Goal: Task Accomplishment & Management: Manage account settings

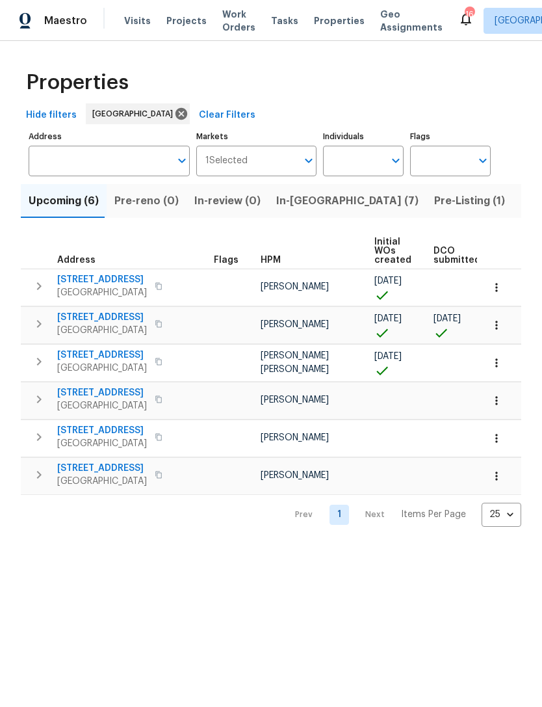
click at [107, 173] on input "Address" at bounding box center [100, 161] width 142 height 31
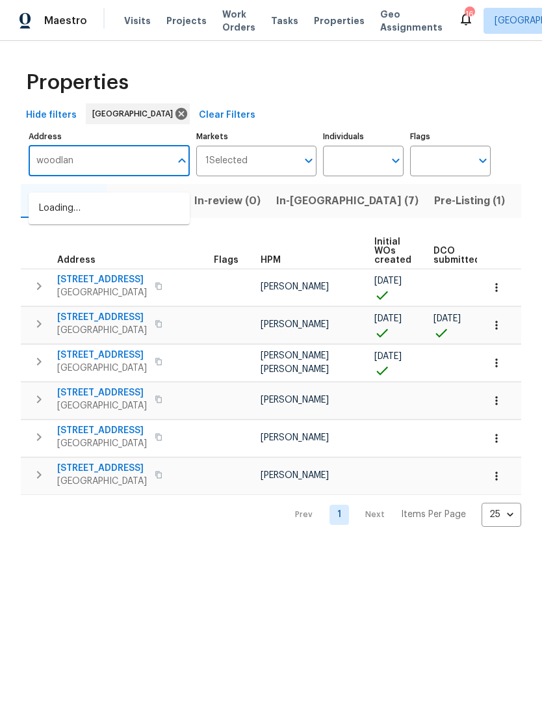
type input "woodland"
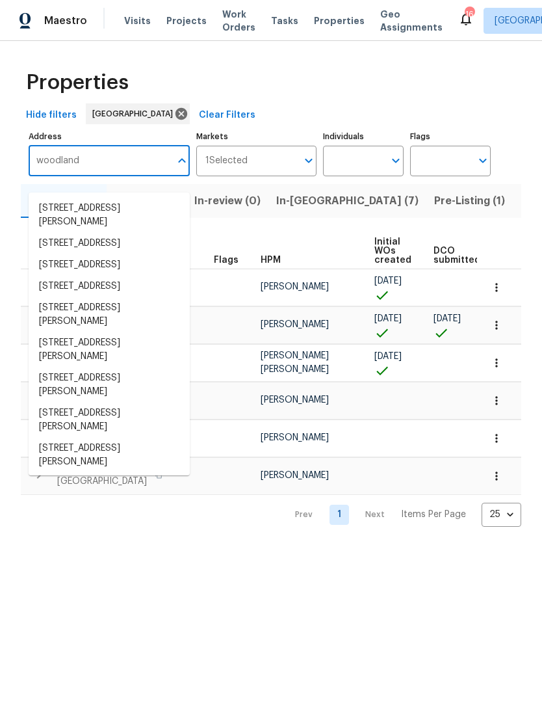
click at [427, 218] on button "Pre-Listing (1)" at bounding box center [470, 201] width 86 height 34
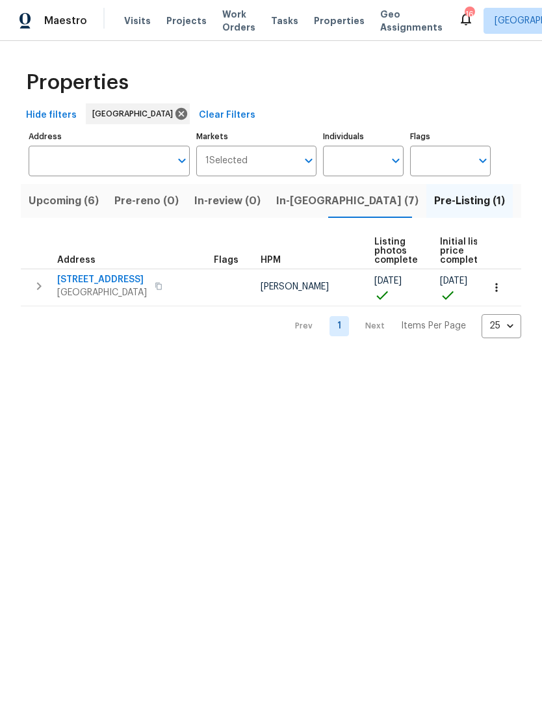
click at [521, 210] on span "Listed (91)" at bounding box center [548, 201] width 54 height 18
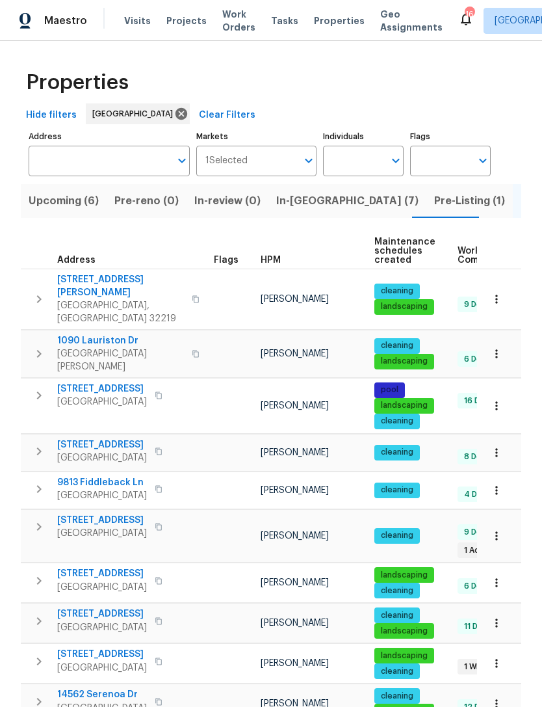
click at [270, 265] on span "HPM" at bounding box center [271, 260] width 20 height 9
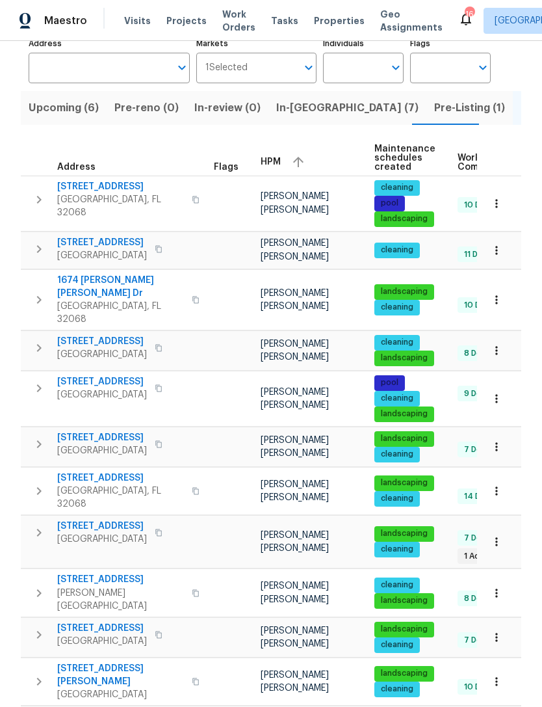
scroll to position [98, 0]
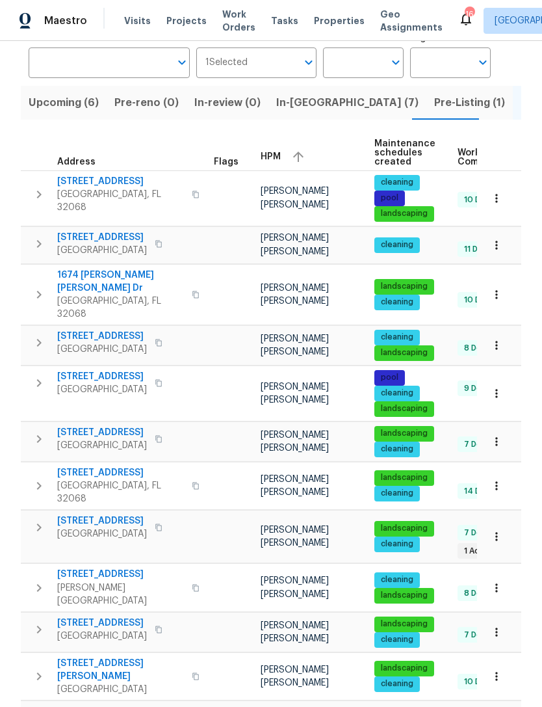
click at [126, 575] on span "1421 Woodland View Dr" at bounding box center [120, 574] width 127 height 13
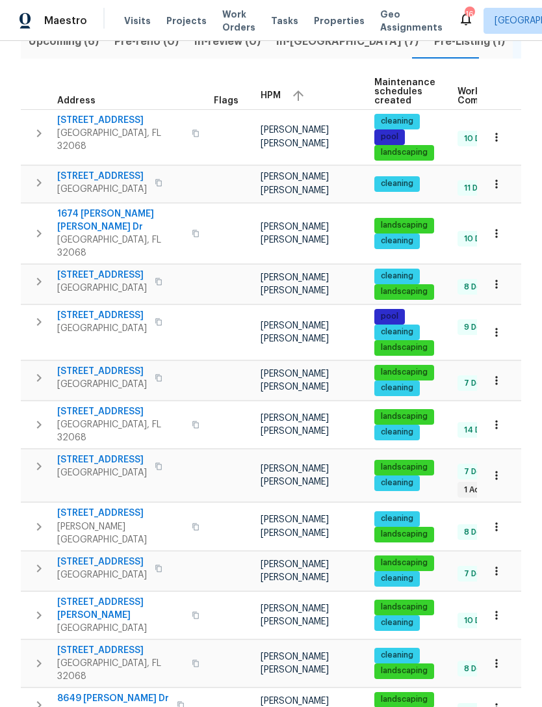
scroll to position [189, 0]
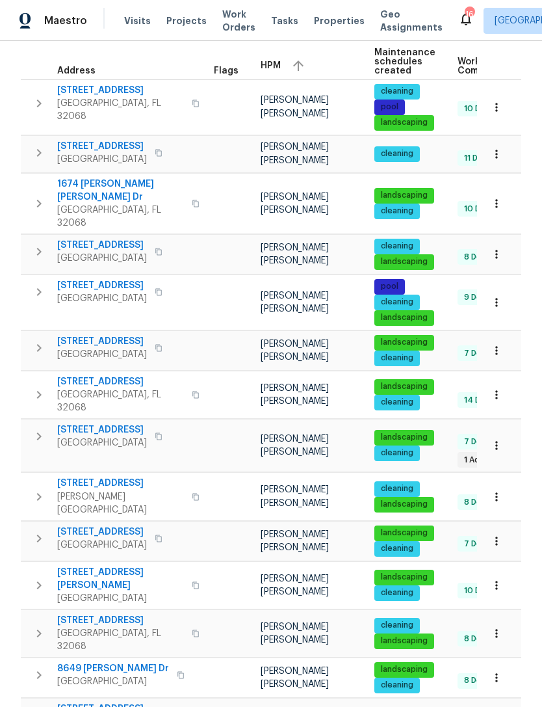
click at [94, 614] on span "3124 Hidden Lake Cv" at bounding box center [120, 620] width 127 height 13
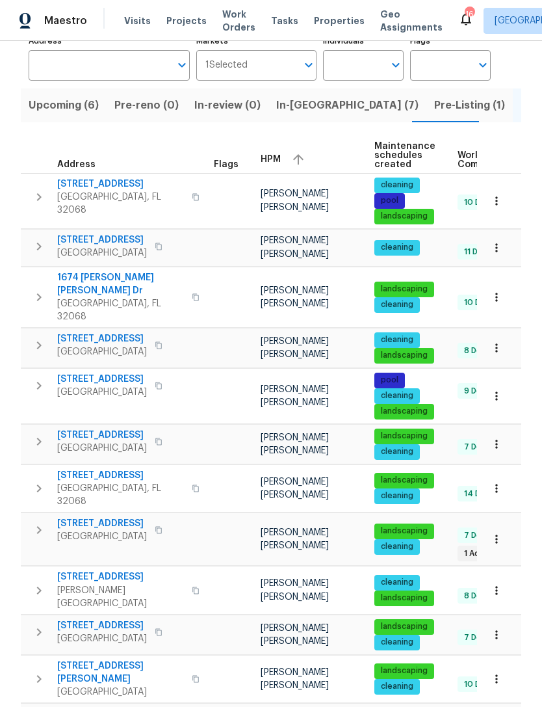
scroll to position [95, 0]
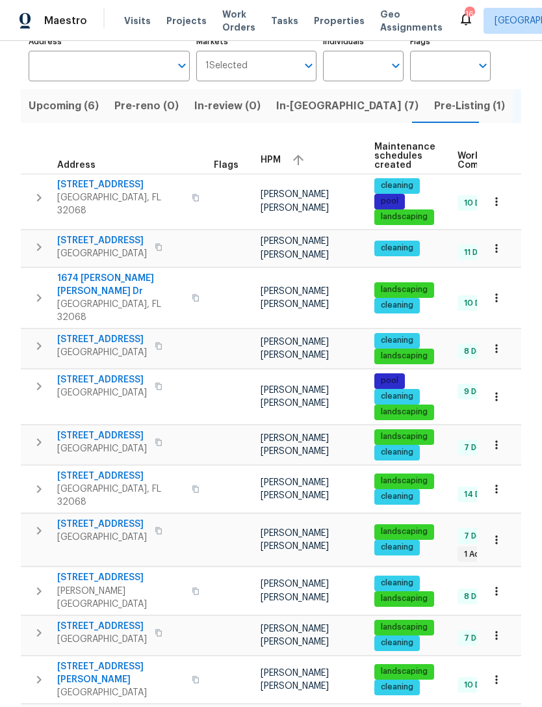
click at [110, 191] on span "3055 Nautilus Rd" at bounding box center [120, 184] width 127 height 13
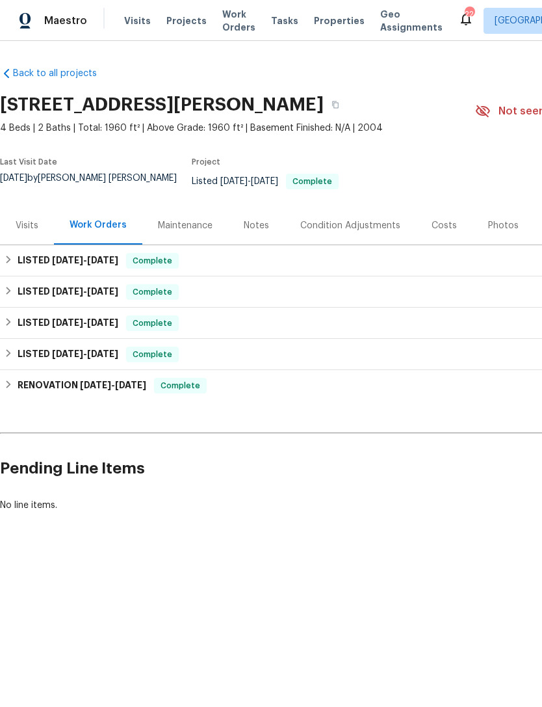
click at [19, 232] on div "Visits" at bounding box center [27, 225] width 23 height 13
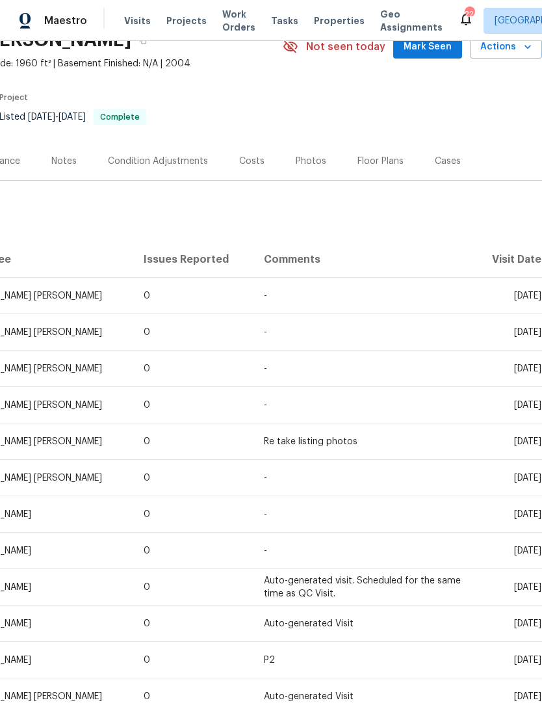
scroll to position [64, 192]
click at [523, 53] on icon "button" at bounding box center [528, 46] width 13 height 13
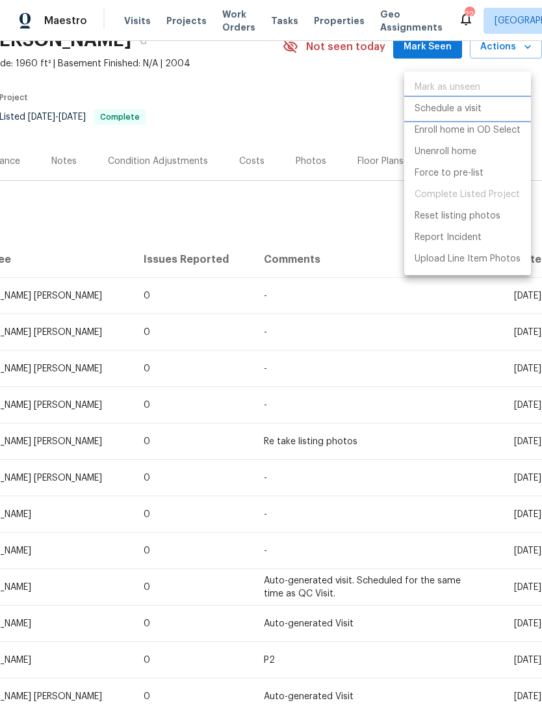
click at [469, 113] on p "Schedule a visit" at bounding box center [448, 109] width 67 height 14
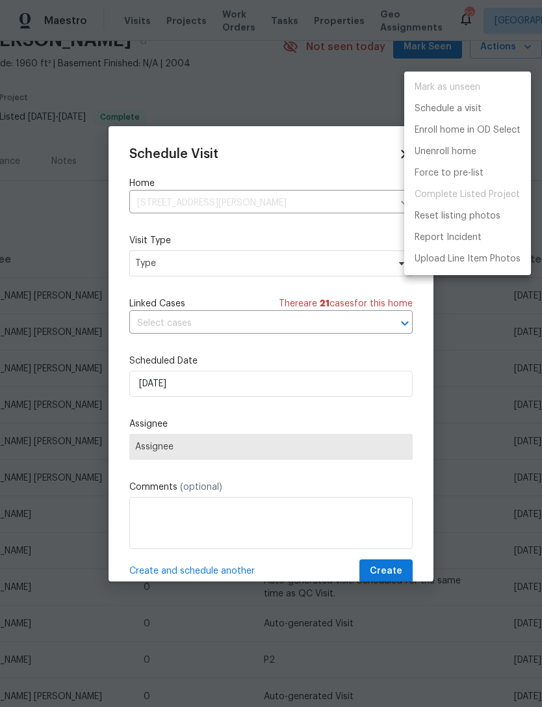
click at [219, 263] on div at bounding box center [271, 353] width 542 height 707
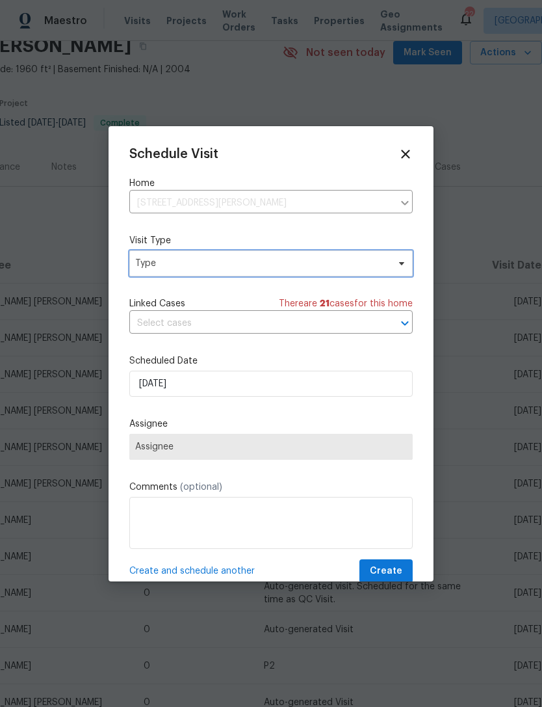
click at [352, 265] on span "Type" at bounding box center [261, 263] width 253 height 13
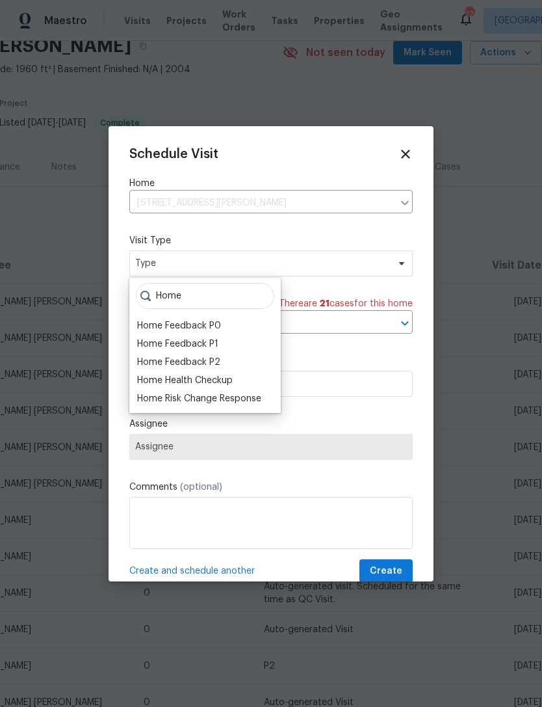
type input "Home"
click at [221, 380] on div "Home Health Checkup" at bounding box center [185, 380] width 96 height 13
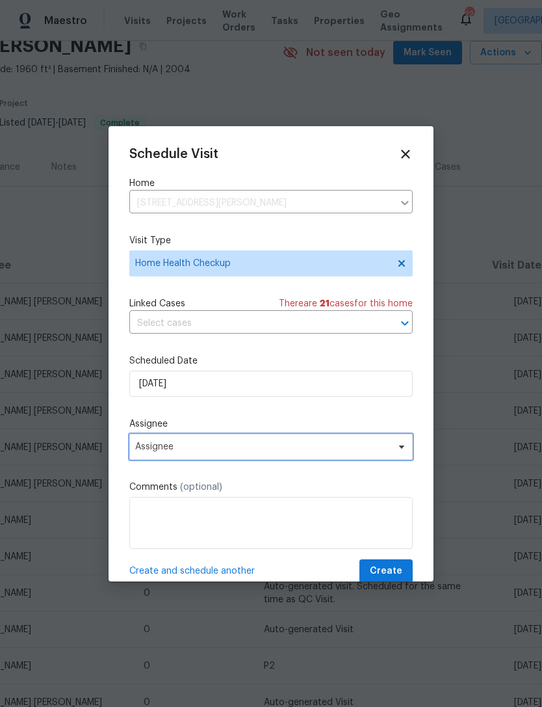
click at [222, 451] on span "Assignee" at bounding box center [262, 447] width 255 height 10
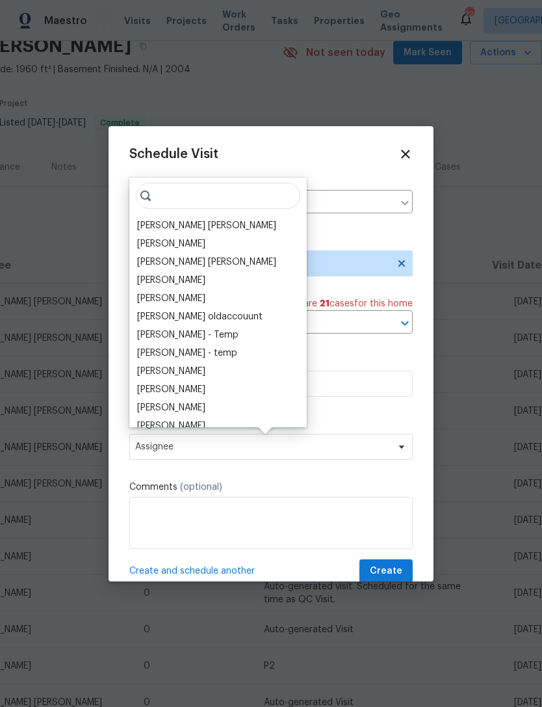
click at [221, 220] on div "[PERSON_NAME] [PERSON_NAME]" at bounding box center [218, 226] width 170 height 18
click at [218, 226] on div "[PERSON_NAME] [PERSON_NAME]" at bounding box center [206, 225] width 139 height 13
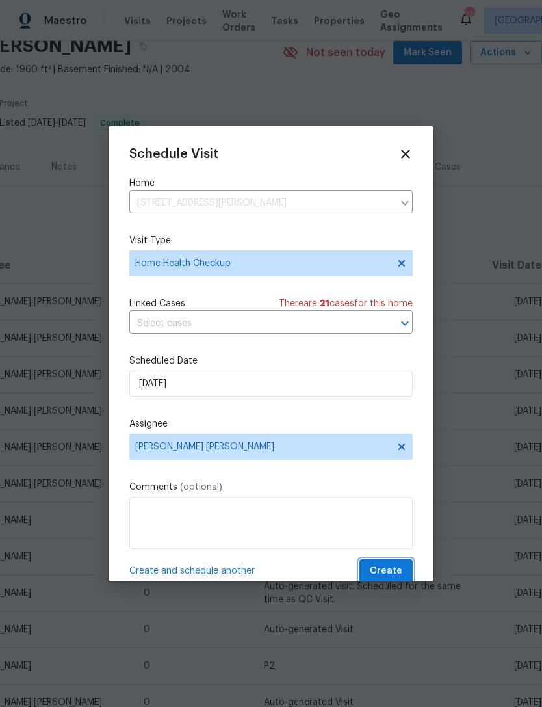
click at [397, 574] on span "Create" at bounding box center [386, 571] width 33 height 16
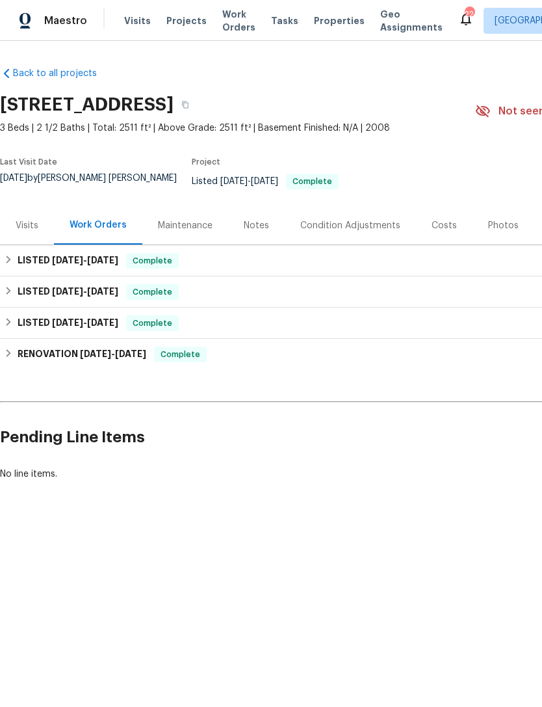
click at [32, 226] on div "Visits" at bounding box center [27, 225] width 23 height 13
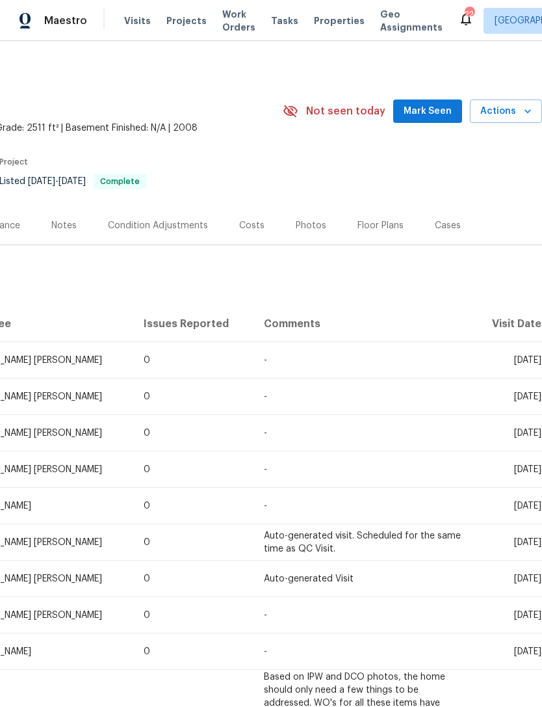
scroll to position [0, 192]
click at [526, 118] on icon "button" at bounding box center [528, 111] width 13 height 13
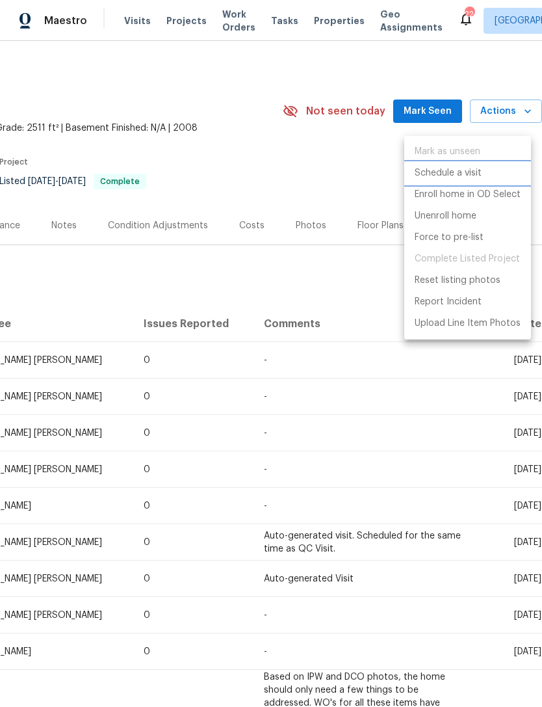
click at [452, 178] on p "Schedule a visit" at bounding box center [448, 173] width 67 height 14
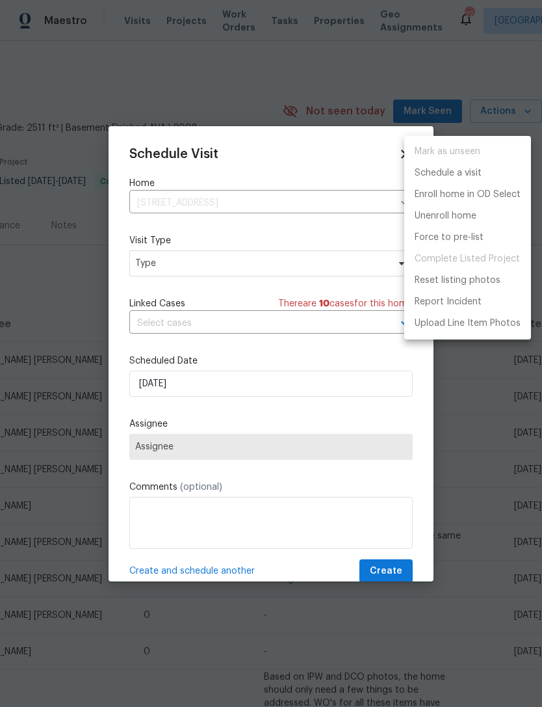
click at [199, 267] on div at bounding box center [271, 353] width 542 height 707
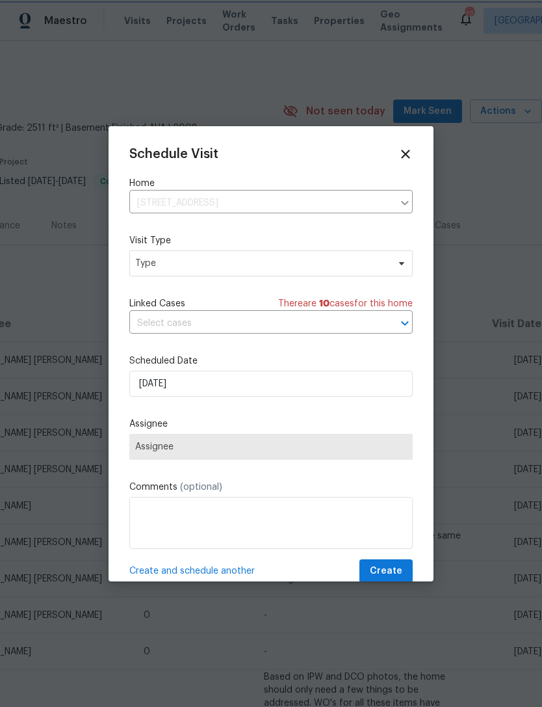
click at [197, 265] on span "Type" at bounding box center [261, 263] width 253 height 13
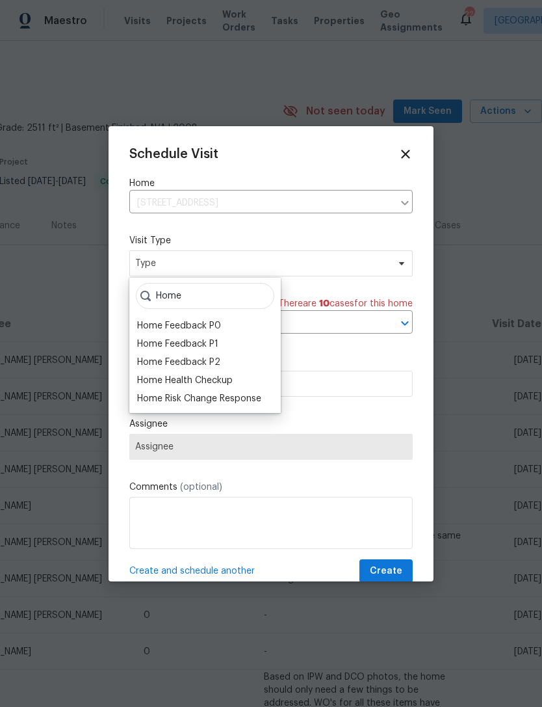
type input "Home"
click at [222, 375] on div "Home Health Checkup" at bounding box center [185, 380] width 96 height 13
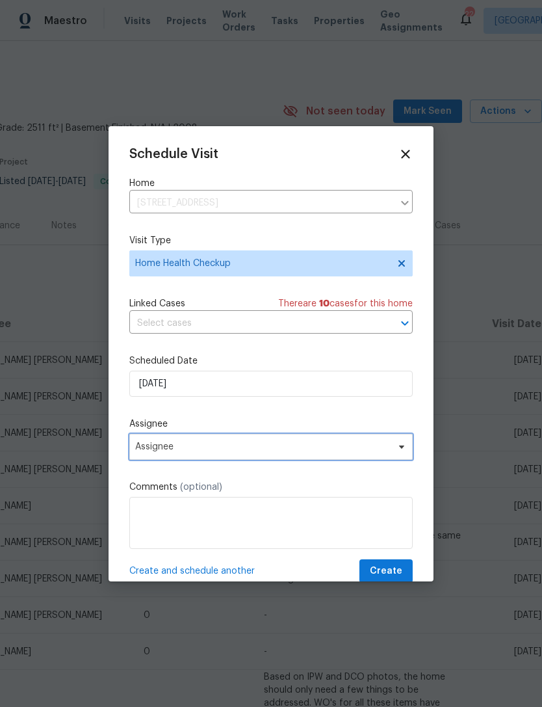
click at [219, 456] on span "Assignee" at bounding box center [271, 447] width 284 height 26
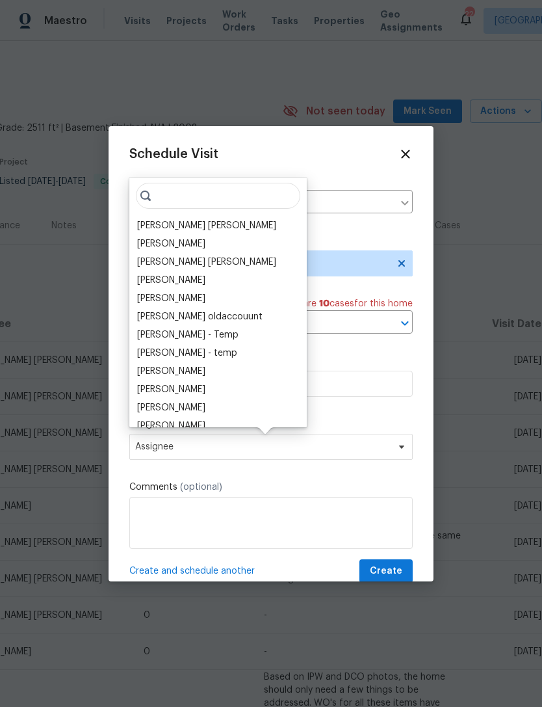
click at [196, 222] on div "[PERSON_NAME] [PERSON_NAME]" at bounding box center [206, 225] width 139 height 13
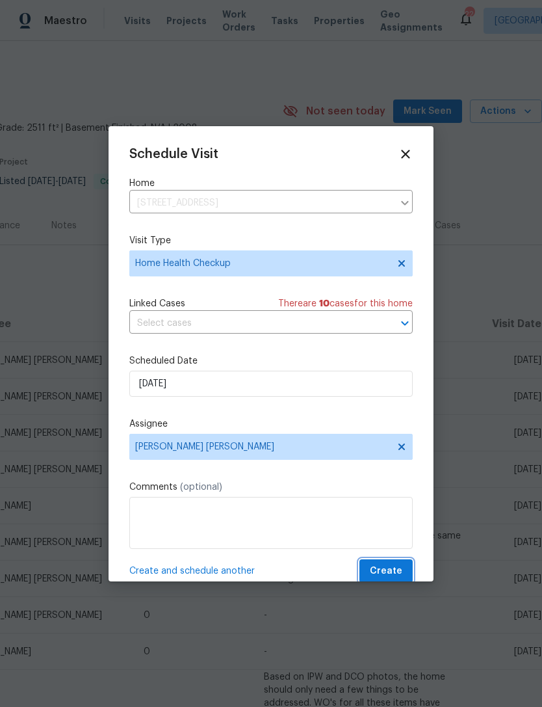
click at [402, 568] on span "Create" at bounding box center [386, 571] width 33 height 16
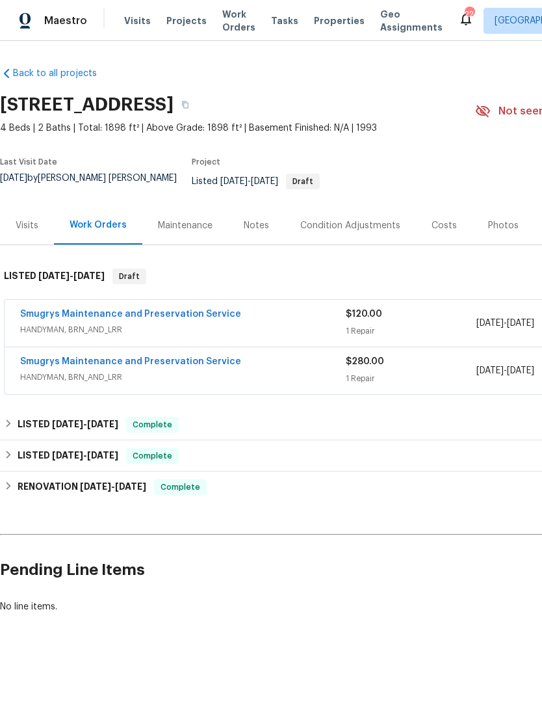
click at [25, 232] on div "Visits" at bounding box center [27, 225] width 23 height 13
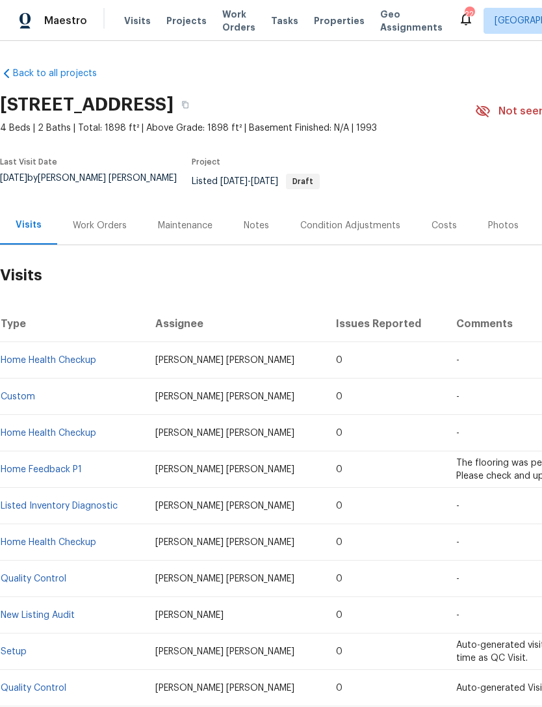
click at [324, 27] on span "Properties" at bounding box center [339, 20] width 51 height 13
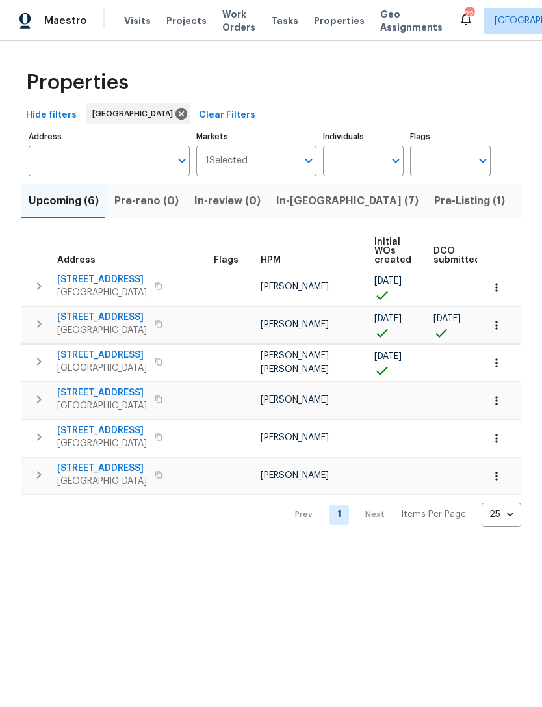
click at [294, 210] on span "In-reno (7)" at bounding box center [347, 201] width 142 height 18
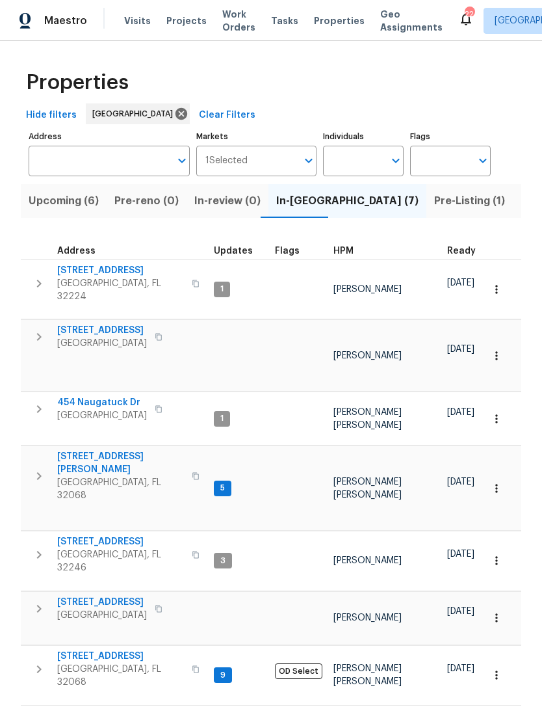
click at [87, 650] on span "2070 Tickford St" at bounding box center [120, 656] width 127 height 13
click at [113, 476] on span "[GEOGRAPHIC_DATA], FL 32068" at bounding box center [120, 489] width 127 height 26
click at [112, 476] on span "[GEOGRAPHIC_DATA], FL 32068" at bounding box center [120, 489] width 127 height 26
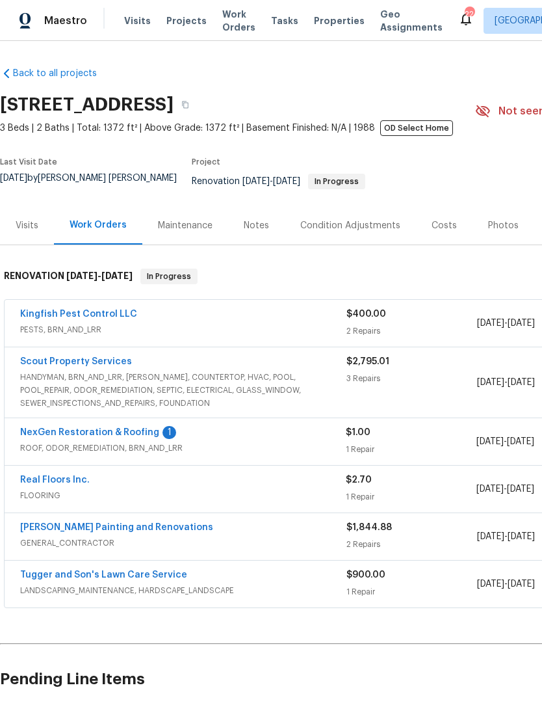
click at [97, 366] on link "Scout Property Services" at bounding box center [76, 361] width 112 height 9
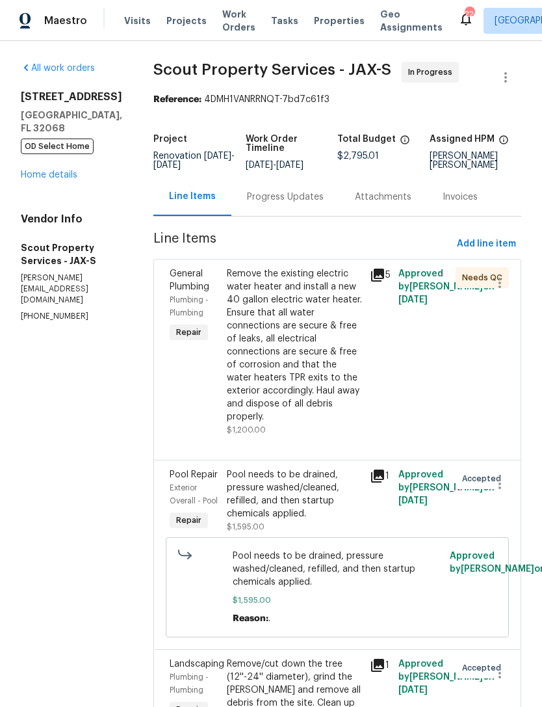
click at [40, 179] on link "Home details" at bounding box center [49, 174] width 57 height 9
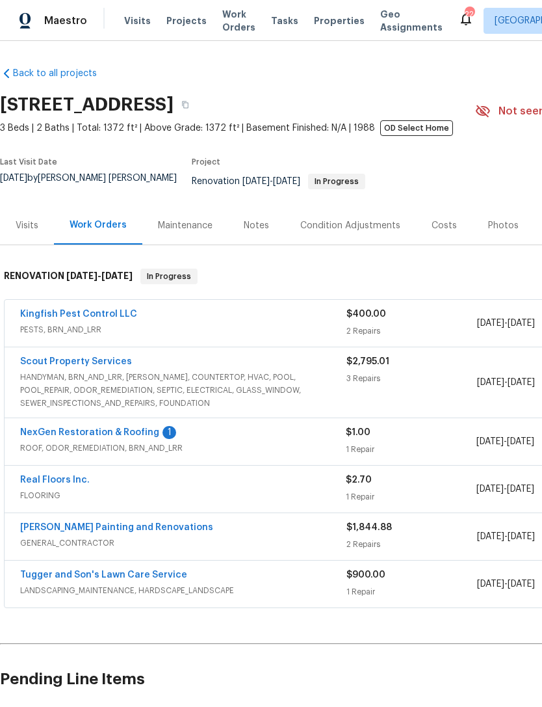
click at [73, 437] on link "NexGen Restoration & Roofing" at bounding box center [89, 432] width 139 height 9
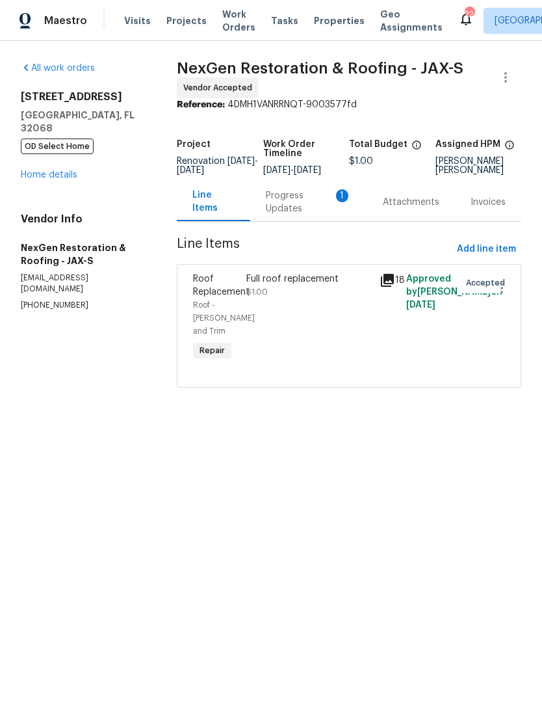
click at [273, 215] on div "Progress Updates 1" at bounding box center [309, 202] width 86 height 26
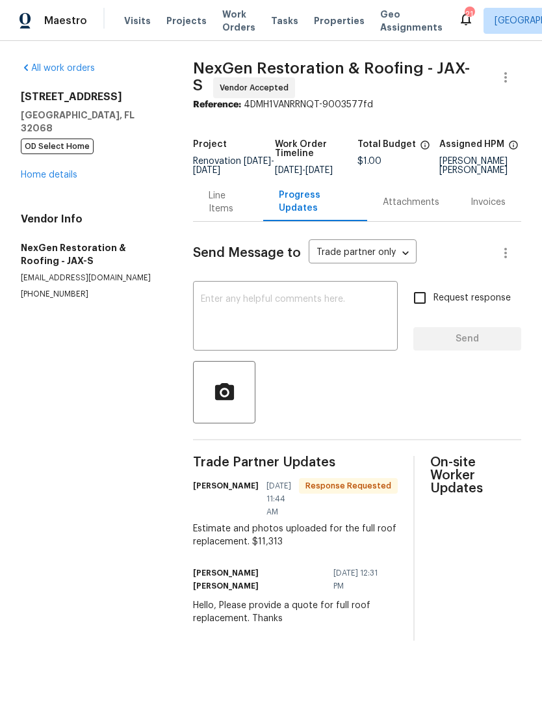
click at [47, 176] on link "Home details" at bounding box center [49, 174] width 57 height 9
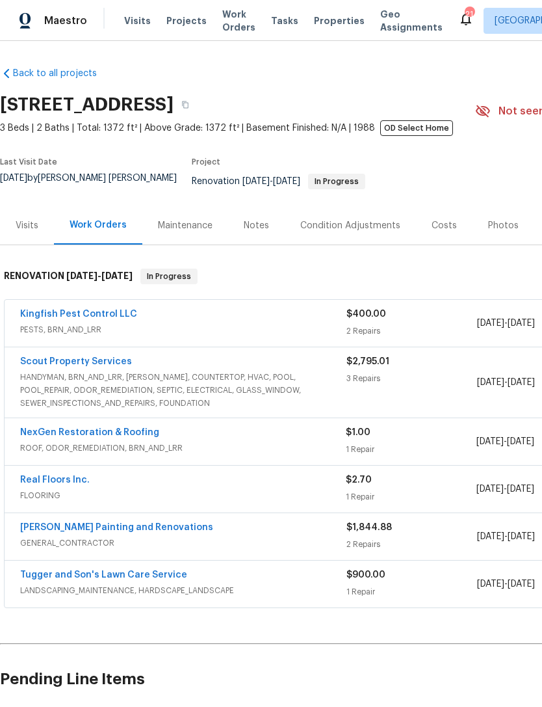
click at [49, 437] on link "NexGen Restoration & Roofing" at bounding box center [89, 432] width 139 height 9
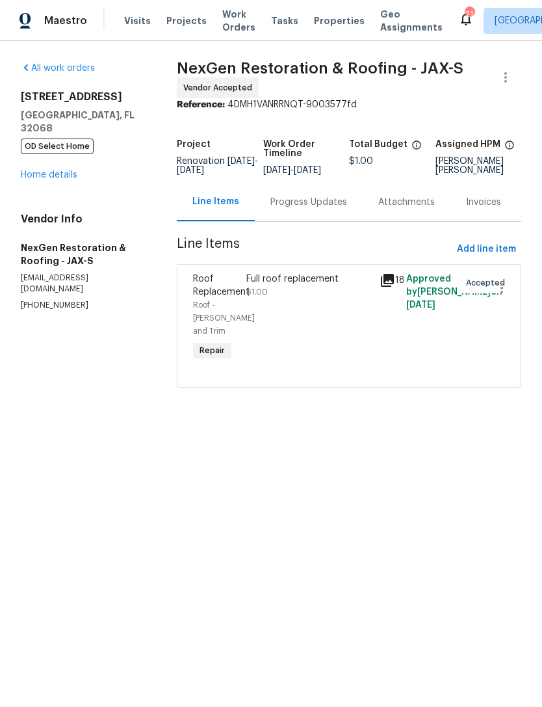
click at [282, 298] on div "Full roof replacement $1.00" at bounding box center [309, 285] width 126 height 26
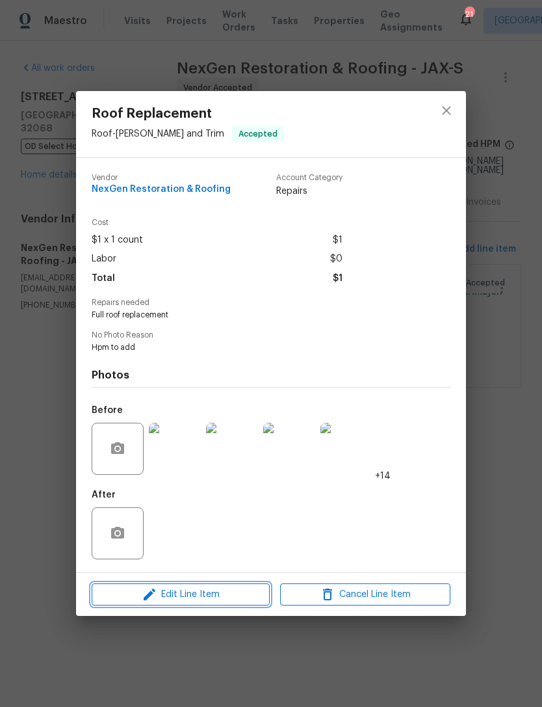
click at [216, 600] on span "Edit Line Item" at bounding box center [181, 595] width 170 height 16
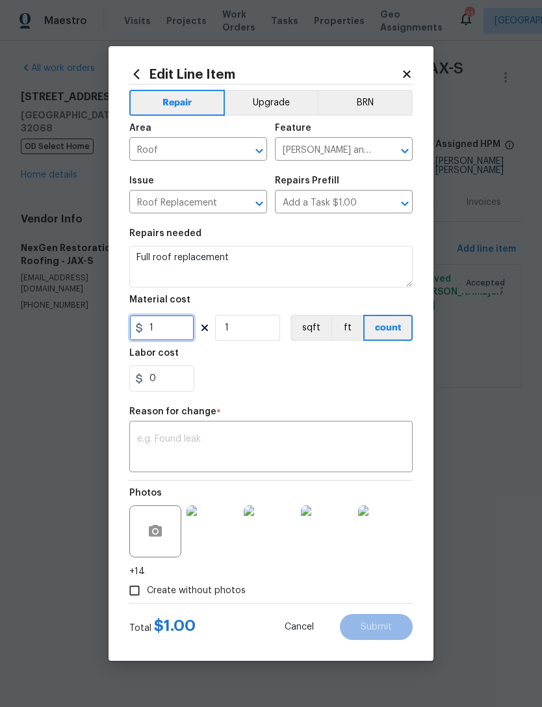
click at [177, 332] on input "1" at bounding box center [161, 328] width 65 height 26
type input "113"
click at [408, 72] on icon at bounding box center [406, 73] width 7 height 7
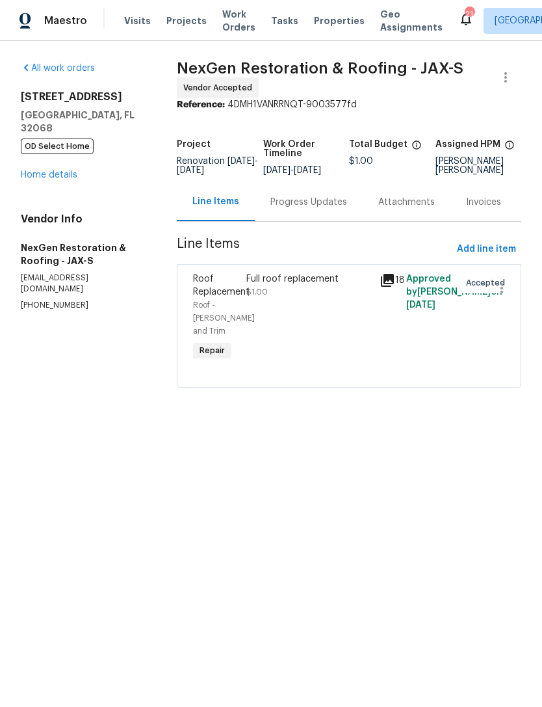
click at [313, 209] on div "Progress Updates" at bounding box center [309, 202] width 77 height 13
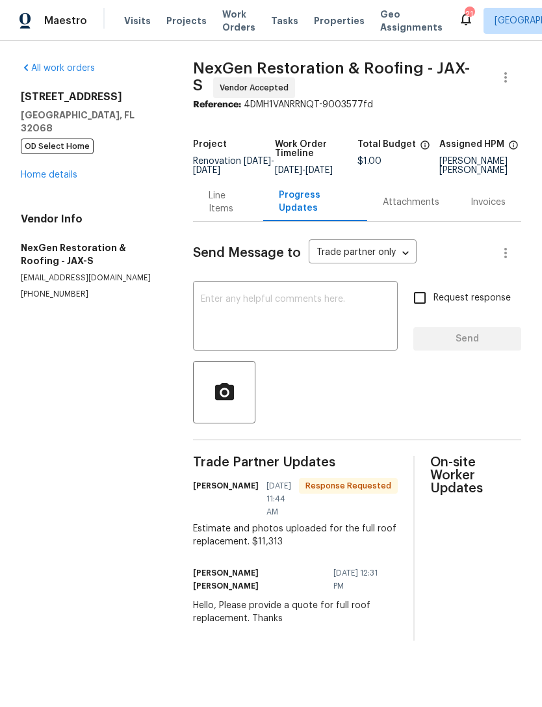
click at [230, 215] on div "Line Items" at bounding box center [228, 202] width 39 height 26
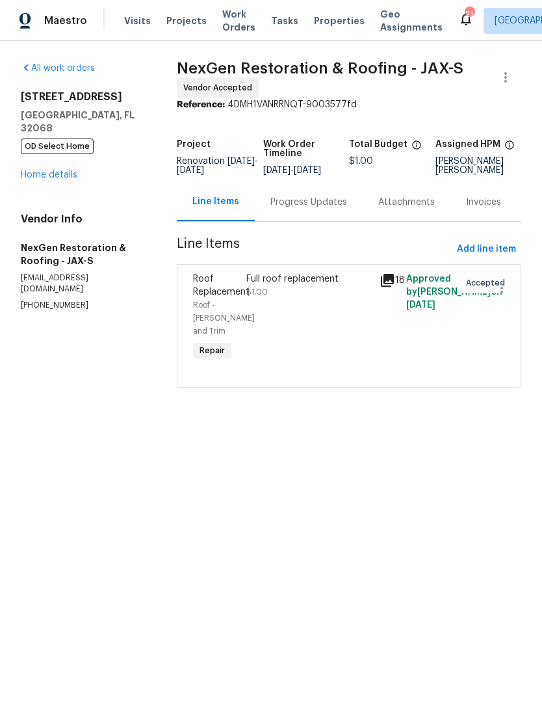
click at [305, 285] on div "Full roof replacement" at bounding box center [309, 278] width 126 height 13
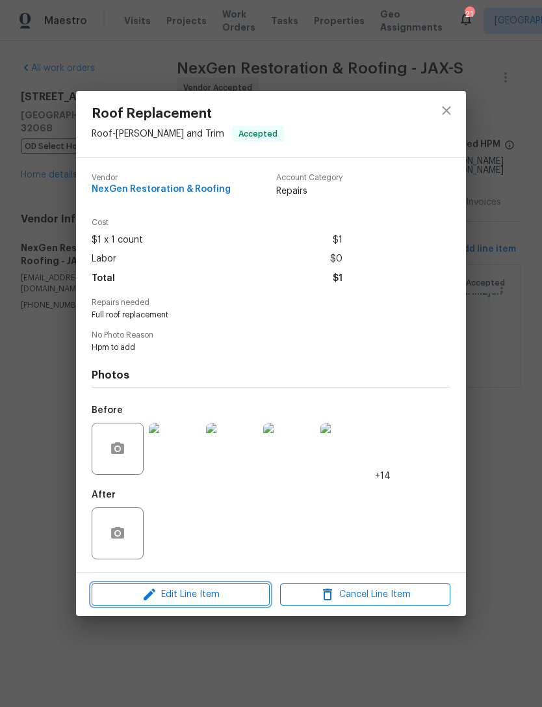
click at [227, 596] on span "Edit Line Item" at bounding box center [181, 595] width 170 height 16
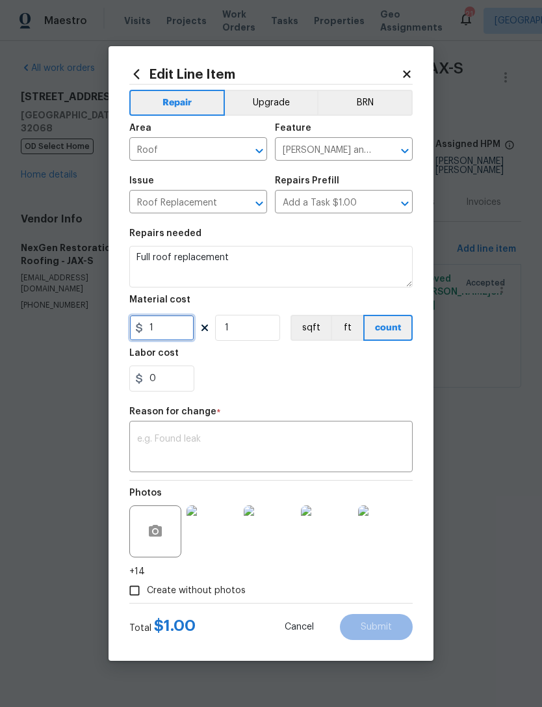
click at [172, 330] on input "1" at bounding box center [161, 328] width 65 height 26
type input "11313"
click at [346, 386] on div "0" at bounding box center [271, 378] width 284 height 26
click at [275, 455] on textarea at bounding box center [271, 447] width 268 height 27
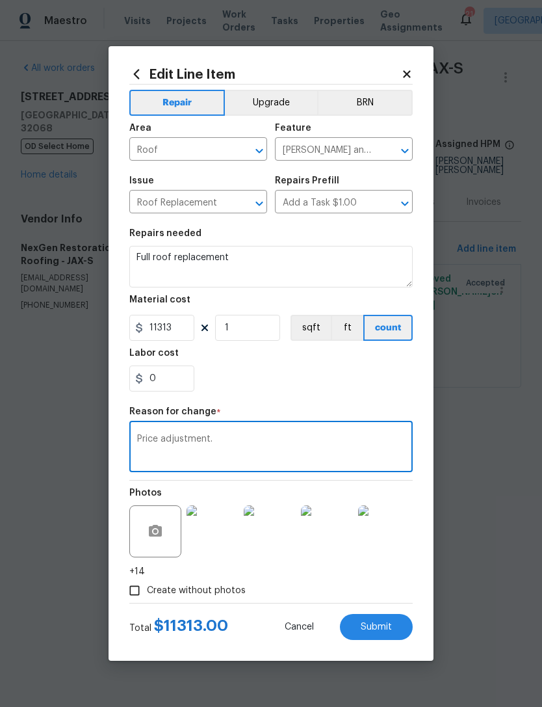
type textarea "Price adjustment."
click at [399, 639] on button "Submit" at bounding box center [376, 627] width 73 height 26
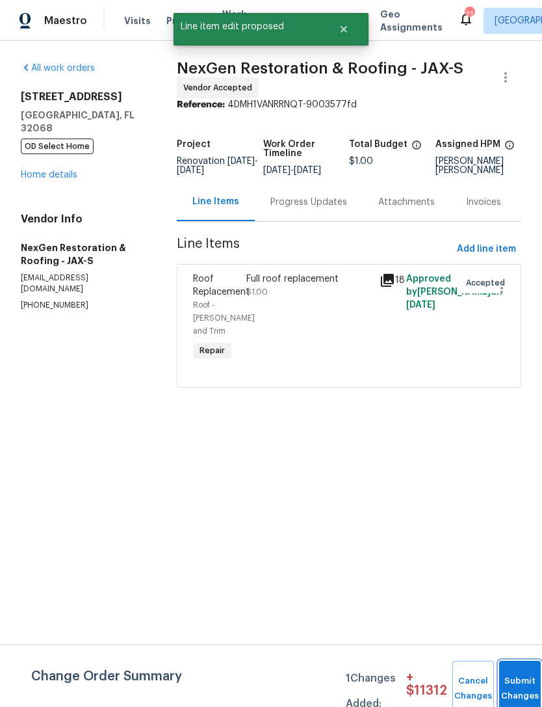
click at [516, 683] on button "Submit Changes" at bounding box center [520, 689] width 42 height 56
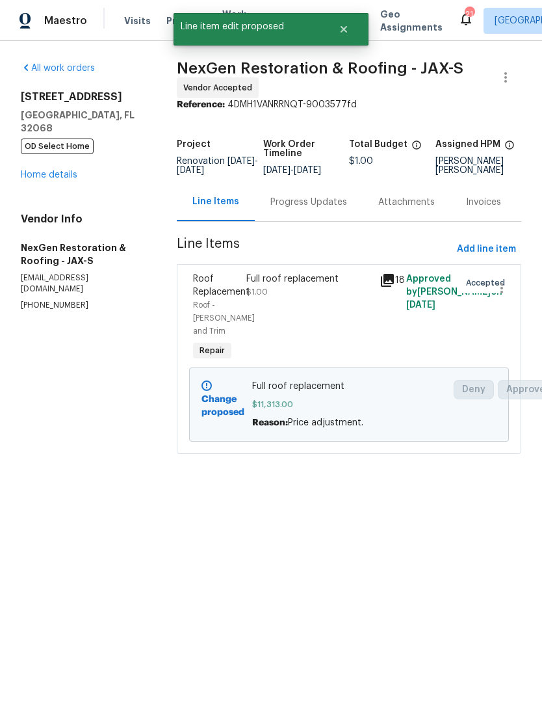
click at [68, 187] on div "All work orders 2070 Tickford St Middleburg, FL 32068 OD Select Home Home detai…" at bounding box center [83, 186] width 125 height 249
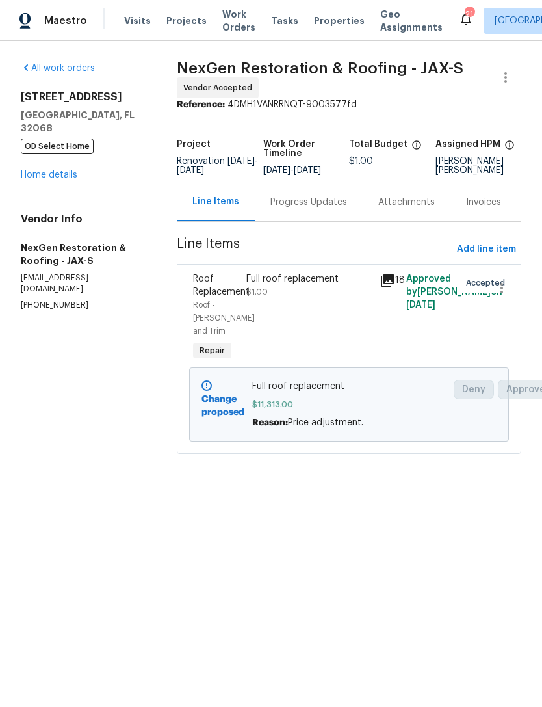
click at [44, 179] on link "Home details" at bounding box center [49, 174] width 57 height 9
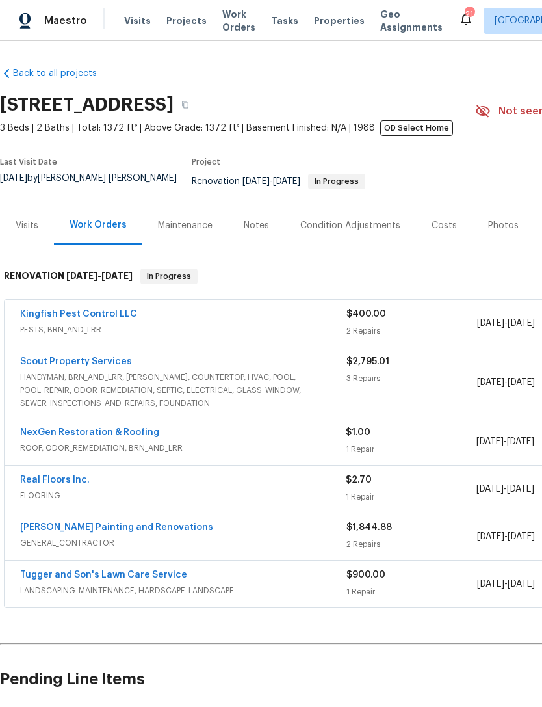
click at [74, 319] on link "Kingfish Pest Control LLC" at bounding box center [78, 314] width 117 height 9
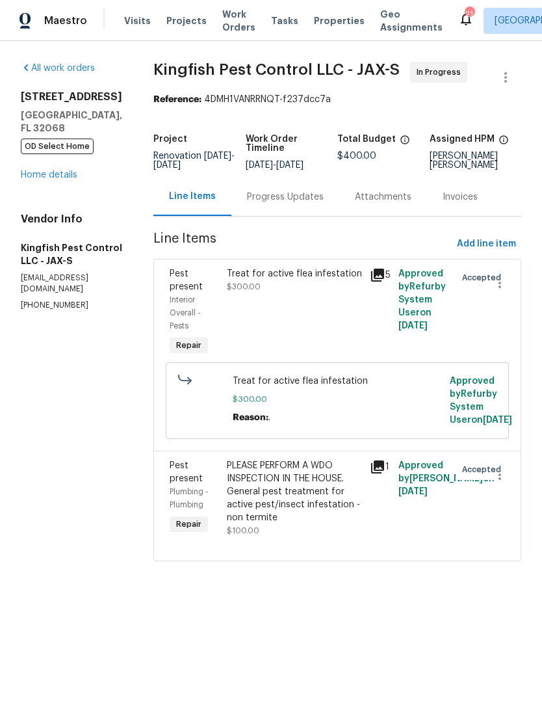
click at [282, 204] on div "Progress Updates" at bounding box center [285, 197] width 77 height 13
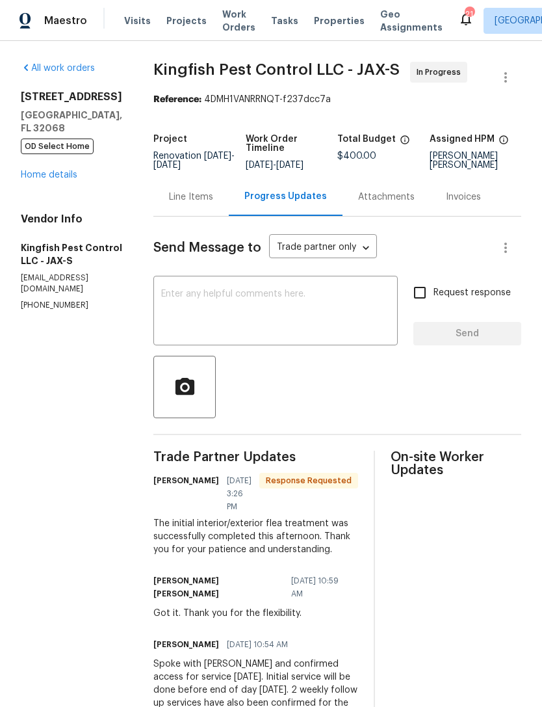
click at [272, 321] on textarea at bounding box center [275, 312] width 229 height 46
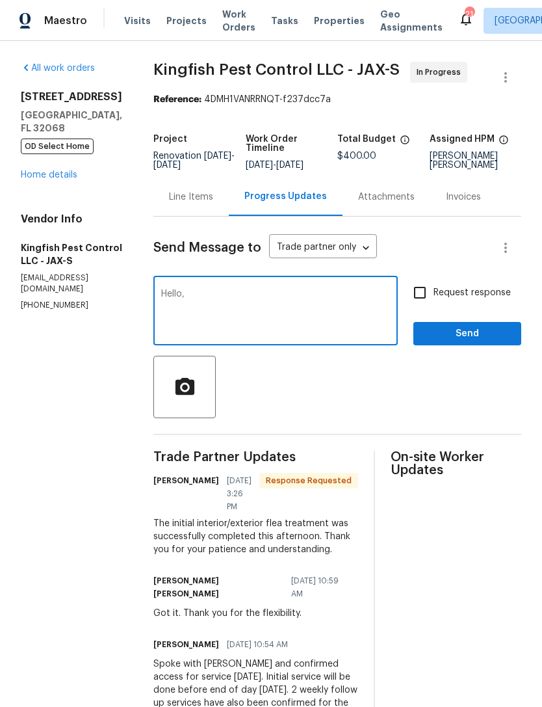
type textarea "Hello,"
click at [185, 204] on div "Line Items" at bounding box center [191, 197] width 44 height 13
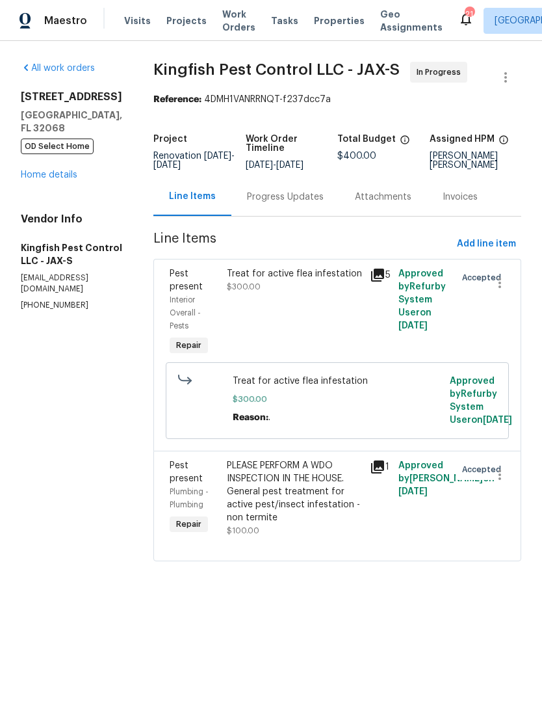
click at [282, 204] on div "Progress Updates" at bounding box center [285, 197] width 77 height 13
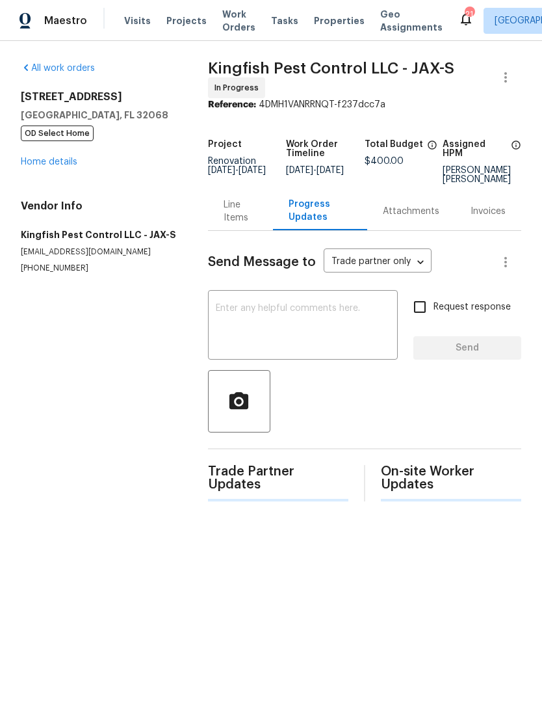
click at [291, 326] on textarea at bounding box center [303, 327] width 174 height 46
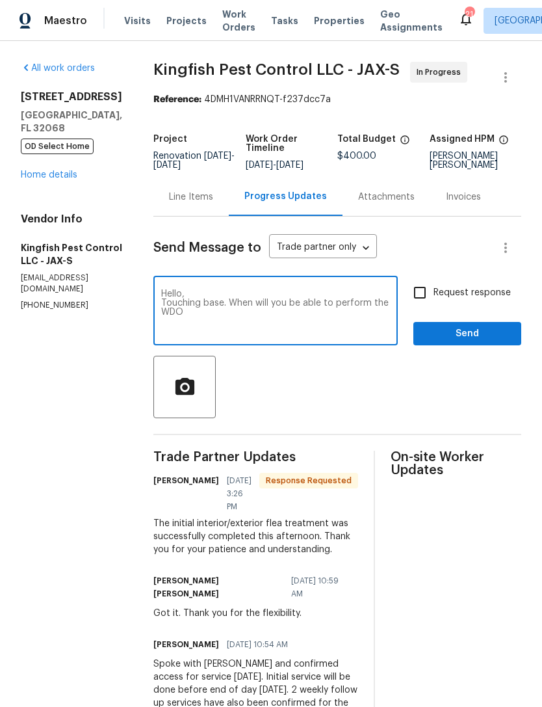
click at [238, 335] on textarea "Hello, Touching base. When will you be able to perform the WDO" at bounding box center [275, 312] width 229 height 46
click at [237, 335] on textarea "Hello, Touching base. When will you be able to perform the WDO" at bounding box center [275, 312] width 229 height 46
click at [229, 335] on textarea "Hello, Touching base. When will you be able to perform the WDO" at bounding box center [275, 312] width 229 height 46
type textarea "Hello, Should"
click at [185, 323] on textarea "Hello, Sent a WDO inspection" at bounding box center [275, 312] width 229 height 46
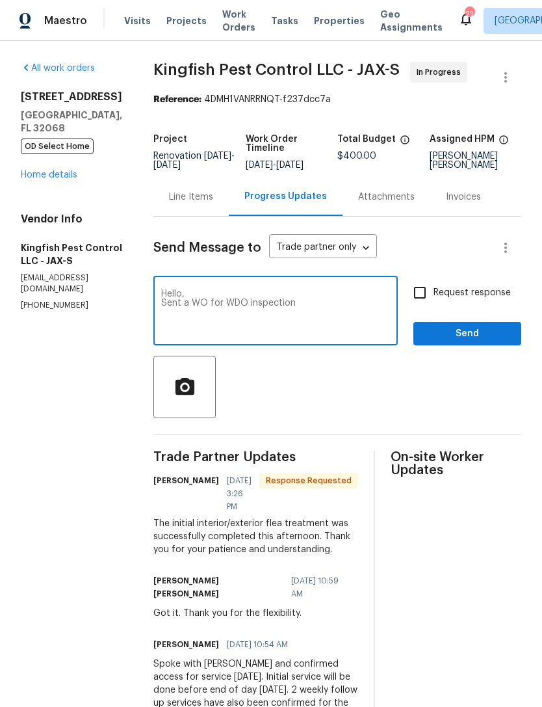
click at [317, 332] on textarea "Hello, Sent a WO for WDO inspection" at bounding box center [275, 312] width 229 height 46
type textarea "Hello, Sent a WO for WDO inspection. I assumed you guys do this kind of inspect…"
click at [419, 306] on input "Request response" at bounding box center [419, 292] width 27 height 27
checkbox input "true"
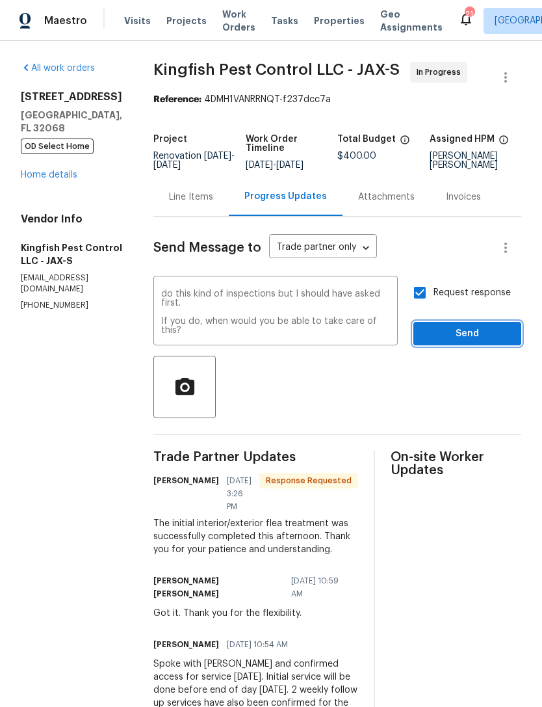
click at [481, 342] on span "Send" at bounding box center [467, 334] width 87 height 16
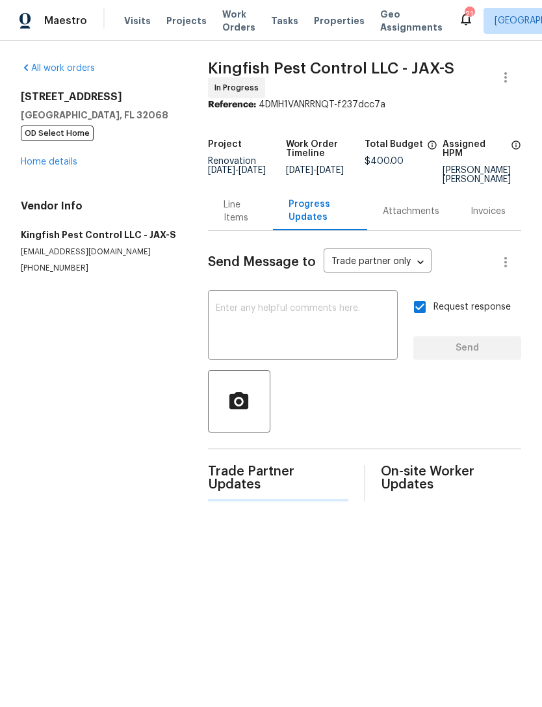
scroll to position [0, 0]
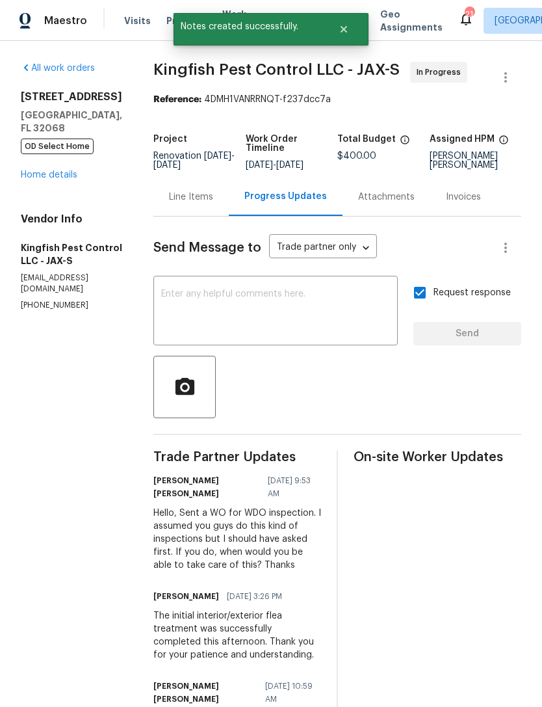
click at [49, 178] on link "Home details" at bounding box center [49, 174] width 57 height 9
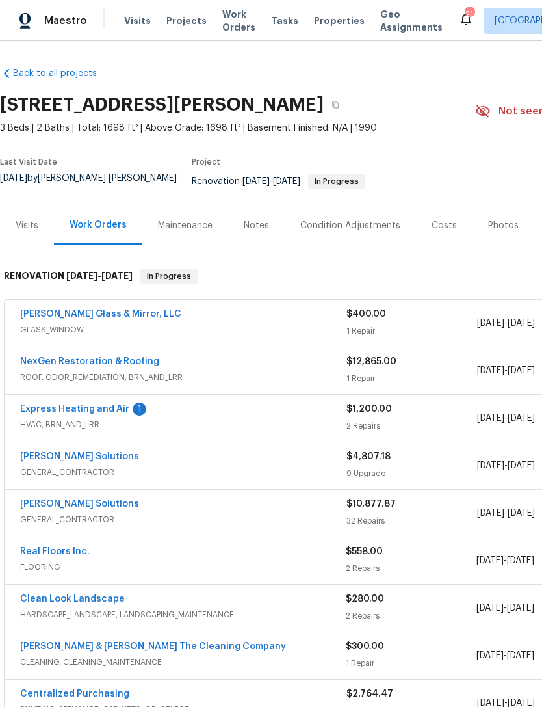
click at [57, 409] on link "Express Heating and Air" at bounding box center [74, 408] width 109 height 9
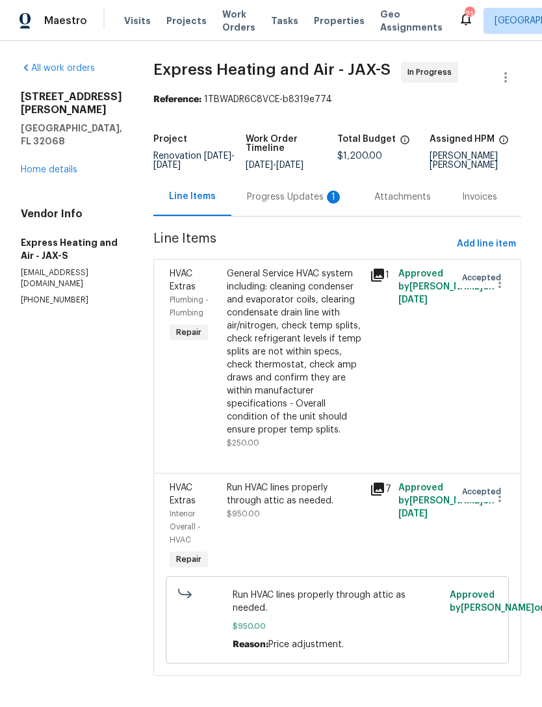
click at [308, 211] on div "Progress Updates 1" at bounding box center [294, 197] width 127 height 38
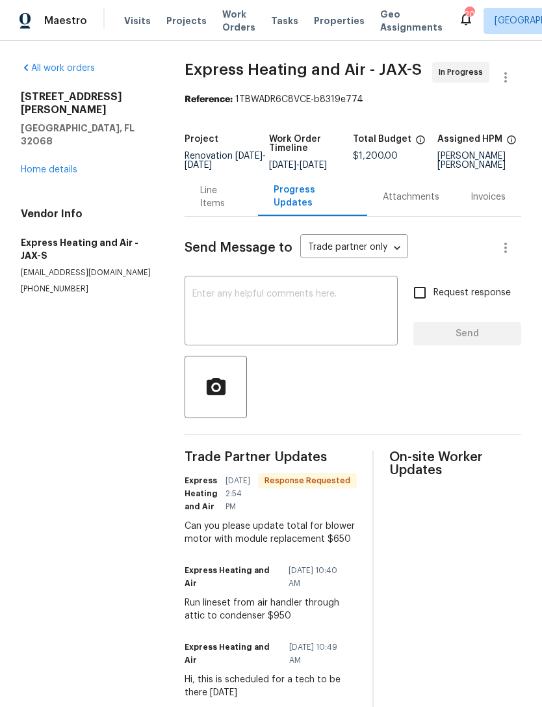
click at [218, 210] on div "Line Items" at bounding box center [221, 197] width 42 height 26
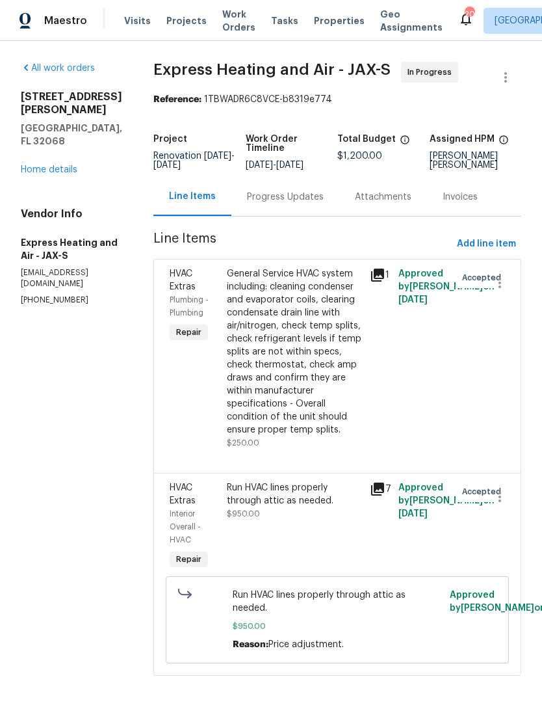
click at [287, 375] on div "General Service HVAC system including: cleaning condenser and evaporator coils,…" at bounding box center [294, 351] width 135 height 169
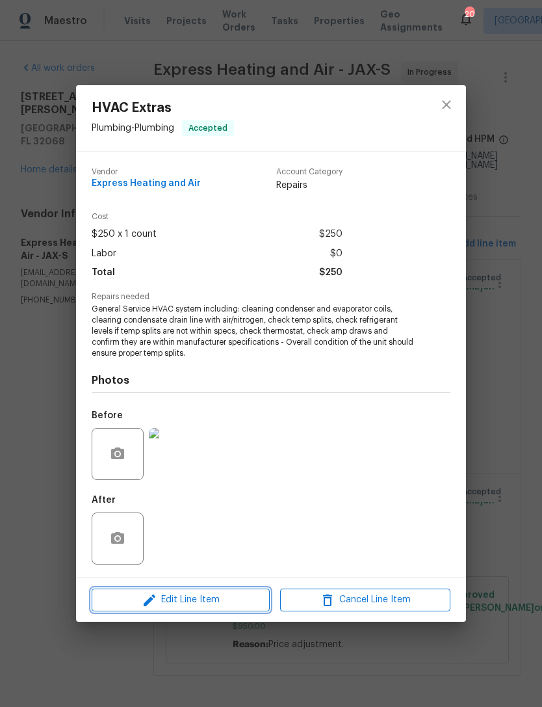
click at [189, 611] on button "Edit Line Item" at bounding box center [181, 599] width 178 height 23
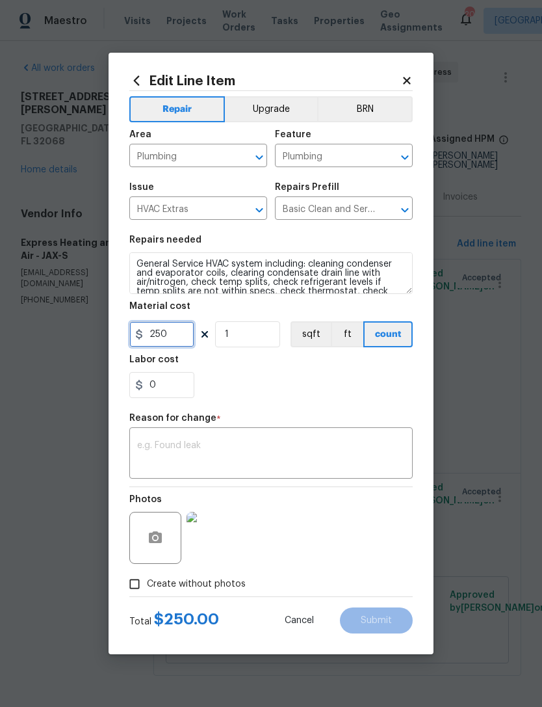
click at [181, 335] on input "250" at bounding box center [161, 334] width 65 height 26
type input "650"
click at [265, 446] on textarea at bounding box center [271, 454] width 268 height 27
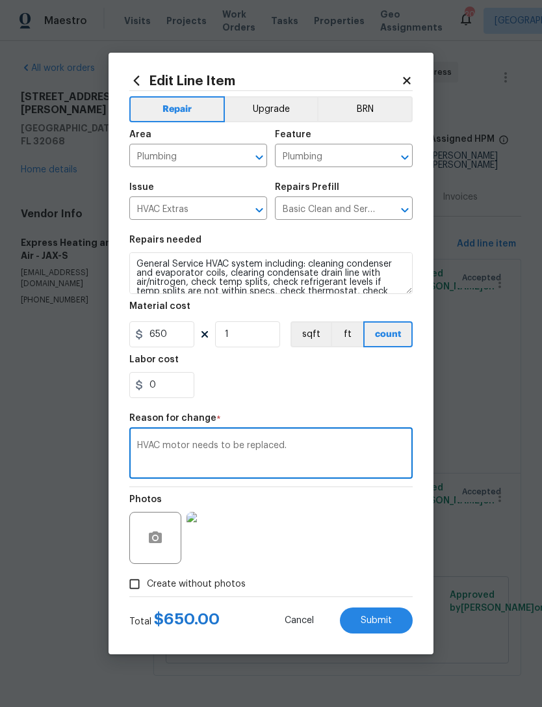
click at [310, 443] on textarea "HVAC motor needs to be replaced." at bounding box center [271, 454] width 268 height 27
click at [317, 447] on textarea "HVAC motor needs to be replaced." at bounding box center [271, 454] width 268 height 27
click at [316, 447] on textarea "HVAC motor needs to be replaced." at bounding box center [271, 454] width 268 height 27
click at [319, 447] on textarea "HVAC motor needs to be replaced." at bounding box center [271, 454] width 268 height 27
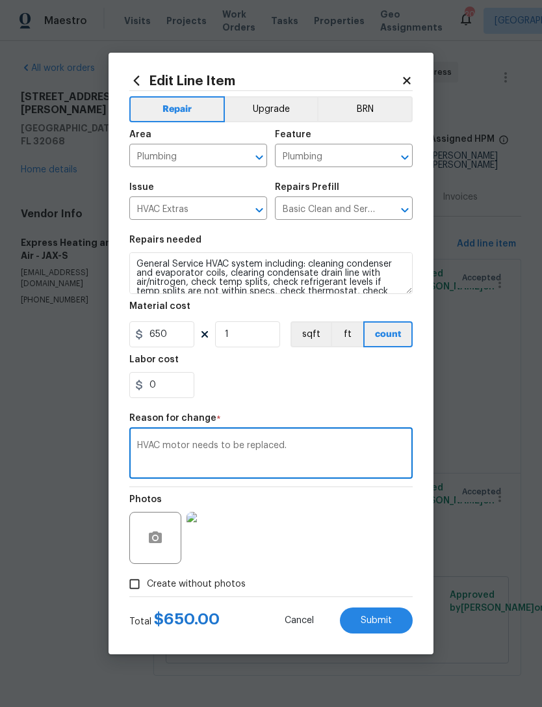
type textarea "HVAC motor needs to be replaced."
click at [477, 395] on body "Maestro Visits Projects Work Orders Tasks Properties Geo Assignments 20 Jackson…" at bounding box center [271, 353] width 542 height 707
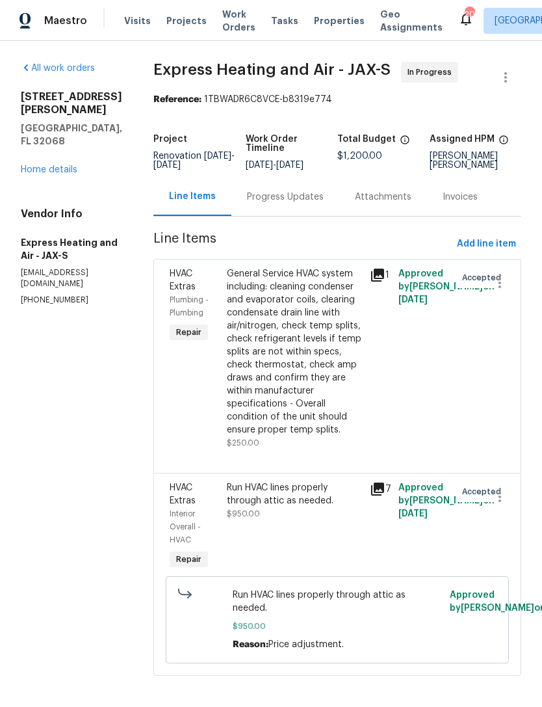
click at [291, 204] on div "Progress Updates" at bounding box center [285, 197] width 77 height 13
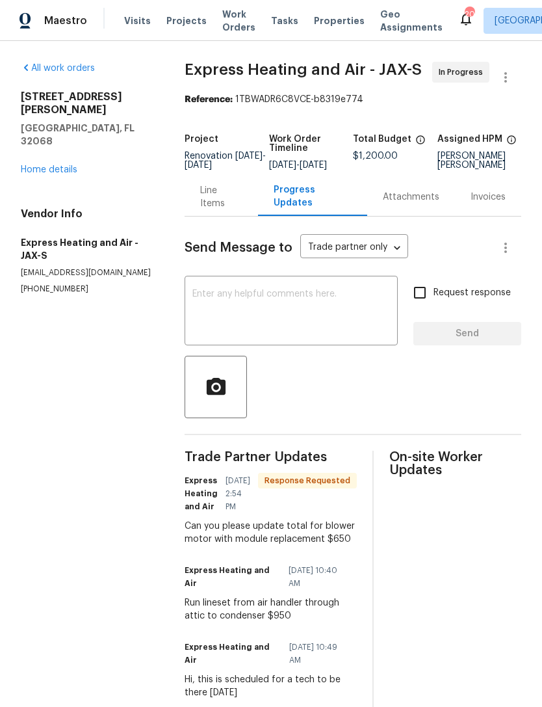
click at [209, 210] on div "Line Items" at bounding box center [221, 197] width 42 height 26
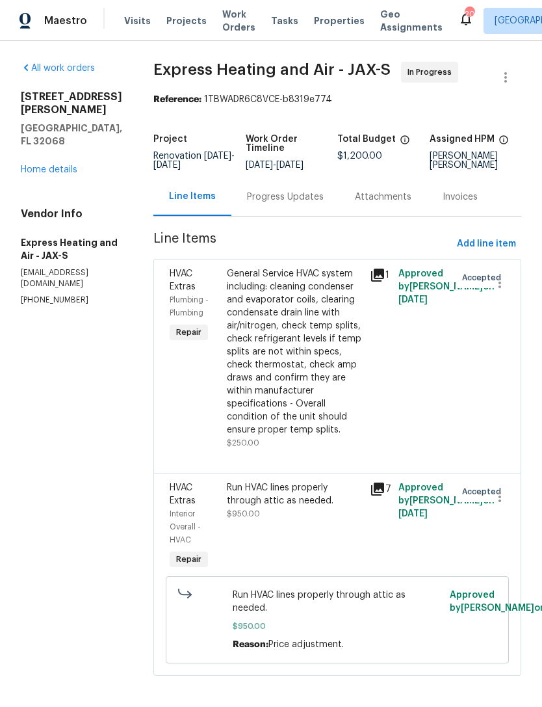
click at [289, 380] on div "General Service HVAC system including: cleaning condenser and evaporator coils,…" at bounding box center [294, 351] width 135 height 169
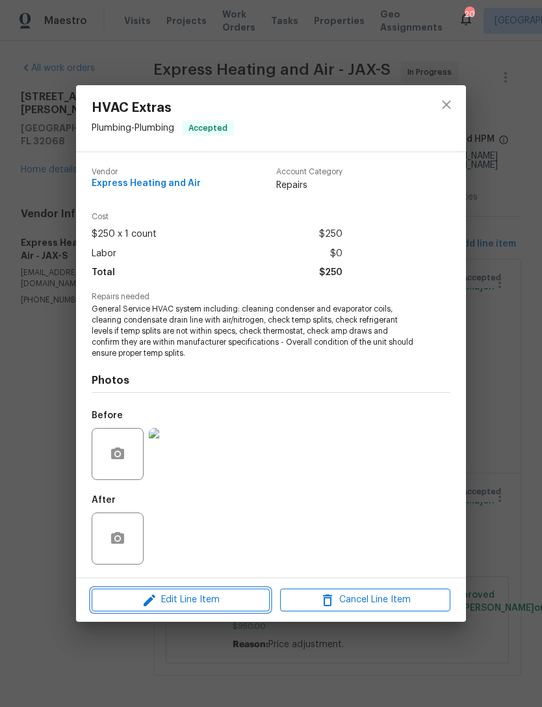
click at [204, 596] on span "Edit Line Item" at bounding box center [181, 600] width 170 height 16
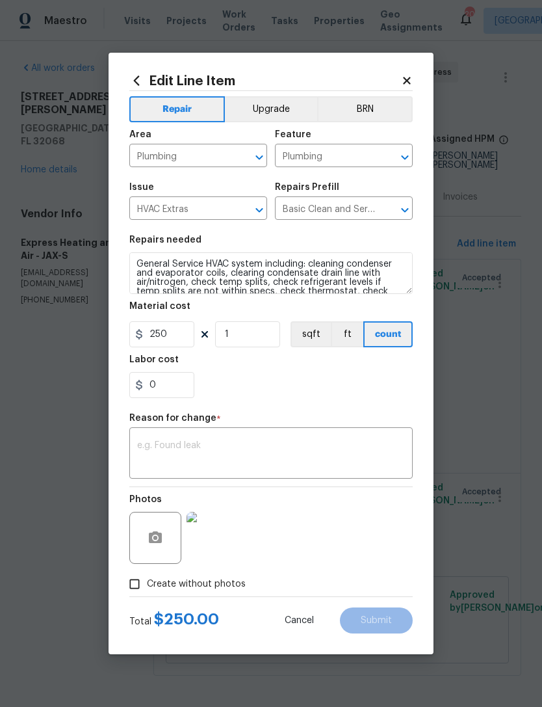
click at [196, 451] on textarea at bounding box center [271, 454] width 268 height 27
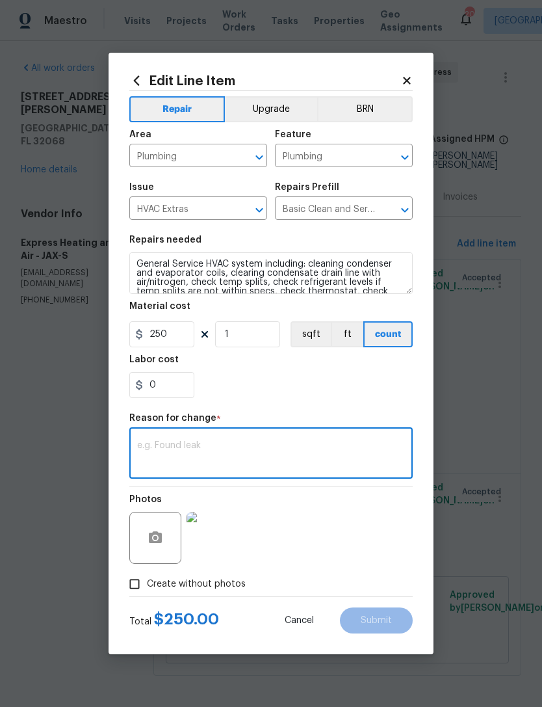
click at [201, 448] on textarea at bounding box center [271, 454] width 268 height 27
paste textarea "HVAC motor needs to be replaced."
click at [165, 445] on textarea "HVAC motor needs to be replaced." at bounding box center [271, 454] width 268 height 27
type textarea "HVAC blower motor needs to be replaced."
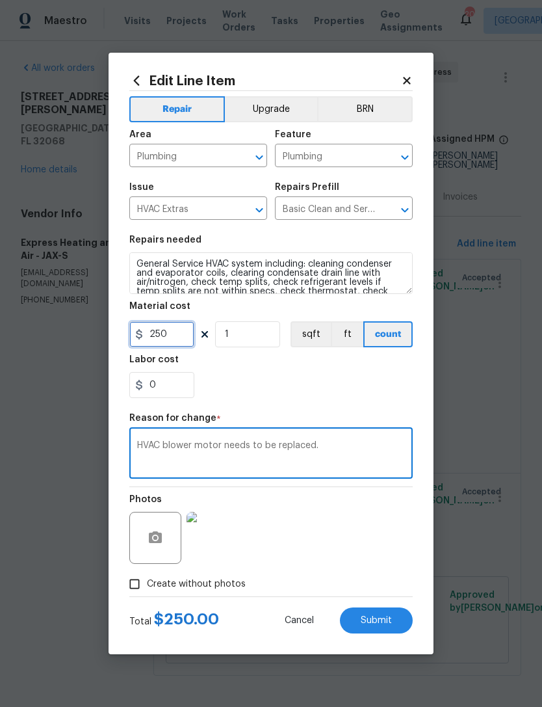
click at [184, 336] on input "250" at bounding box center [161, 334] width 65 height 26
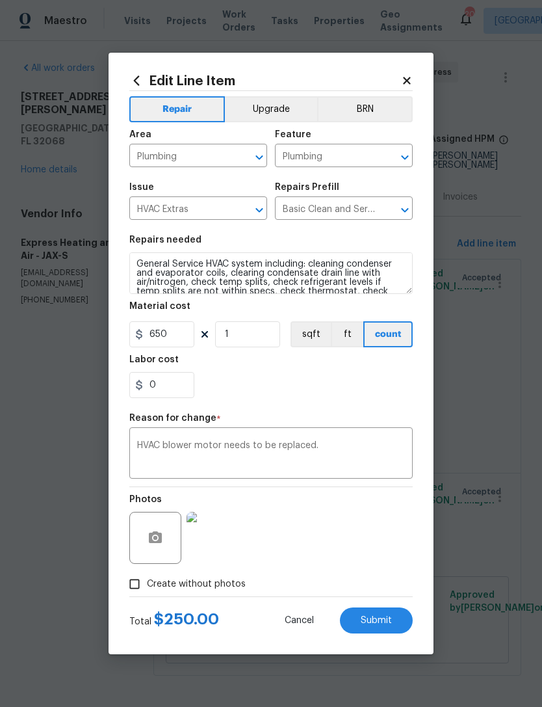
click at [365, 456] on textarea "HVAC blower motor needs to be replaced." at bounding box center [271, 454] width 268 height 27
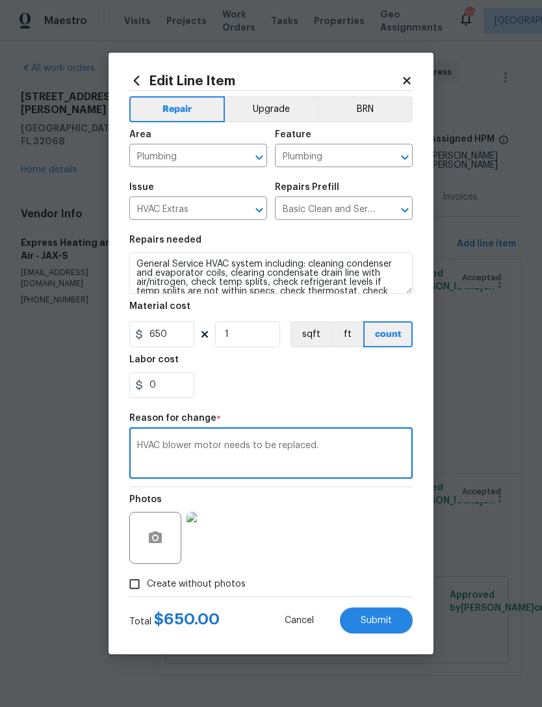
click at [403, 405] on section "Repairs needed General Service HVAC system including: cleaning condenser and ev…" at bounding box center [271, 317] width 284 height 178
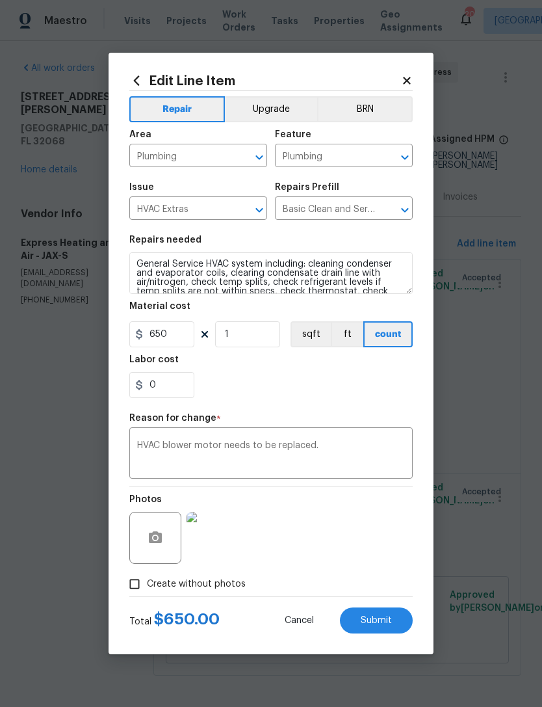
click at [386, 622] on span "Submit" at bounding box center [376, 621] width 31 height 10
type input "250"
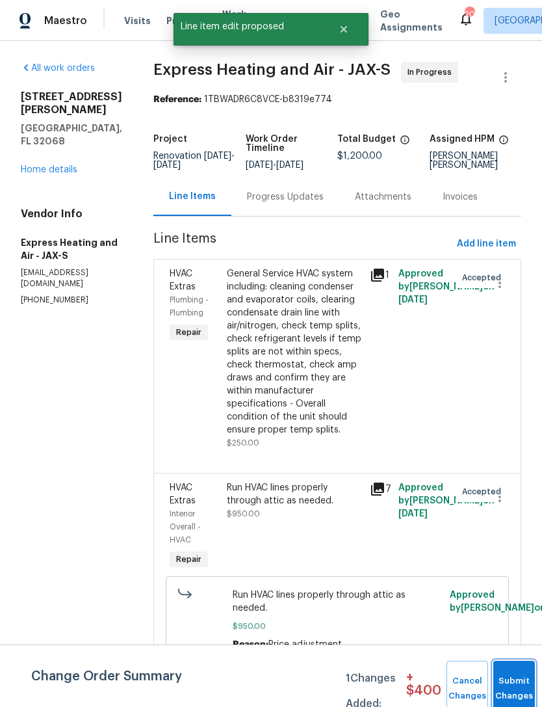
click at [527, 687] on span "Submit Changes" at bounding box center [514, 689] width 29 height 30
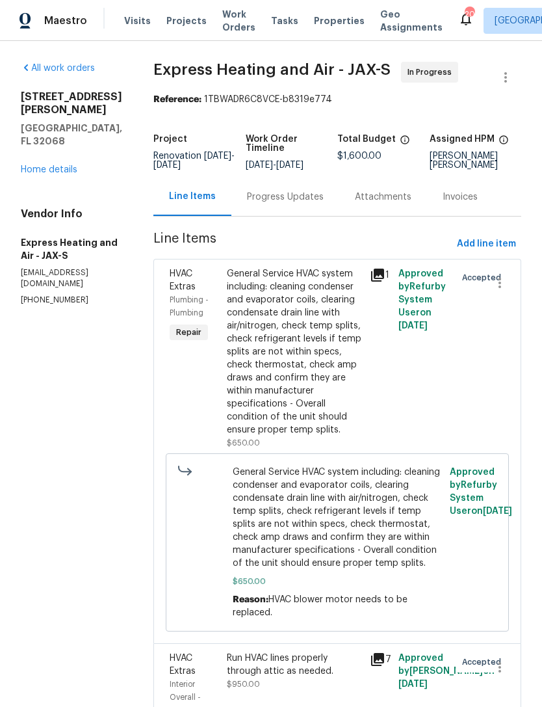
click at [75, 165] on link "Home details" at bounding box center [49, 169] width 57 height 9
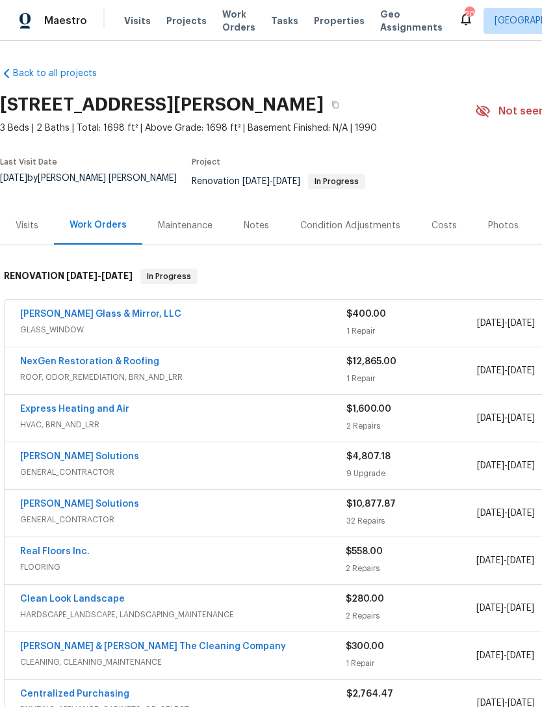
click at [406, 101] on div "2058 Manucy Ct, Middleburg, FL 32068" at bounding box center [237, 105] width 475 height 34
click at [168, 321] on div "Baum Glass & Mirror, LLC" at bounding box center [183, 316] width 326 height 16
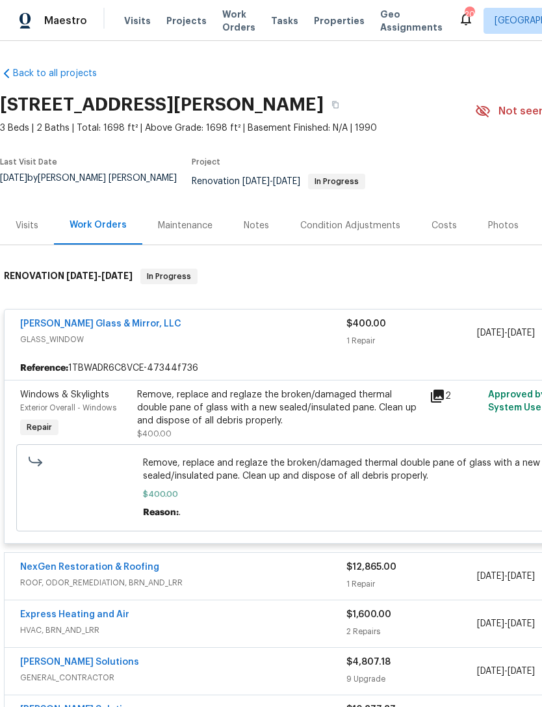
click at [228, 415] on div "Remove, replace and reglaze the broken/damaged thermal double pane of glass wit…" at bounding box center [279, 407] width 285 height 39
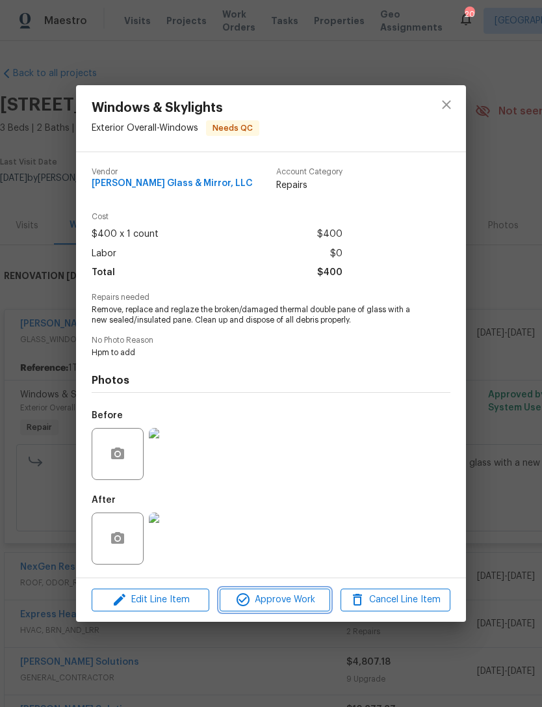
click at [297, 602] on span "Approve Work" at bounding box center [275, 600] width 102 height 16
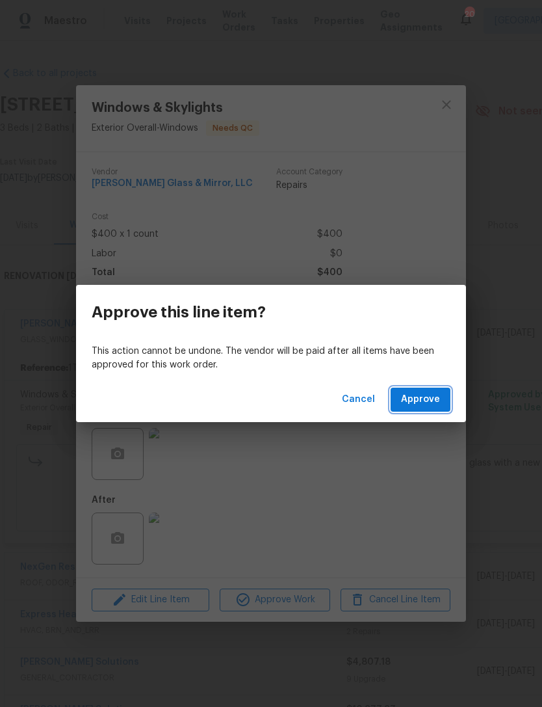
click at [429, 395] on span "Approve" at bounding box center [420, 399] width 39 height 16
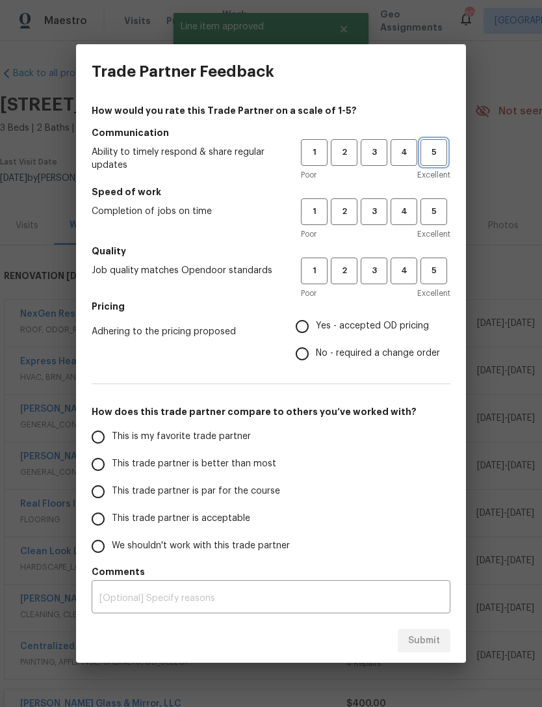
click at [438, 150] on span "5" at bounding box center [434, 152] width 24 height 15
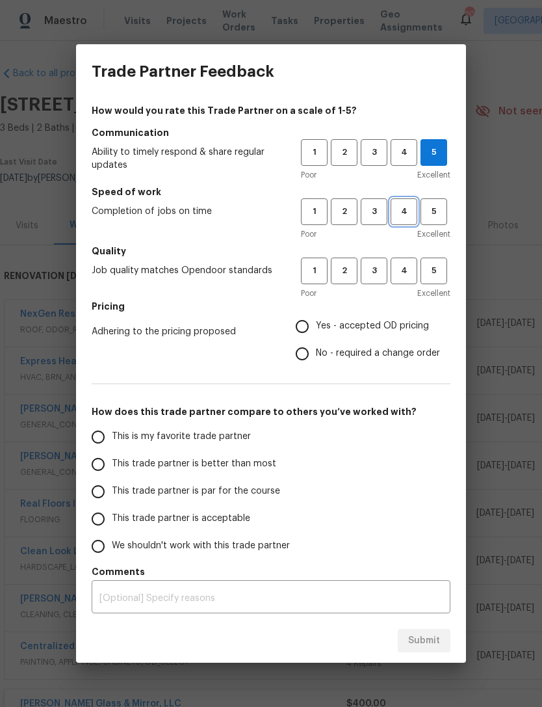
click at [406, 204] on button "4" at bounding box center [404, 211] width 27 height 27
click at [377, 274] on span "3" at bounding box center [374, 270] width 24 height 15
click at [360, 324] on span "Yes - accepted OD pricing" at bounding box center [372, 326] width 113 height 14
click at [316, 324] on input "Yes - accepted OD pricing" at bounding box center [302, 326] width 27 height 27
radio input "true"
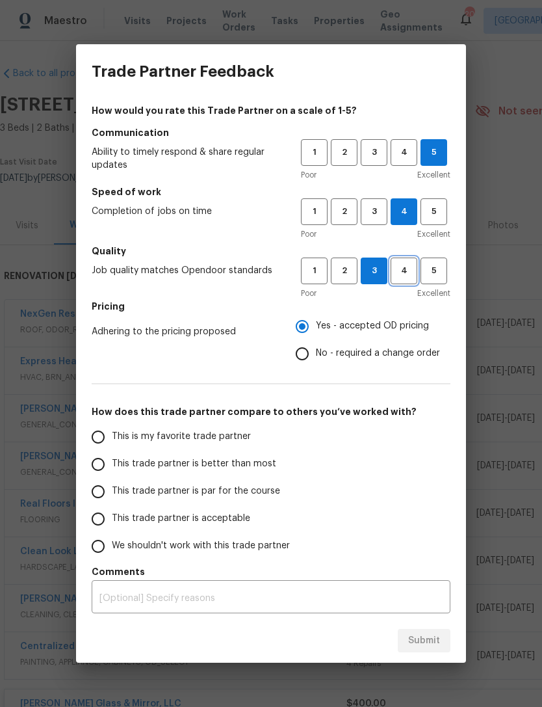
click at [397, 276] on span "4" at bounding box center [404, 270] width 24 height 15
click at [192, 492] on span "This trade partner is par for the course" at bounding box center [196, 491] width 168 height 14
click at [112, 492] on input "This trade partner is par for the course" at bounding box center [98, 491] width 27 height 27
click at [430, 637] on span "Submit" at bounding box center [424, 641] width 32 height 16
radio input "true"
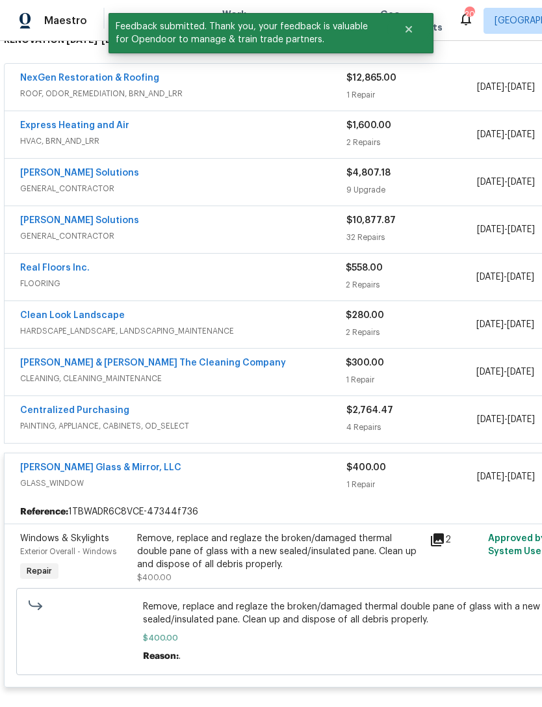
scroll to position [236, 0]
click at [209, 481] on span "GLASS_WINDOW" at bounding box center [183, 483] width 326 height 13
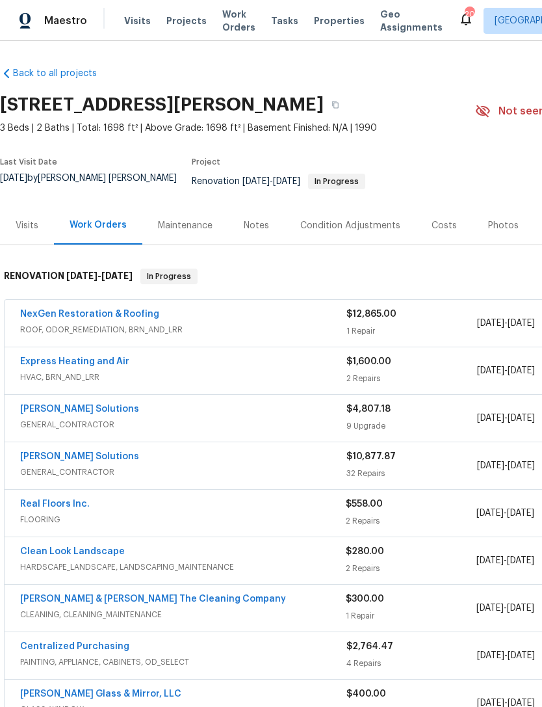
scroll to position [0, 0]
click at [330, 22] on span "Properties" at bounding box center [339, 20] width 51 height 13
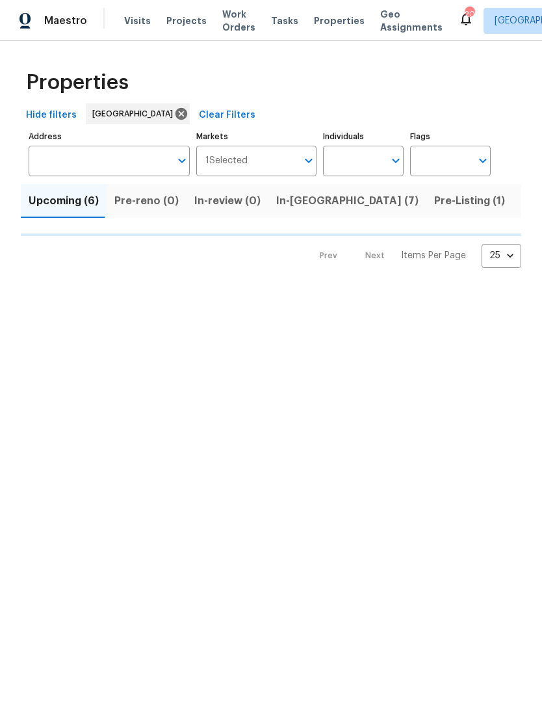
click at [521, 210] on span "Listed (91)" at bounding box center [548, 201] width 54 height 18
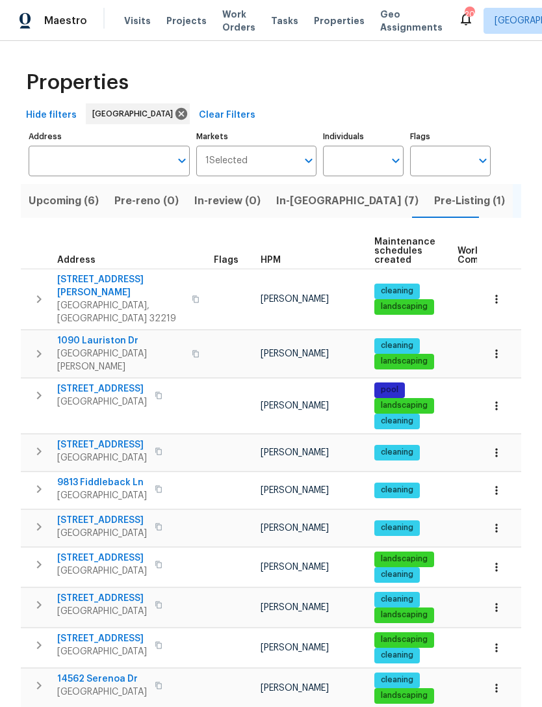
click at [276, 265] on span "HPM" at bounding box center [271, 260] width 20 height 9
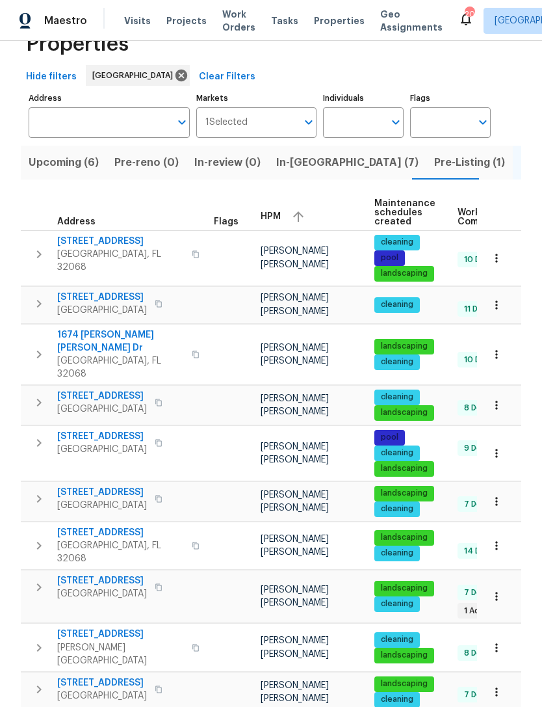
scroll to position [40, 0]
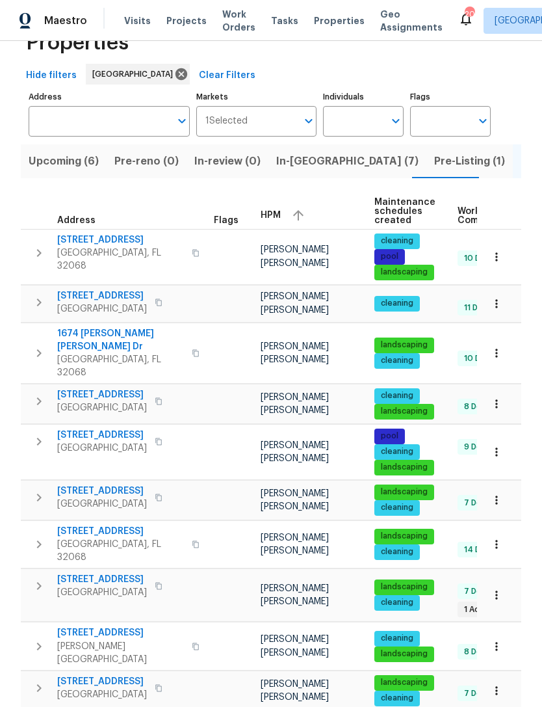
click at [83, 302] on span "[STREET_ADDRESS]" at bounding box center [102, 295] width 90 height 13
click at [112, 353] on span "1674 [PERSON_NAME] [PERSON_NAME] Dr" at bounding box center [120, 340] width 127 height 26
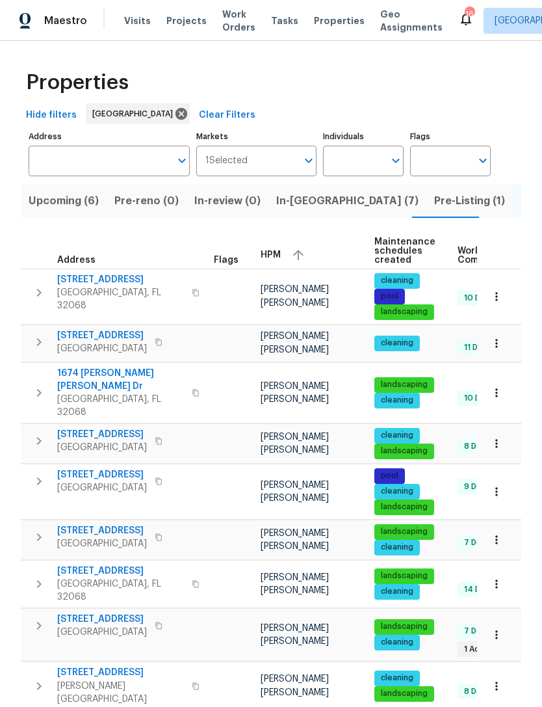
scroll to position [0, 0]
click at [94, 168] on input "Address" at bounding box center [100, 161] width 142 height 31
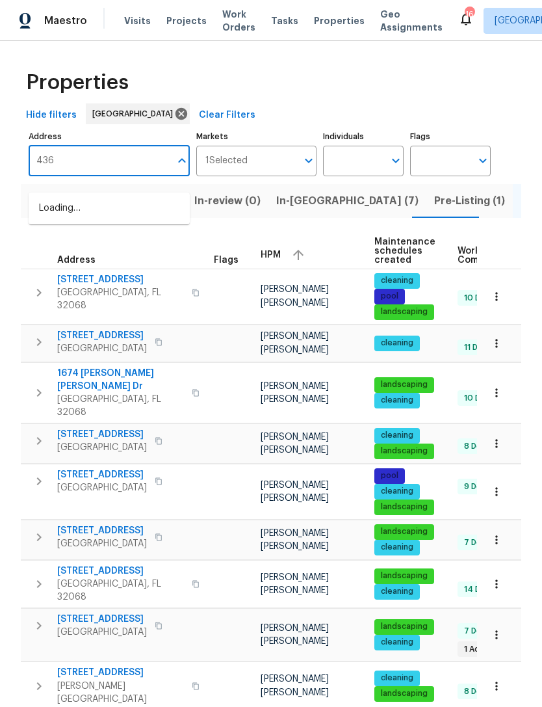
type input "4360"
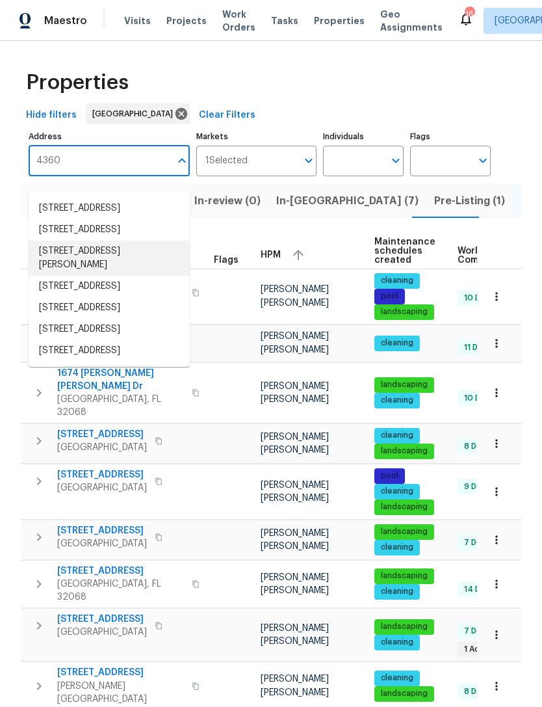
click at [64, 276] on li "4360 Palmer Ave Jacksonville FL 32210" at bounding box center [109, 258] width 161 height 35
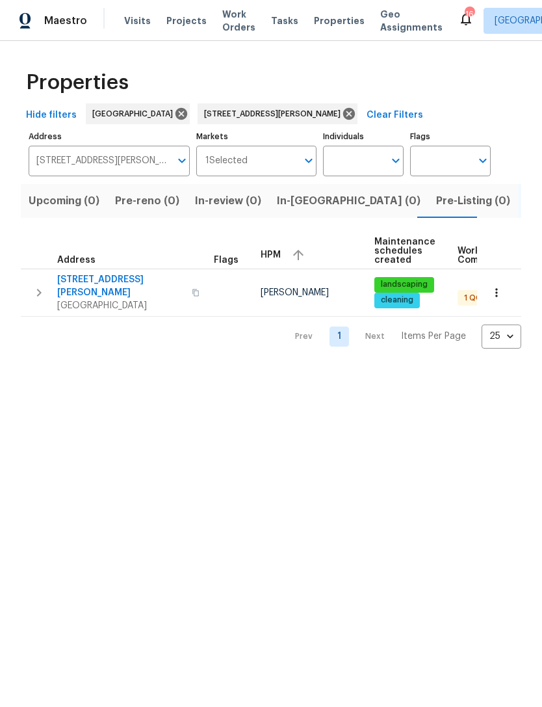
click at [115, 300] on span "[GEOGRAPHIC_DATA]" at bounding box center [120, 305] width 127 height 13
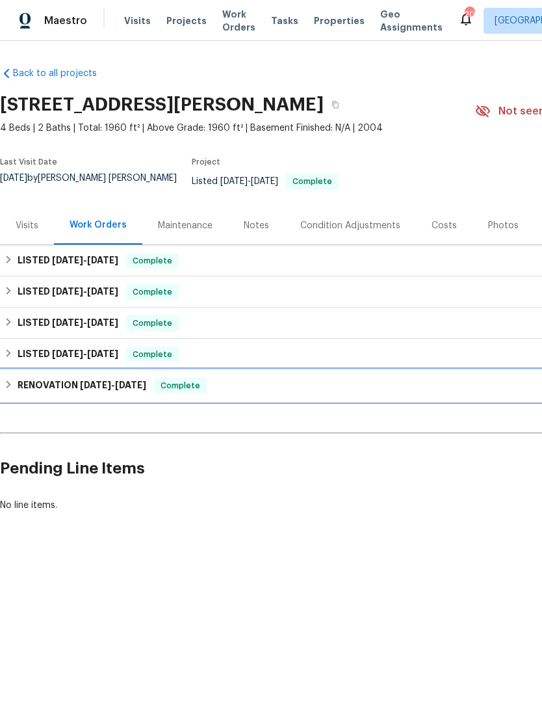
click at [231, 382] on div "RENOVATION [DATE] - [DATE] Complete" at bounding box center [367, 386] width 727 height 16
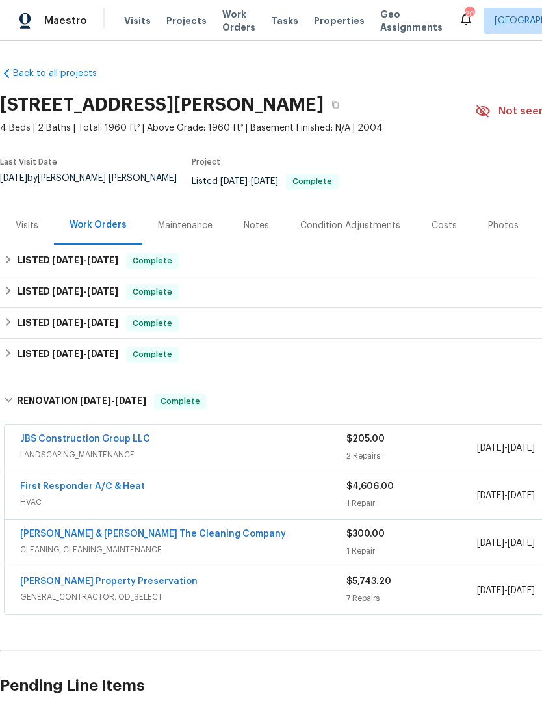
click at [297, 594] on span "GENERAL_CONTRACTOR, OD_SELECT" at bounding box center [183, 596] width 326 height 13
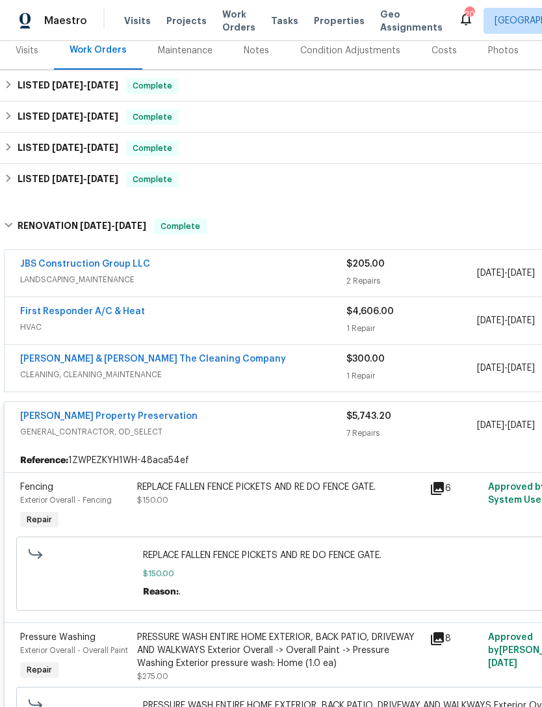
scroll to position [174, 0]
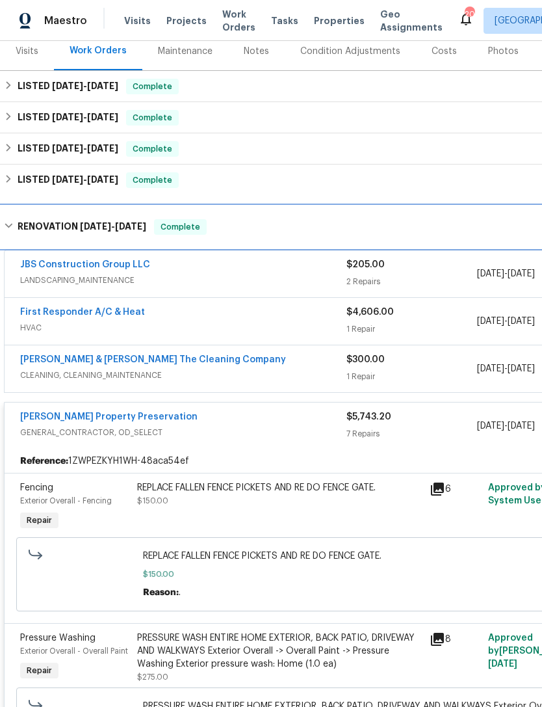
click at [250, 227] on div "RENOVATION [DATE] - [DATE] Complete" at bounding box center [367, 227] width 727 height 16
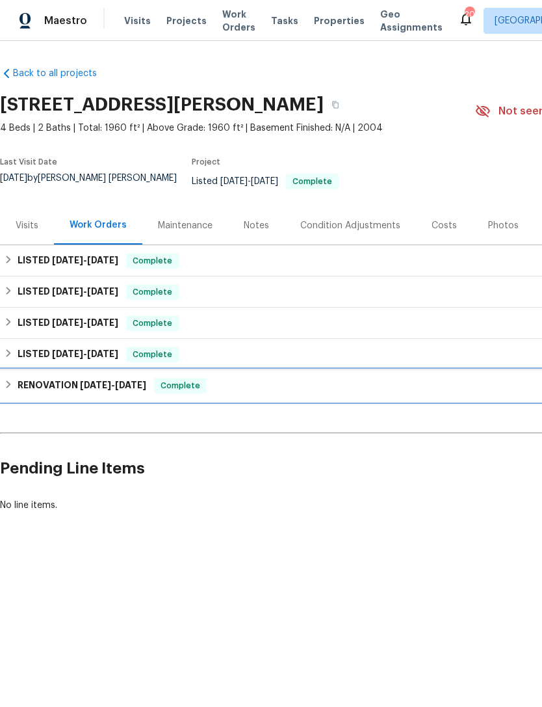
scroll to position [0, 0]
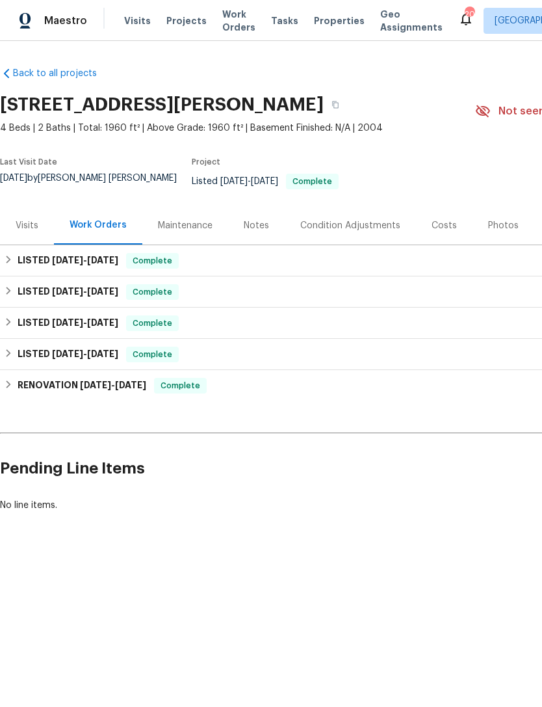
click at [243, 187] on div "Listed [DATE] - [DATE] Complete" at bounding box center [316, 182] width 249 height 16
click at [231, 347] on div "LISTED [DATE] - [DATE] Complete" at bounding box center [367, 354] width 735 height 31
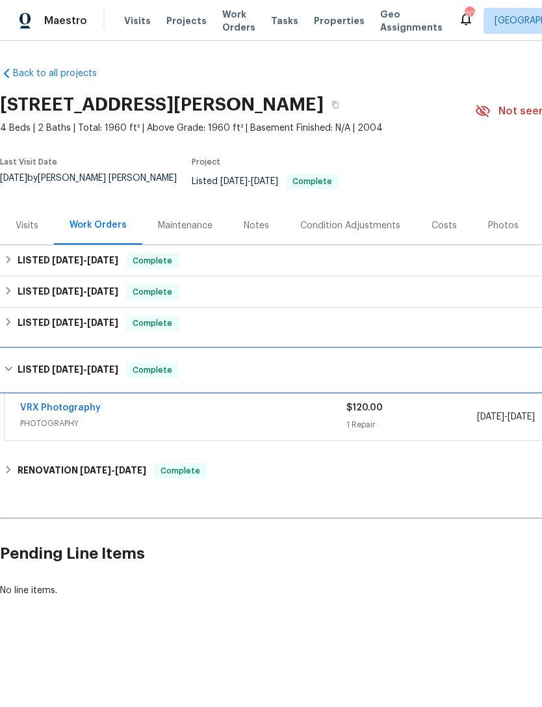
click at [249, 362] on div "LISTED [DATE] - [DATE] Complete" at bounding box center [367, 370] width 735 height 42
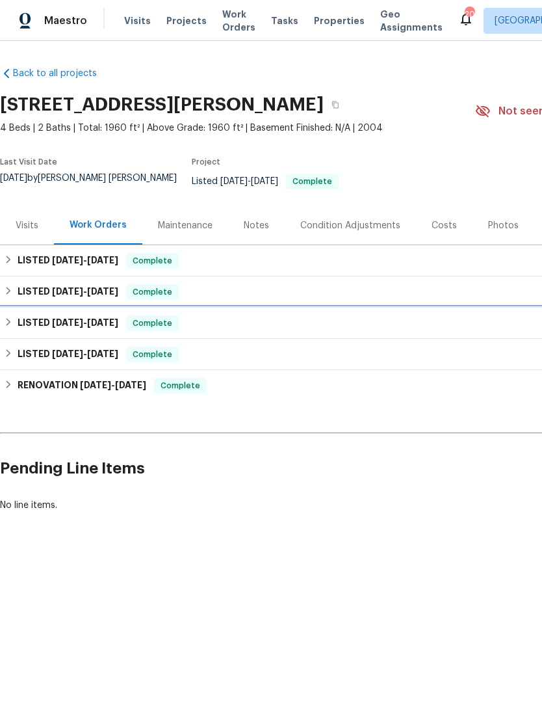
click at [231, 324] on div "LISTED [DATE] - [DATE] Complete" at bounding box center [367, 323] width 727 height 16
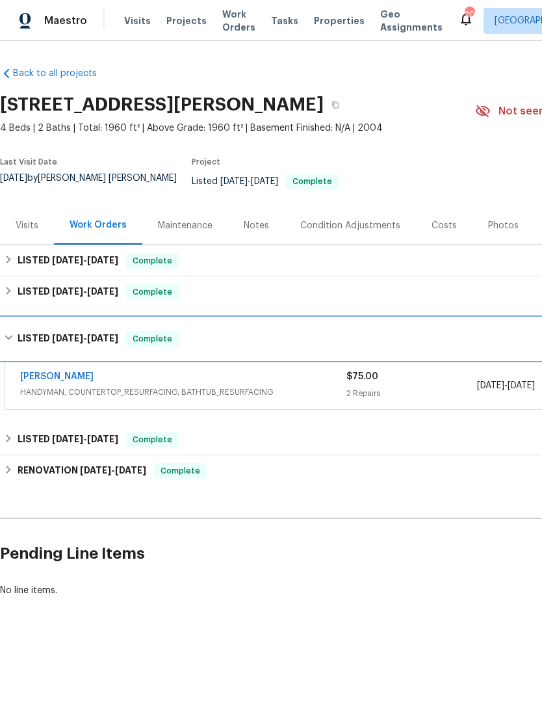
click at [221, 333] on div "LISTED [DATE] - [DATE] Complete" at bounding box center [367, 339] width 735 height 42
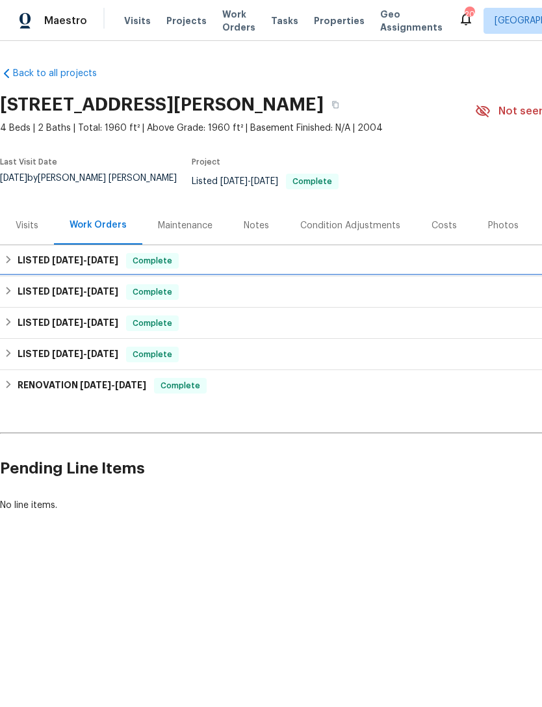
click at [217, 295] on div "LISTED [DATE] - [DATE] Complete" at bounding box center [367, 292] width 727 height 16
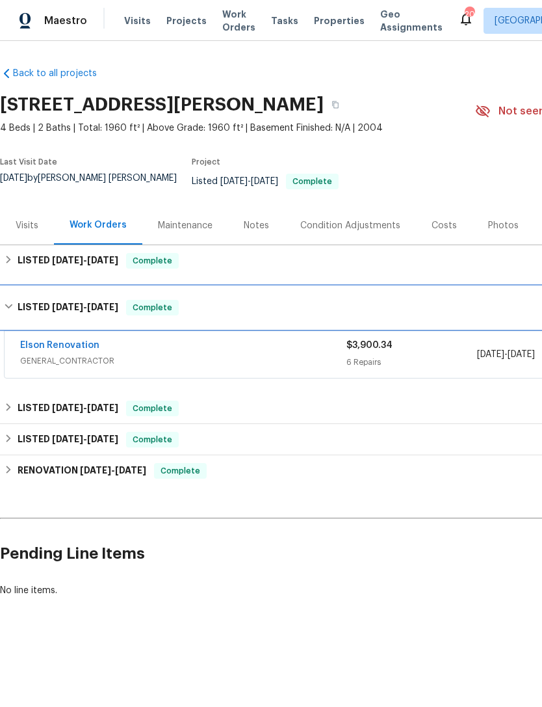
click at [226, 311] on div "LISTED [DATE] - [DATE] Complete" at bounding box center [367, 308] width 727 height 16
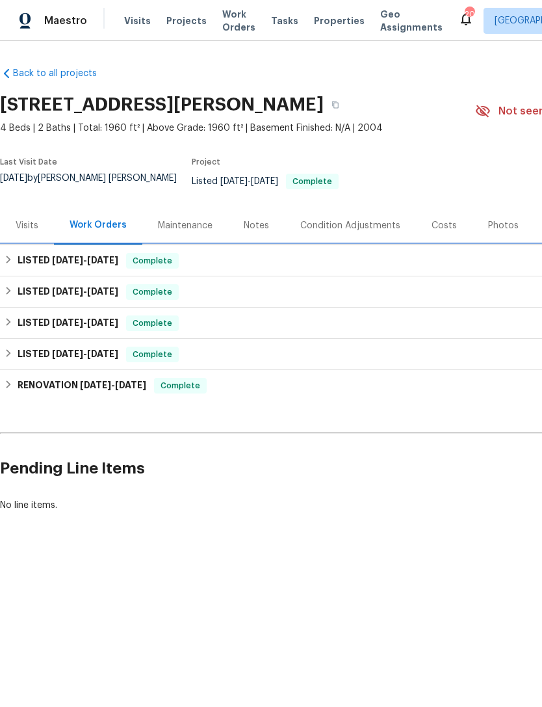
click at [230, 267] on div "LISTED [DATE] - [DATE] Complete" at bounding box center [367, 261] width 727 height 16
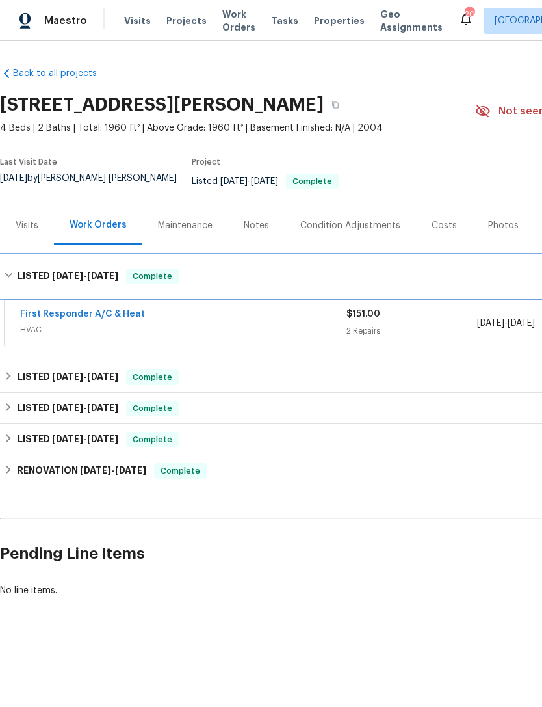
click at [206, 277] on div "LISTED [DATE] - [DATE] Complete" at bounding box center [367, 277] width 727 height 16
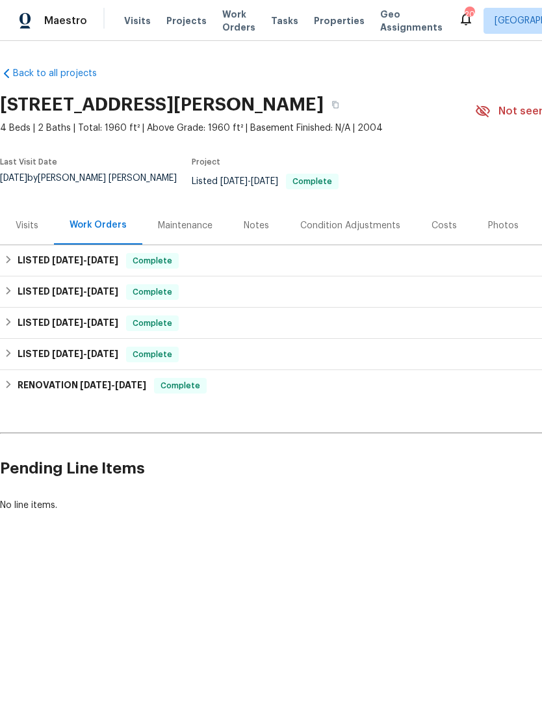
click at [314, 26] on span "Properties" at bounding box center [339, 20] width 51 height 13
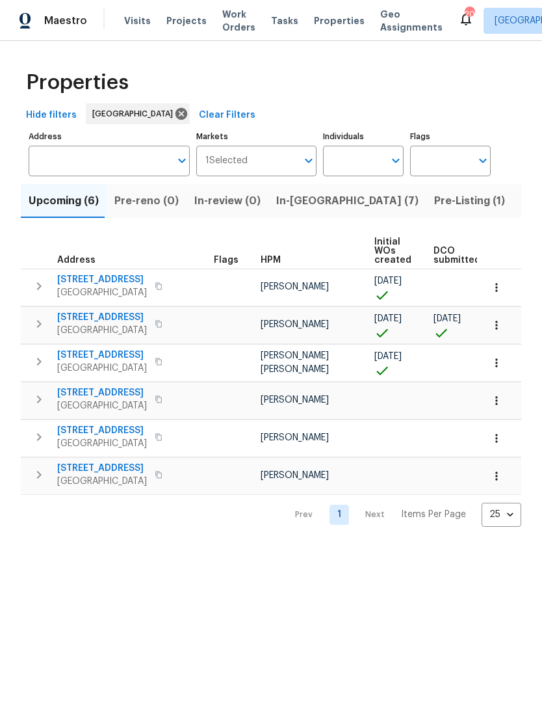
click at [304, 210] on span "In-[GEOGRAPHIC_DATA] (7)" at bounding box center [347, 201] width 142 height 18
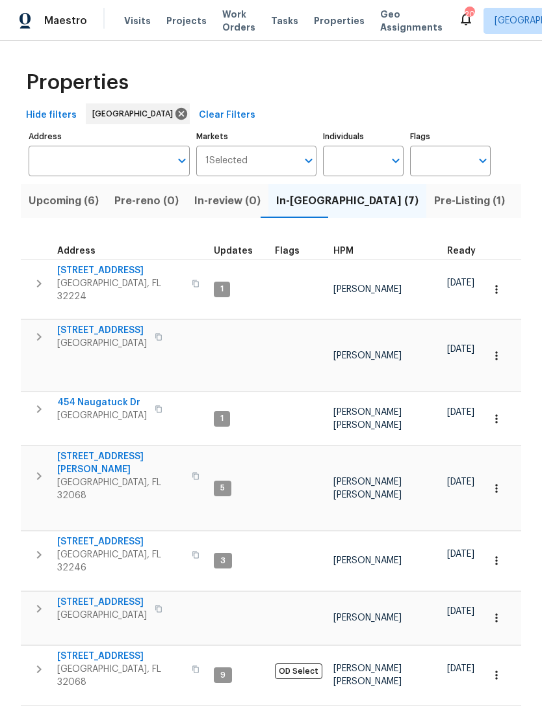
click at [110, 409] on span "[GEOGRAPHIC_DATA]" at bounding box center [102, 415] width 90 height 13
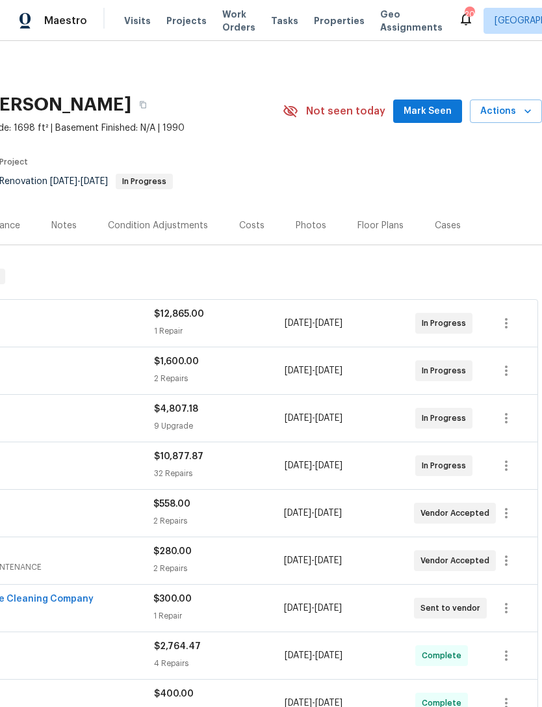
scroll to position [0, 192]
click at [515, 118] on span "Actions" at bounding box center [506, 111] width 51 height 16
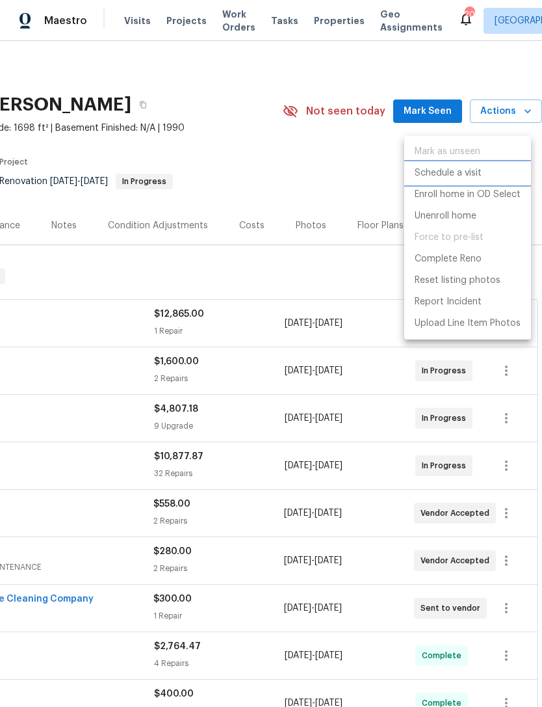
click at [463, 176] on p "Schedule a visit" at bounding box center [448, 173] width 67 height 14
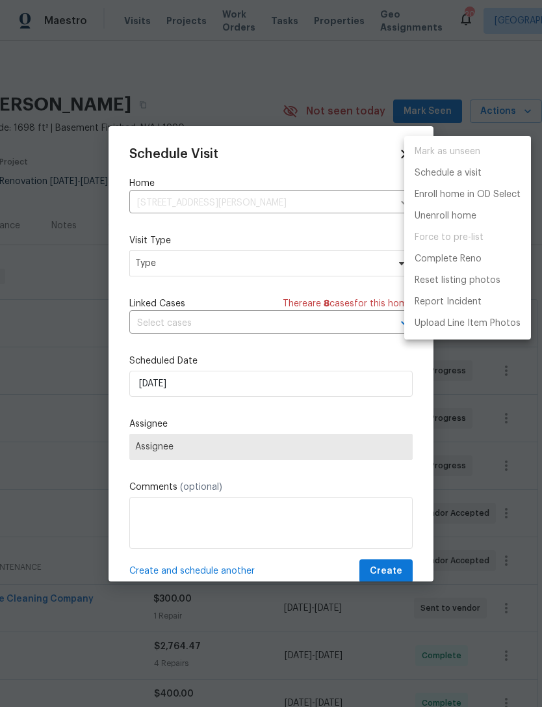
click at [198, 266] on div at bounding box center [271, 353] width 542 height 707
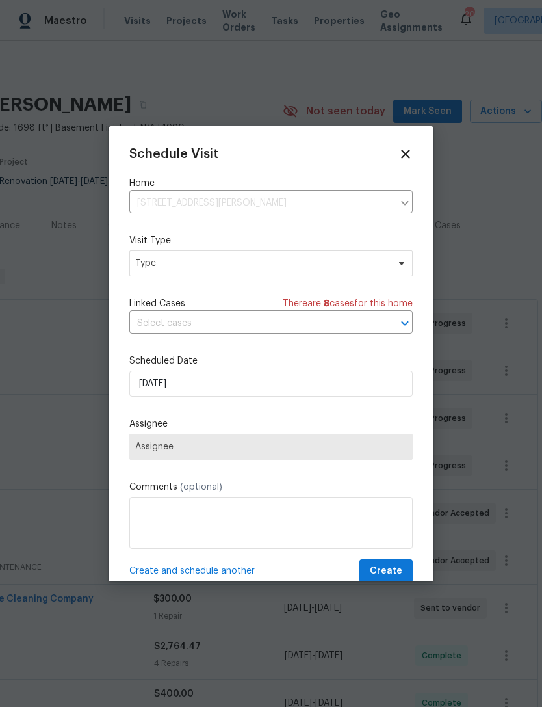
click at [198, 266] on div "Mark as unseen Schedule a visit Enroll home in OD Select Unenroll home Force to…" at bounding box center [271, 353] width 542 height 707
click at [375, 276] on span "Type" at bounding box center [271, 263] width 284 height 26
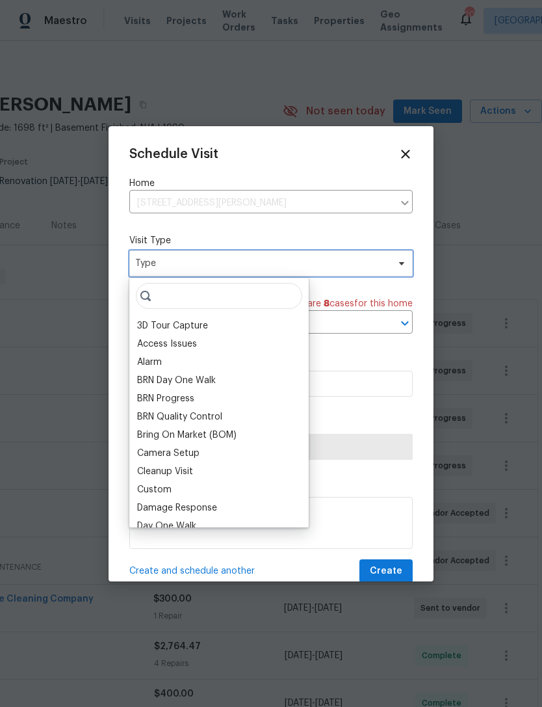
click at [395, 269] on span at bounding box center [400, 263] width 14 height 10
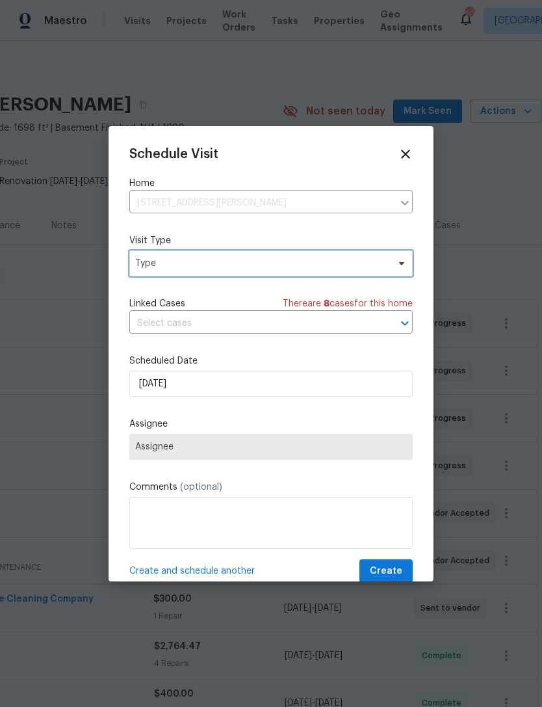
click at [390, 261] on span "Type" at bounding box center [271, 263] width 284 height 26
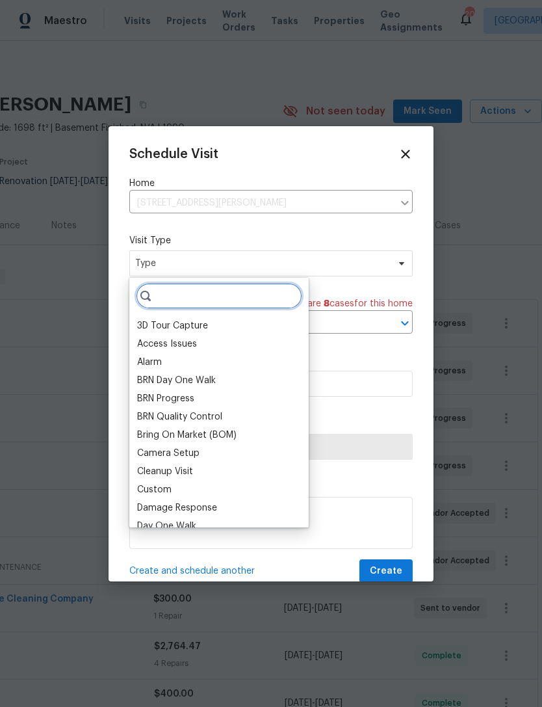
click at [260, 292] on input "search" at bounding box center [219, 296] width 166 height 26
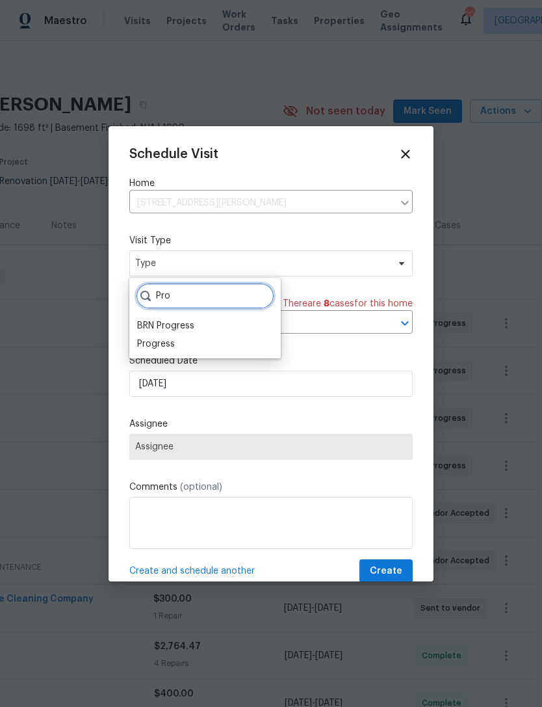
type input "Pro"
click at [172, 349] on div "Progress" at bounding box center [156, 343] width 38 height 13
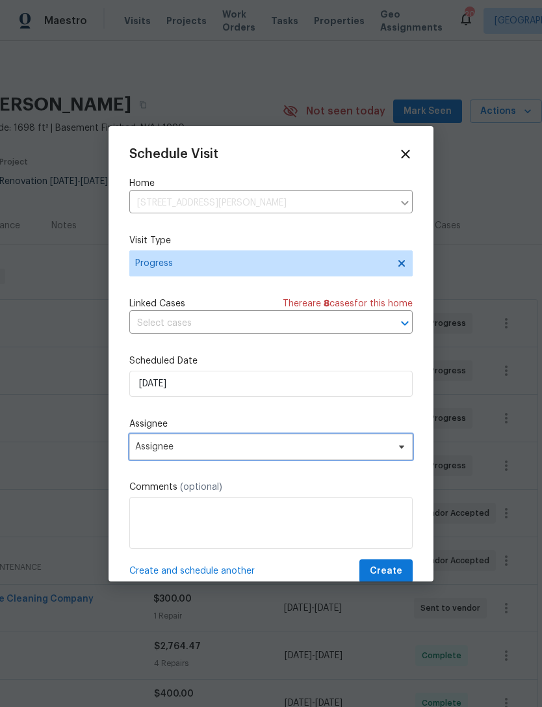
click at [201, 449] on span "Assignee" at bounding box center [262, 447] width 255 height 10
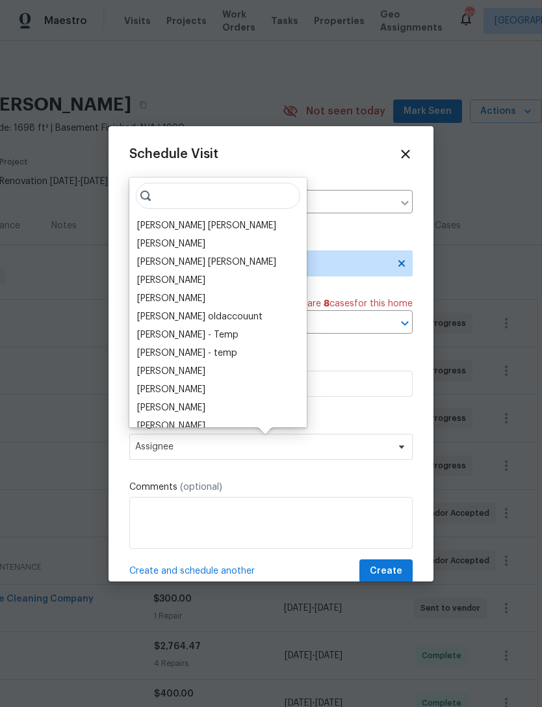
click at [197, 226] on div "[PERSON_NAME] [PERSON_NAME]" at bounding box center [206, 225] width 139 height 13
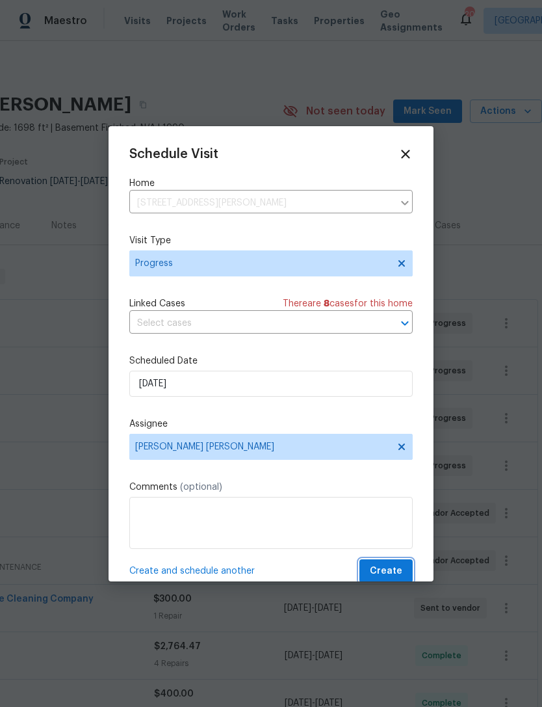
click at [399, 574] on span "Create" at bounding box center [386, 571] width 33 height 16
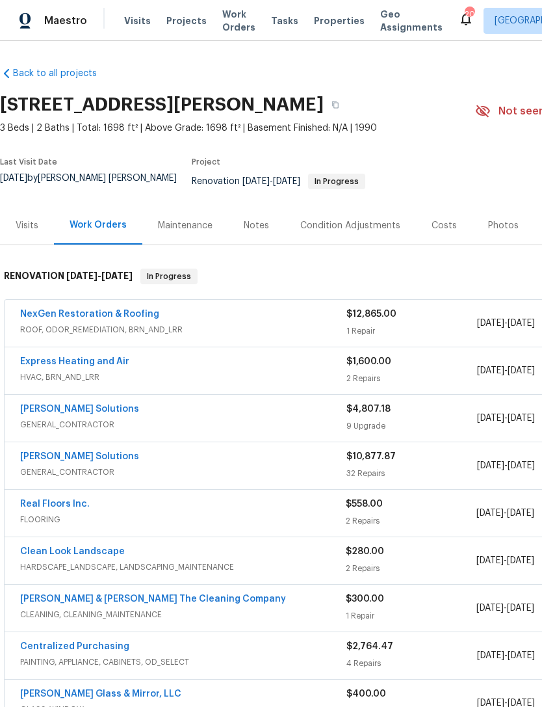
scroll to position [0, 0]
click at [62, 509] on link "Real Floors Inc." at bounding box center [55, 503] width 70 height 9
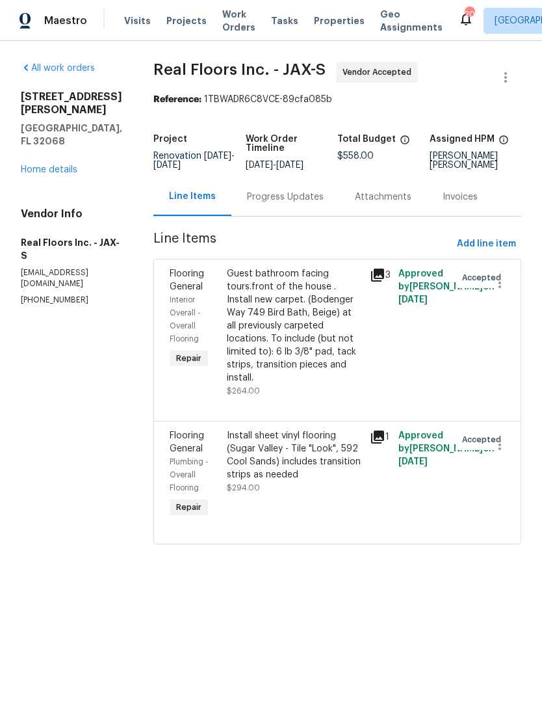
click at [278, 350] on div "Guest bathroom facing tours.front of the house . Install new carpet. (Bodenger …" at bounding box center [294, 325] width 135 height 117
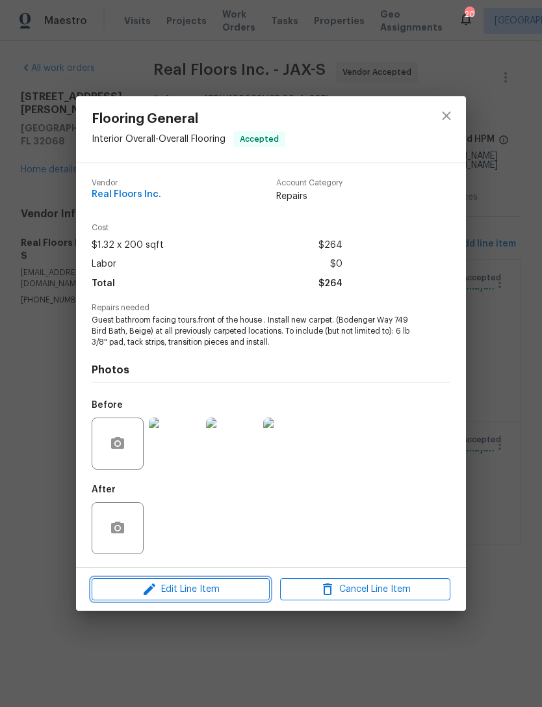
click at [215, 586] on span "Edit Line Item" at bounding box center [181, 589] width 170 height 16
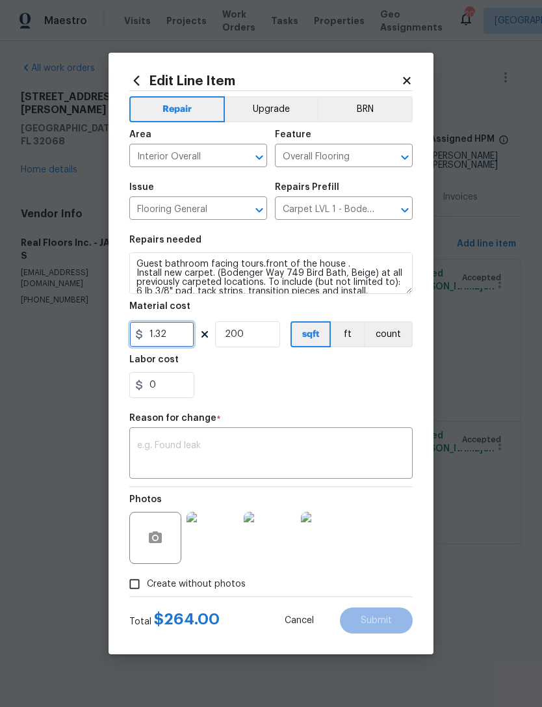
click at [181, 332] on input "1.32" at bounding box center [161, 334] width 65 height 26
click at [183, 339] on input "1.32" at bounding box center [161, 334] width 65 height 26
type input "0"
type input "304.58"
click at [256, 333] on input "200" at bounding box center [247, 334] width 65 height 26
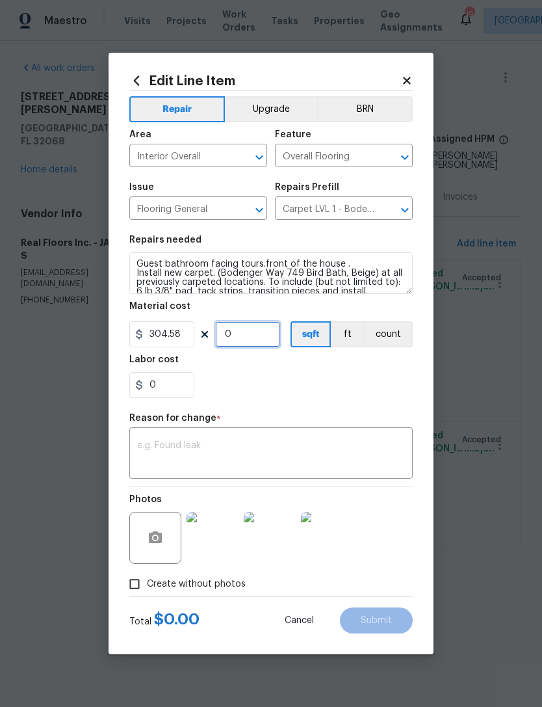
type input "1"
click at [347, 384] on div "0" at bounding box center [271, 385] width 284 height 26
click at [365, 448] on textarea at bounding box center [271, 454] width 268 height 27
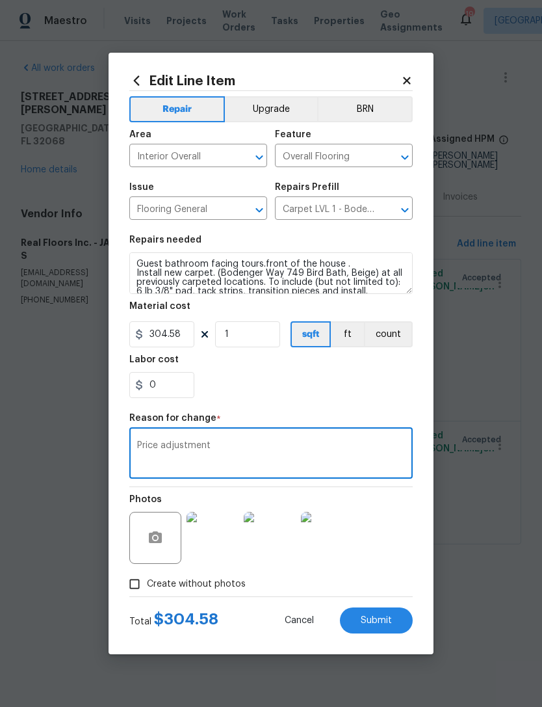
type textarea "Price adjustment"
click at [384, 627] on button "Submit" at bounding box center [376, 620] width 73 height 26
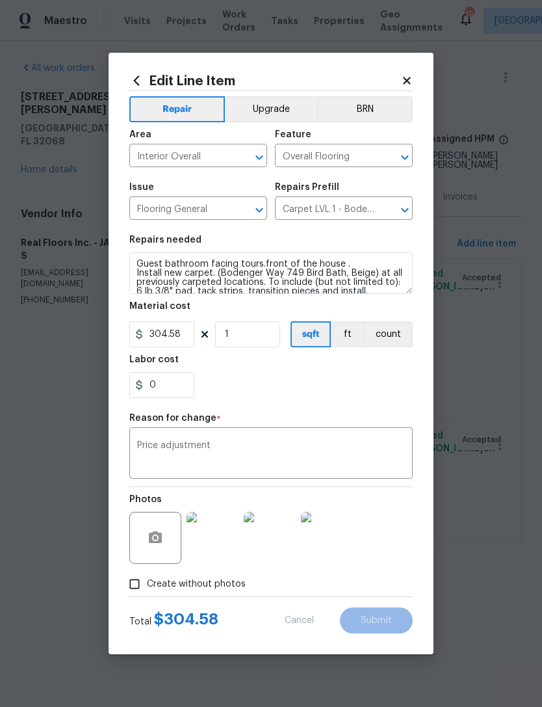
type input "200"
type input "1.32"
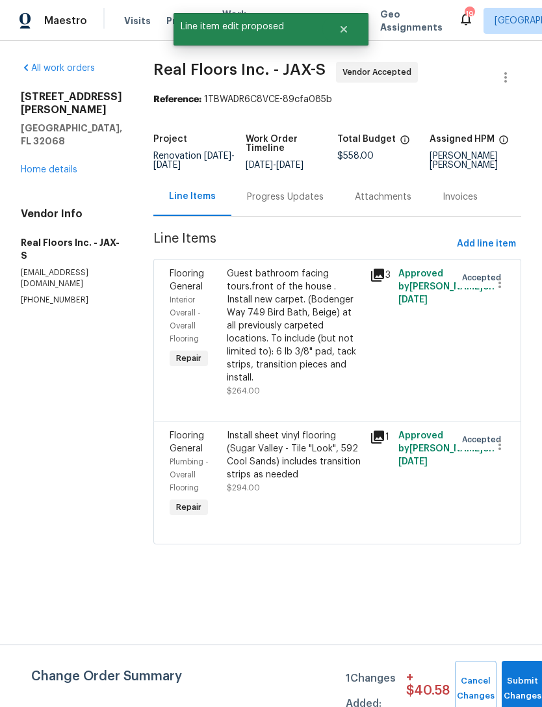
click at [289, 471] on div "Install sheet vinyl flooring (Sugar Valley - Tile "Look", 592 Cool Sands) inclu…" at bounding box center [294, 455] width 135 height 52
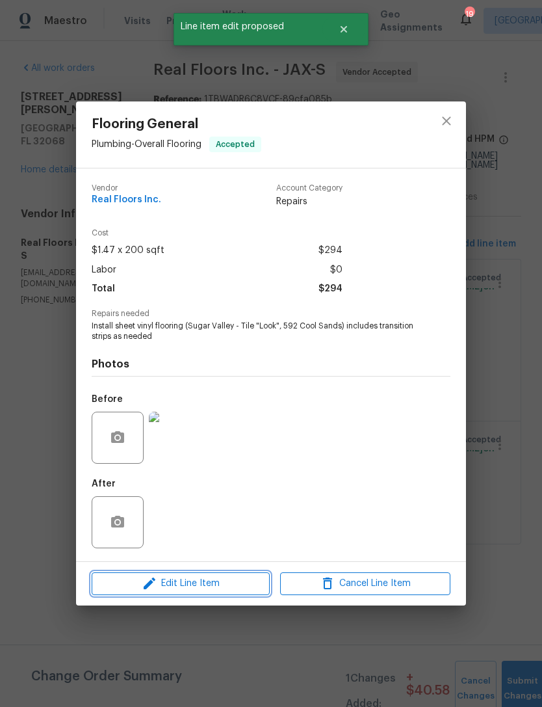
click at [224, 592] on span "Edit Line Item" at bounding box center [181, 583] width 170 height 16
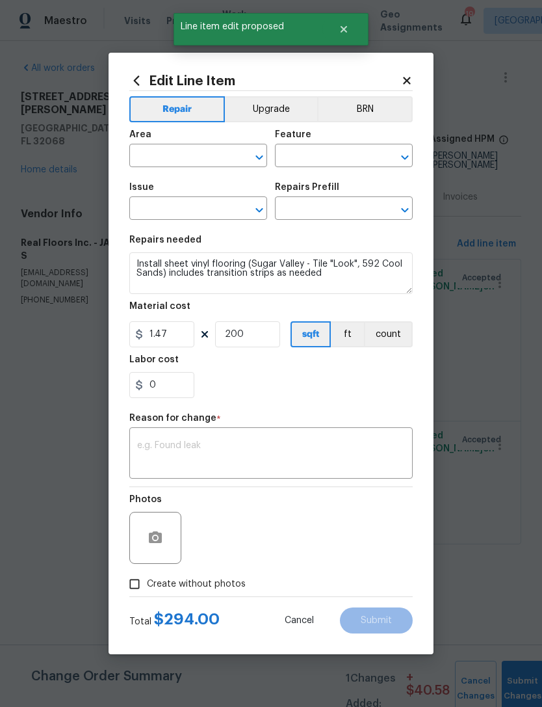
type input "Plumbing"
type input "Overall Flooring"
type input "Flooring General"
type input "Sheet Vinyl LVL 1 - [GEOGRAPHIC_DATA] (Tile) $1.47"
click at [259, 340] on input "200" at bounding box center [247, 334] width 65 height 26
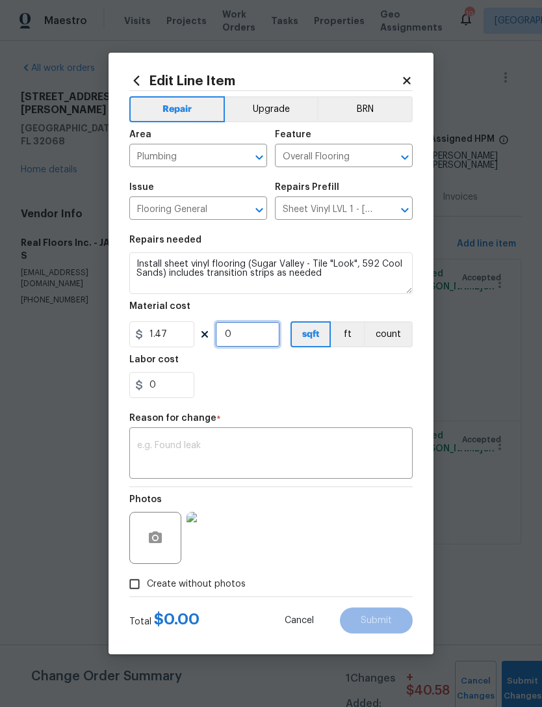
type input "1"
click at [254, 388] on div "0" at bounding box center [271, 385] width 284 height 26
click at [179, 337] on input "1.47" at bounding box center [161, 334] width 65 height 26
click at [347, 408] on div "Repair Upgrade BRN Area Plumbing ​ Feature Overall Flooring ​ Issue Flooring Ge…" at bounding box center [271, 343] width 284 height 505
click at [245, 449] on textarea at bounding box center [271, 454] width 268 height 27
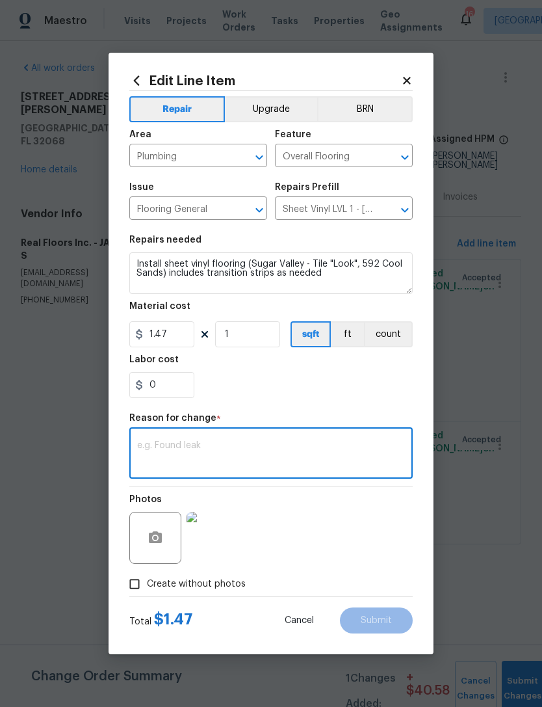
click at [403, 85] on icon at bounding box center [407, 81] width 12 height 12
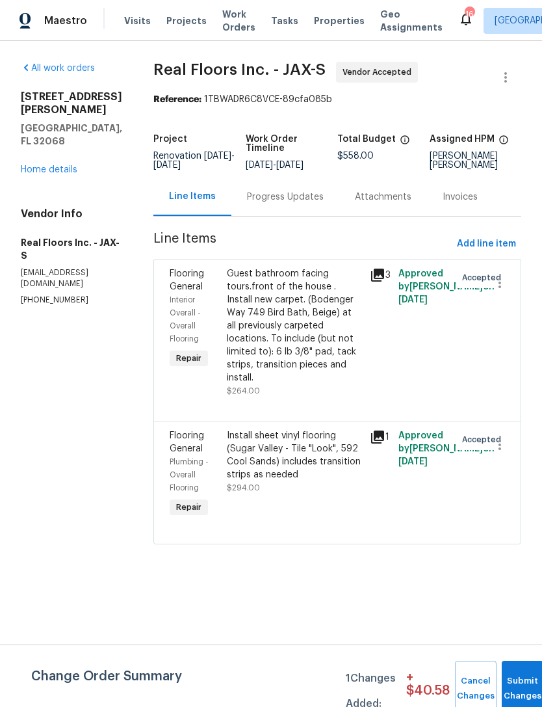
click at [115, 6] on div "Maestro Visits Projects Work Orders Tasks Properties Geo Assignments 16 [GEOGRA…" at bounding box center [271, 20] width 542 height 41
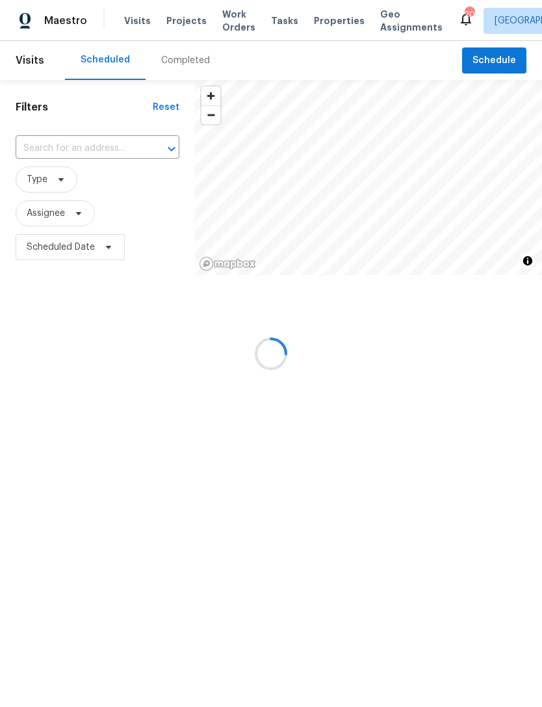
click at [83, 228] on div at bounding box center [271, 353] width 542 height 707
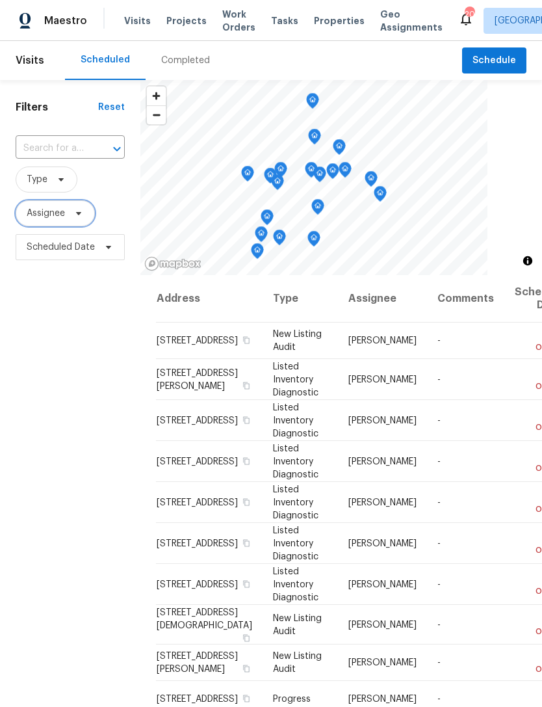
click at [63, 226] on span "Assignee" at bounding box center [55, 213] width 79 height 26
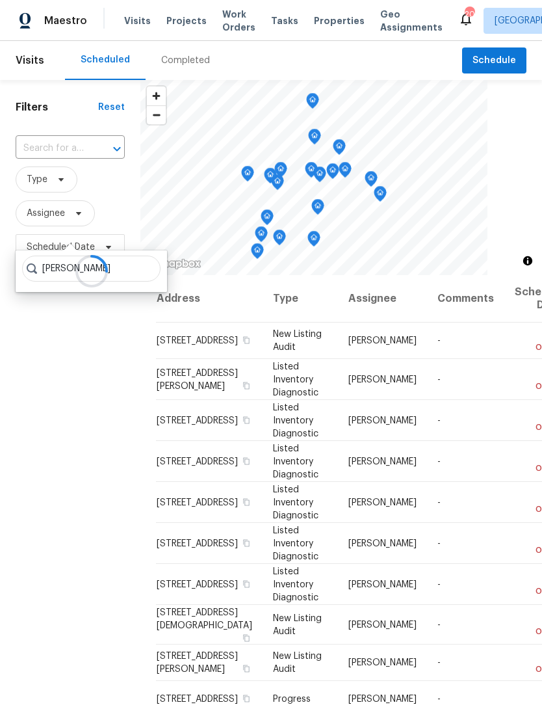
type input "Melissa mossbrooks"
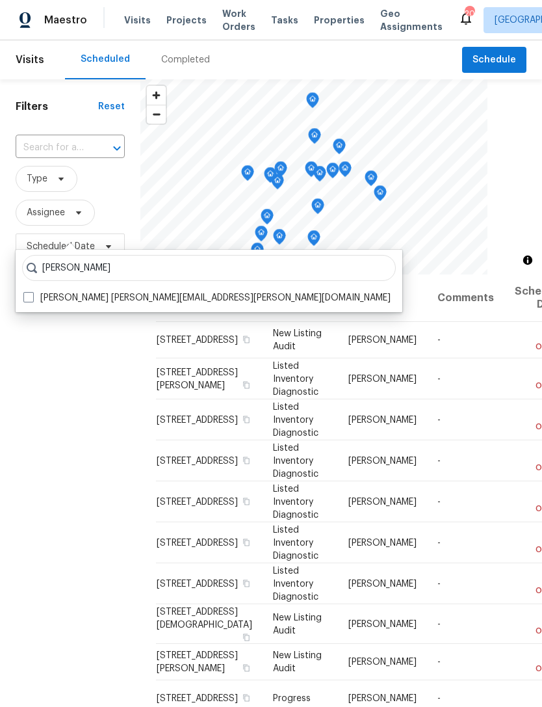
click at [26, 300] on span at bounding box center [28, 298] width 10 height 10
click at [26, 300] on input "Melissa Mossbrooks melissa.mossbrooks@opendoor.com" at bounding box center [27, 296] width 8 height 8
checkbox input "true"
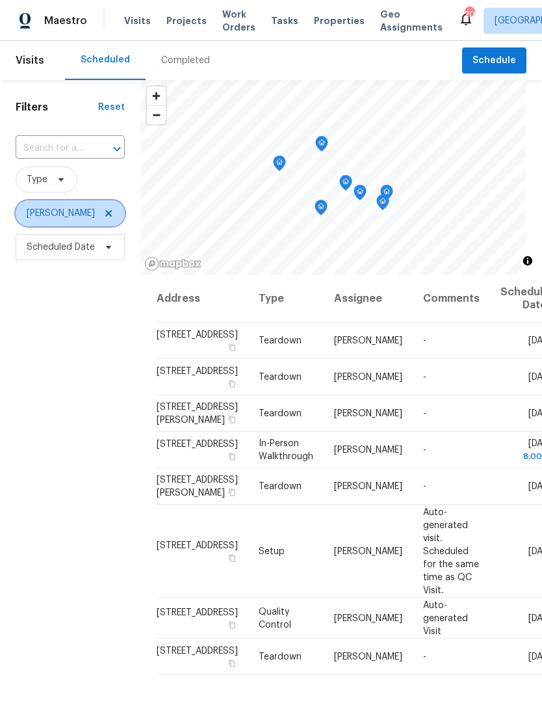
click at [114, 218] on icon at bounding box center [108, 213] width 10 height 10
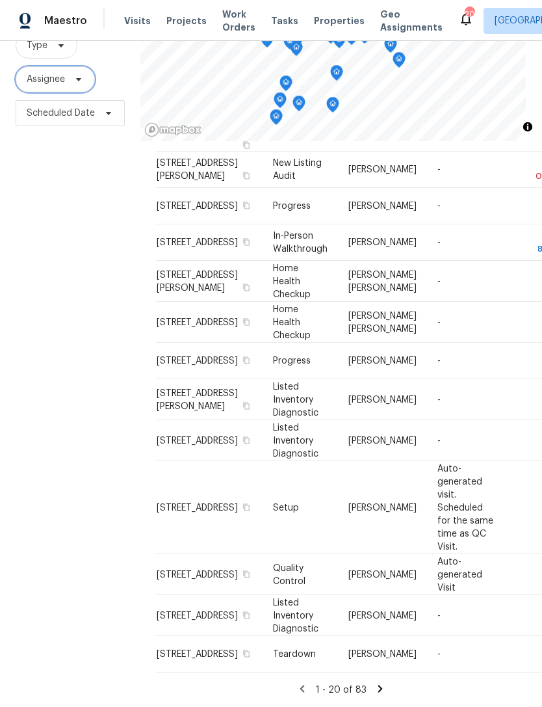
scroll to position [42, 0]
click at [383, 693] on icon at bounding box center [381, 689] width 12 height 12
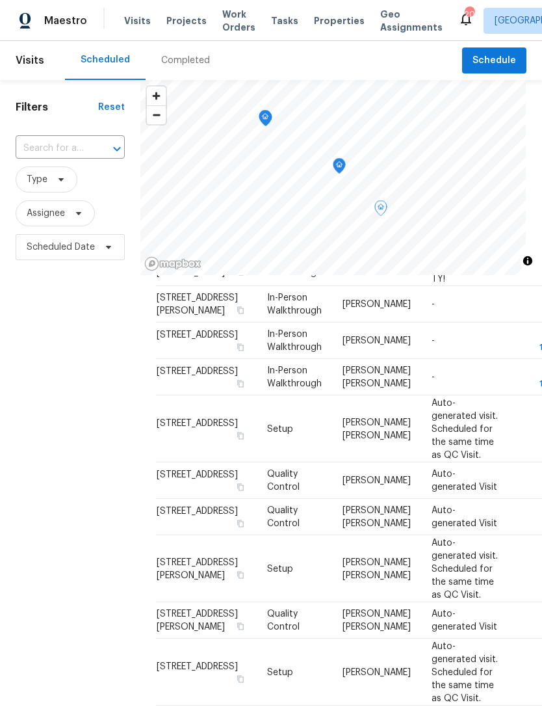
scroll to position [214, 0]
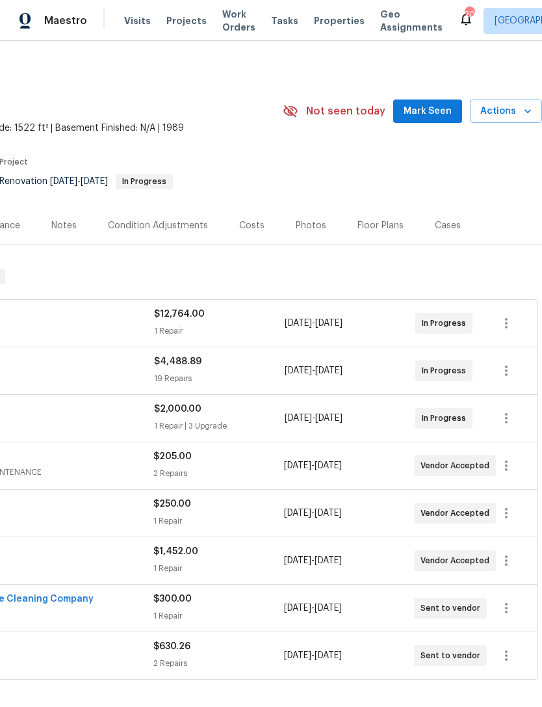
scroll to position [0, 192]
click at [521, 120] on span "Actions" at bounding box center [506, 111] width 51 height 16
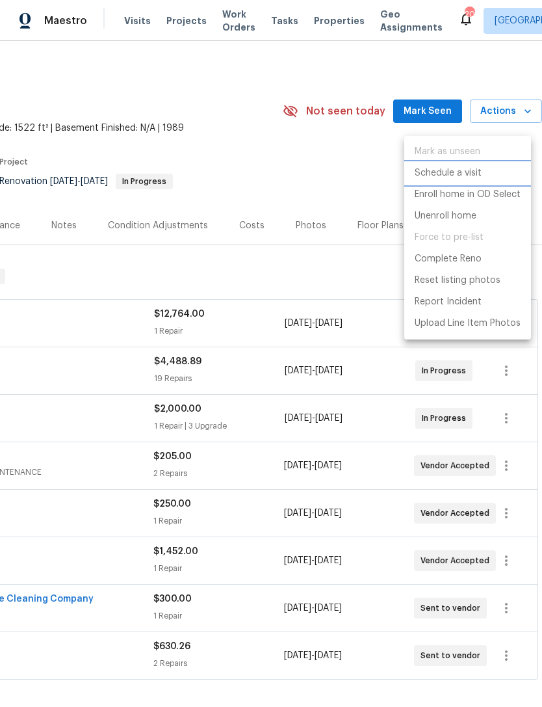
click at [462, 172] on p "Schedule a visit" at bounding box center [448, 173] width 67 height 14
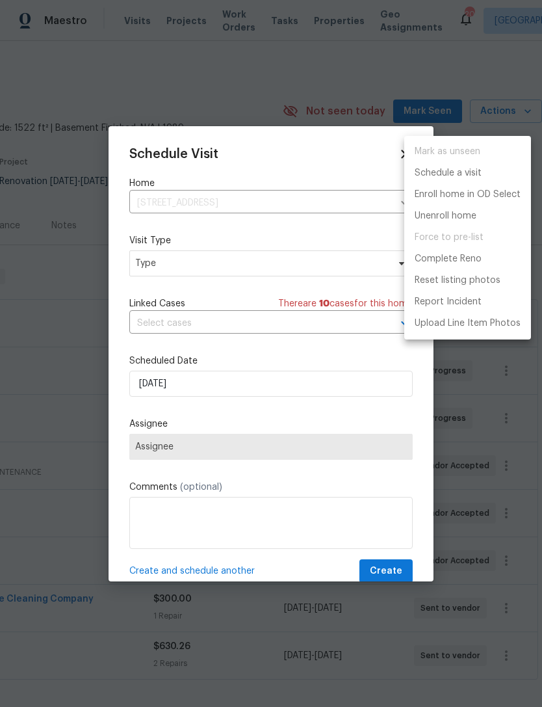
click at [189, 269] on div at bounding box center [271, 353] width 542 height 707
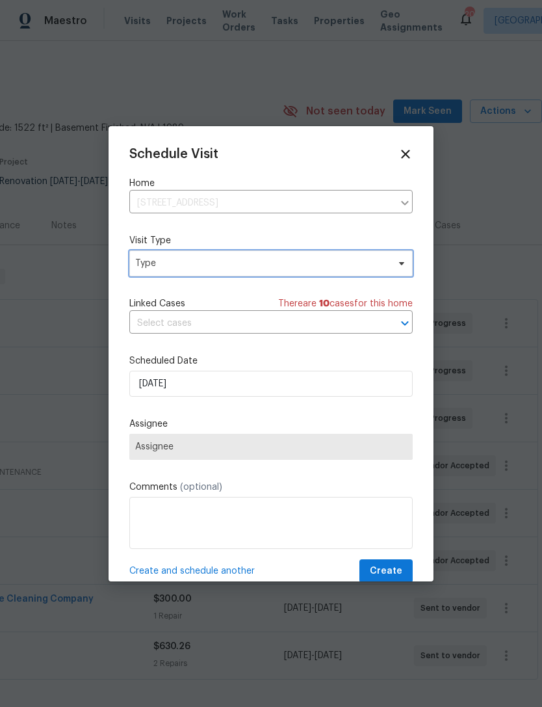
click at [183, 272] on span "Type" at bounding box center [271, 263] width 284 height 26
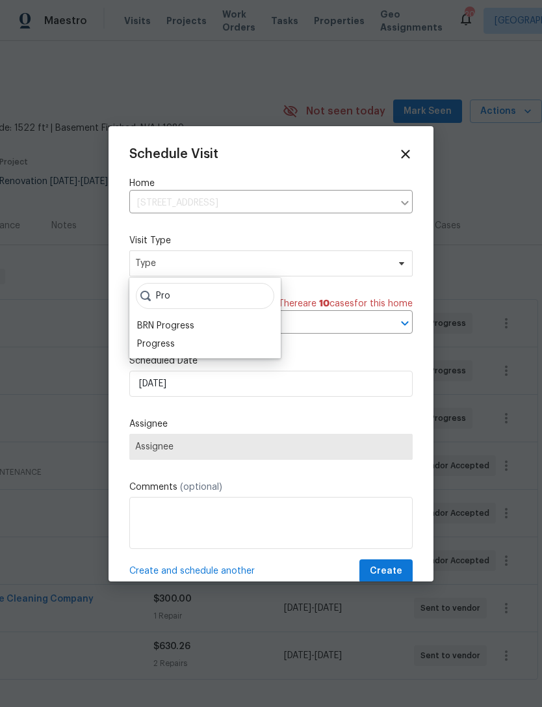
type input "Pro"
click at [168, 346] on div "Progress" at bounding box center [156, 343] width 38 height 13
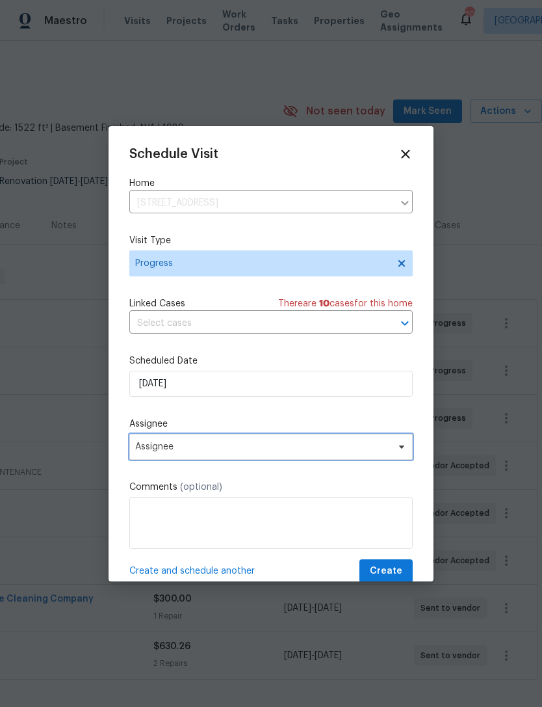
click at [196, 449] on span "Assignee" at bounding box center [262, 447] width 255 height 10
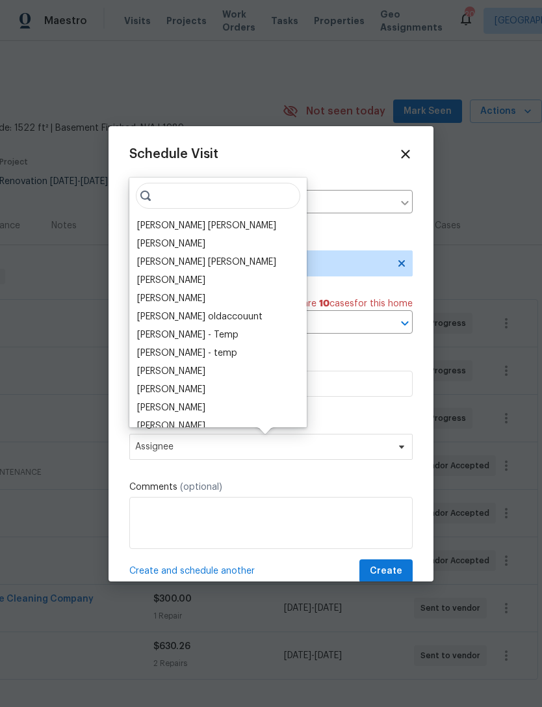
click at [205, 224] on div "[PERSON_NAME] [PERSON_NAME]" at bounding box center [206, 225] width 139 height 13
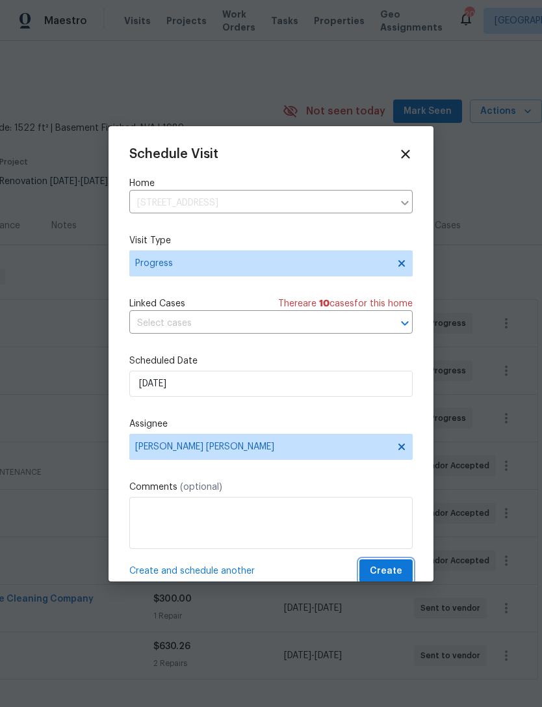
click at [396, 572] on span "Create" at bounding box center [386, 571] width 33 height 16
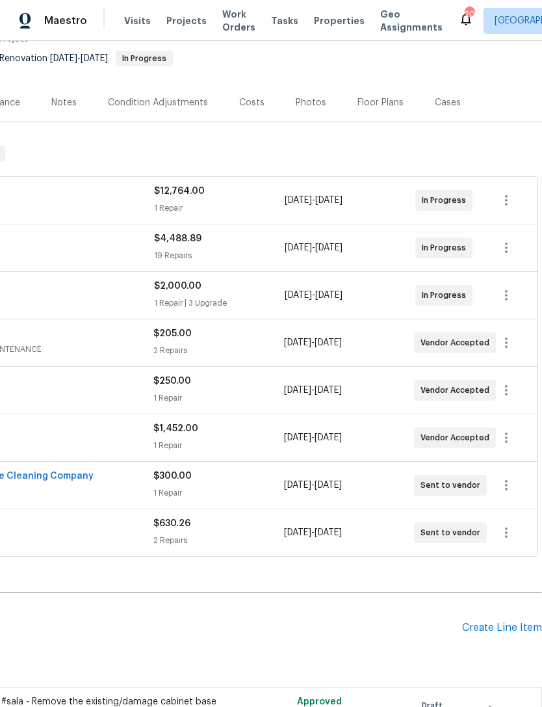
scroll to position [123, 192]
click at [507, 443] on icon "button" at bounding box center [506, 437] width 3 height 10
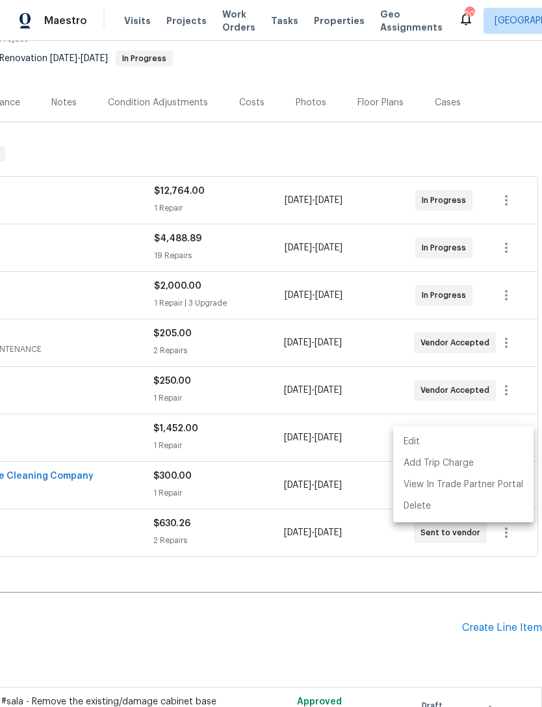
click at [442, 429] on ul "Edit Add Trip Charge View In Trade Partner Portal Delete" at bounding box center [463, 474] width 140 height 96
click at [425, 440] on li "Edit" at bounding box center [463, 441] width 140 height 21
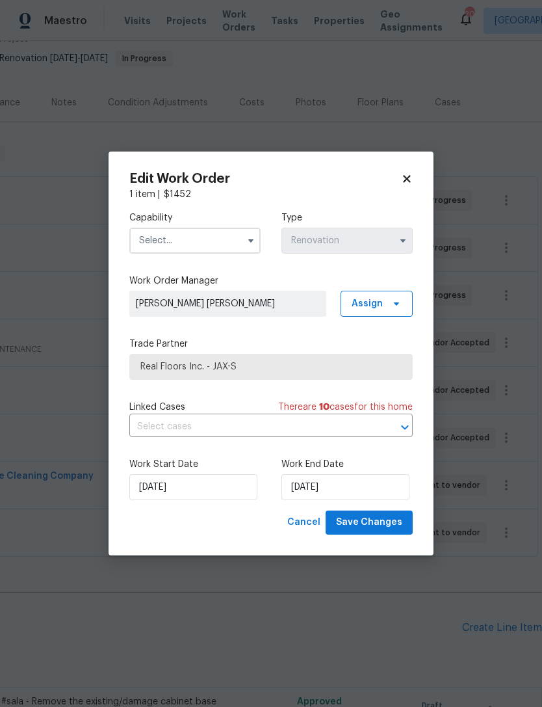
click at [205, 237] on input "text" at bounding box center [194, 241] width 131 height 26
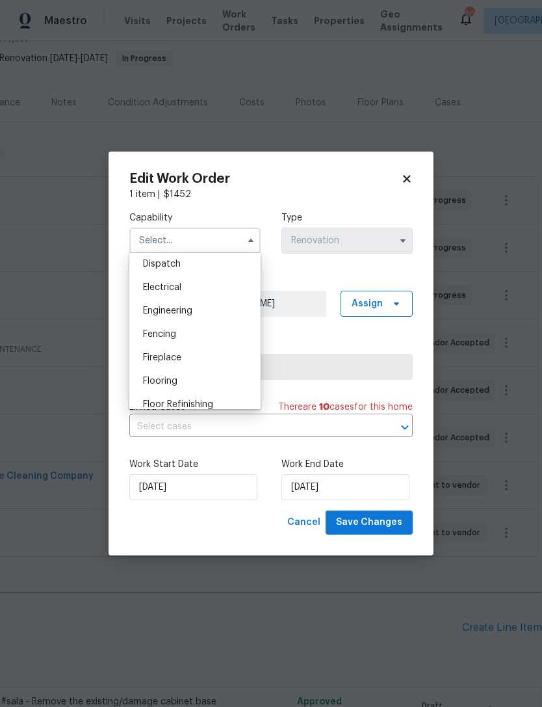
scroll to position [425, 0]
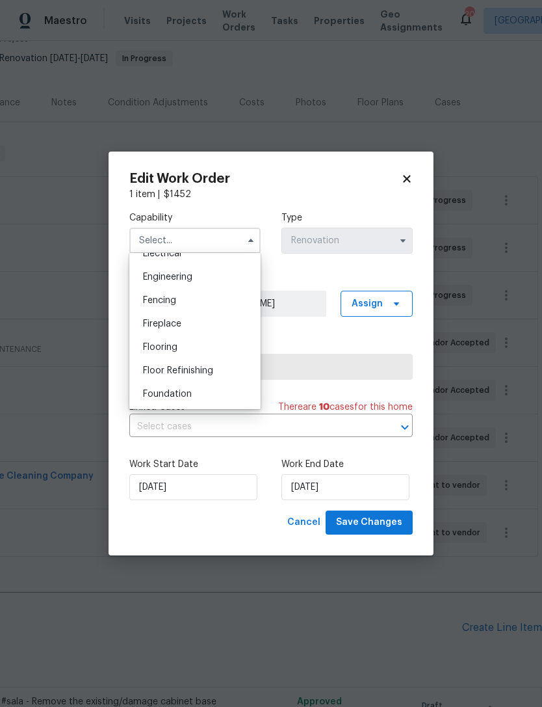
click at [178, 350] on span "Flooring" at bounding box center [160, 347] width 34 height 9
type input "Flooring"
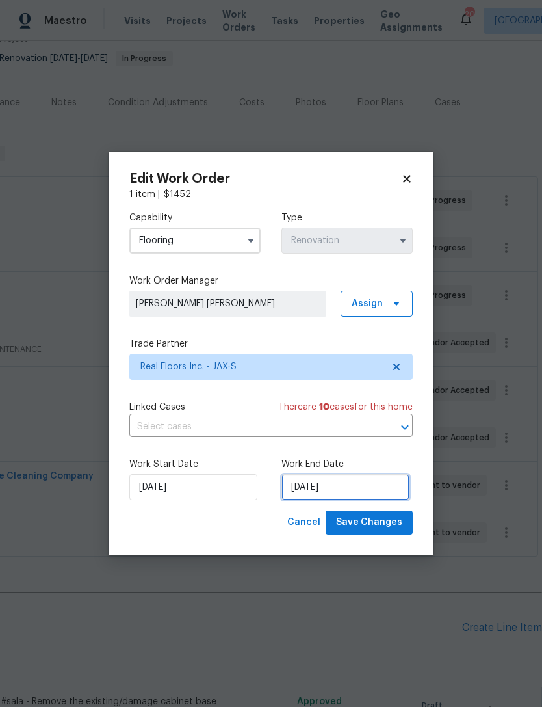
click at [347, 484] on input "8/25/2025" at bounding box center [346, 487] width 128 height 26
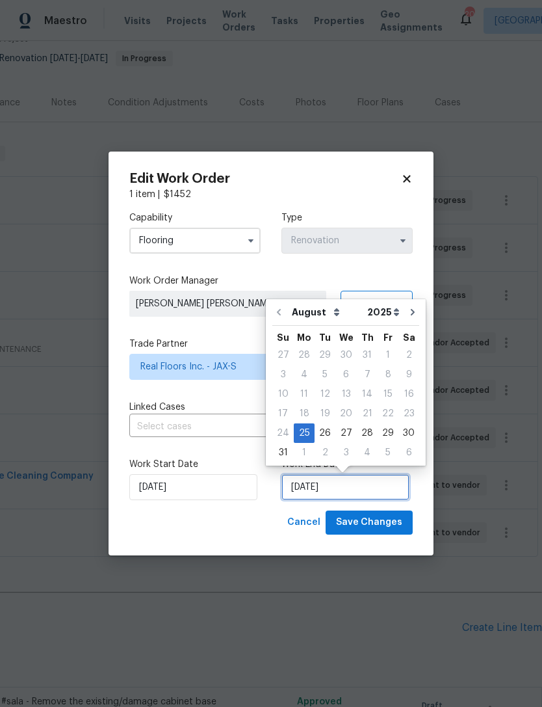
scroll to position [24, 0]
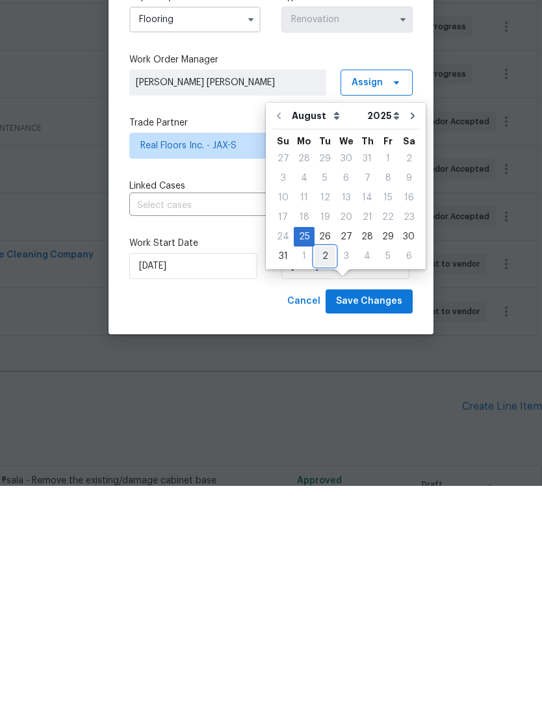
click at [324, 468] on div "2" at bounding box center [325, 477] width 21 height 18
type input "9/2/2025"
select select "8"
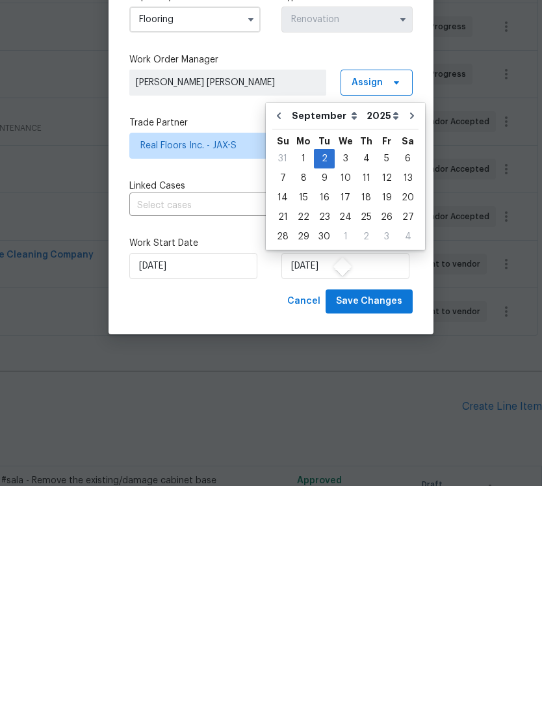
scroll to position [42, 0]
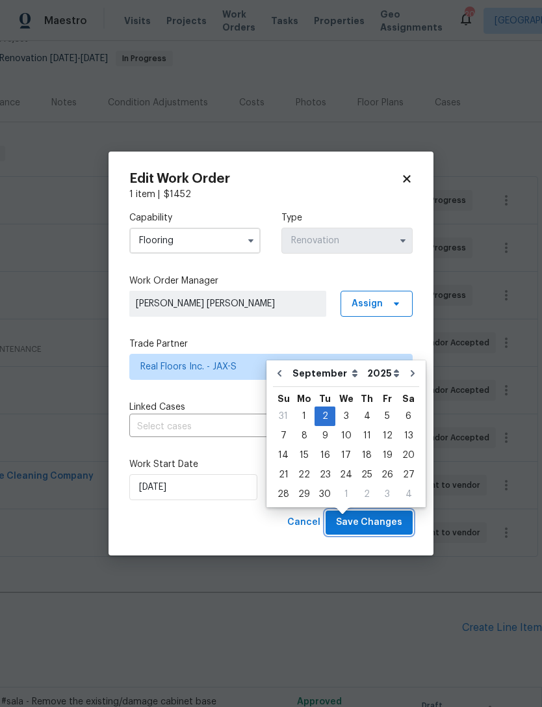
click at [388, 520] on span "Save Changes" at bounding box center [369, 522] width 66 height 16
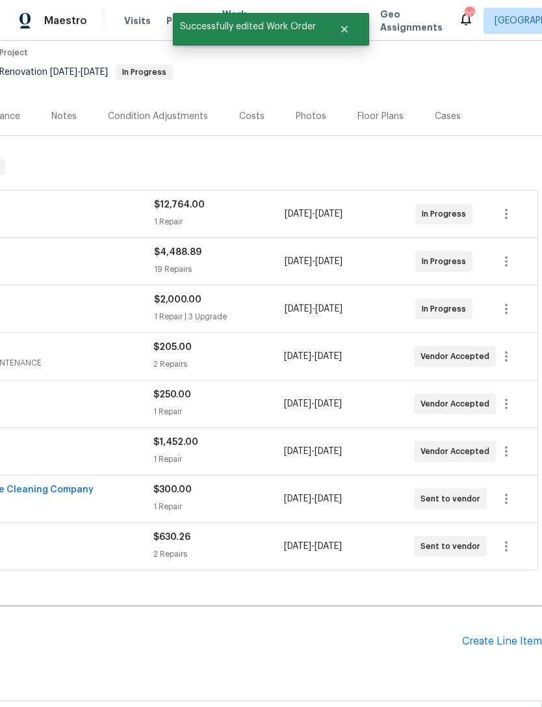
scroll to position [110, 192]
click at [505, 490] on icon "button" at bounding box center [507, 498] width 16 height 16
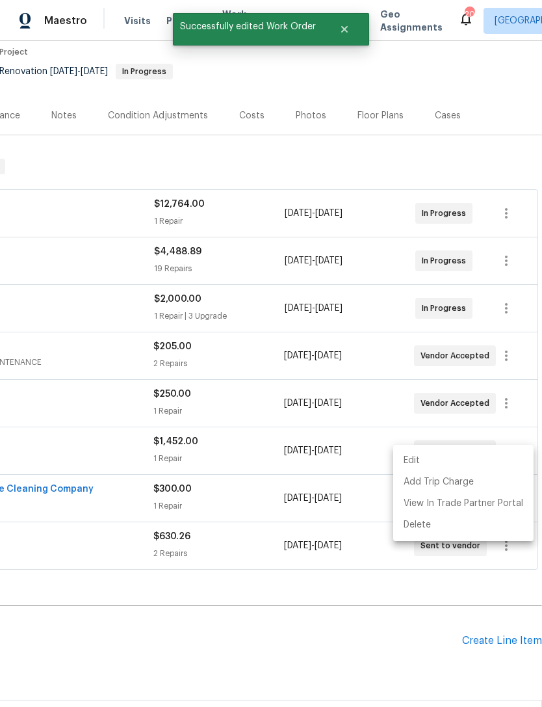
click at [430, 456] on li "Edit" at bounding box center [463, 460] width 140 height 21
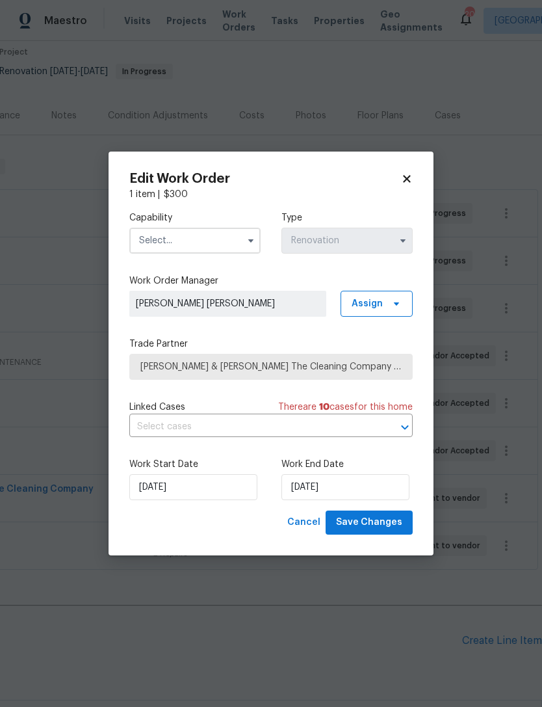
click at [215, 239] on input "text" at bounding box center [194, 241] width 131 height 26
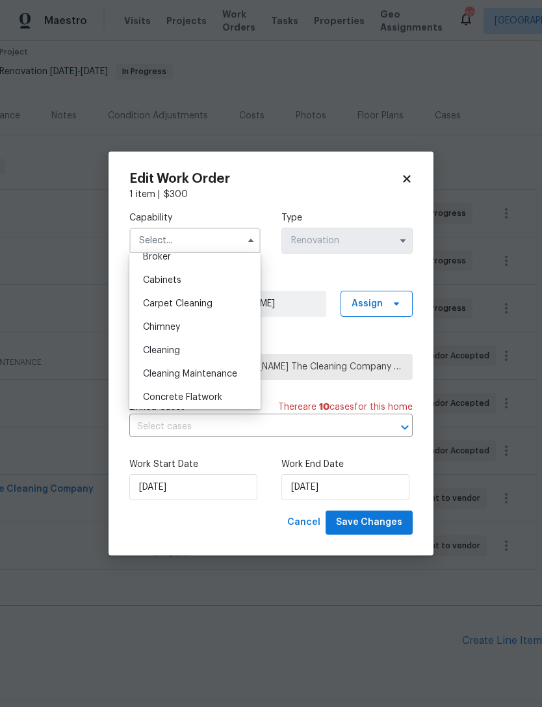
scroll to position [103, 0]
click at [184, 352] on div "Cleaning" at bounding box center [195, 351] width 125 height 23
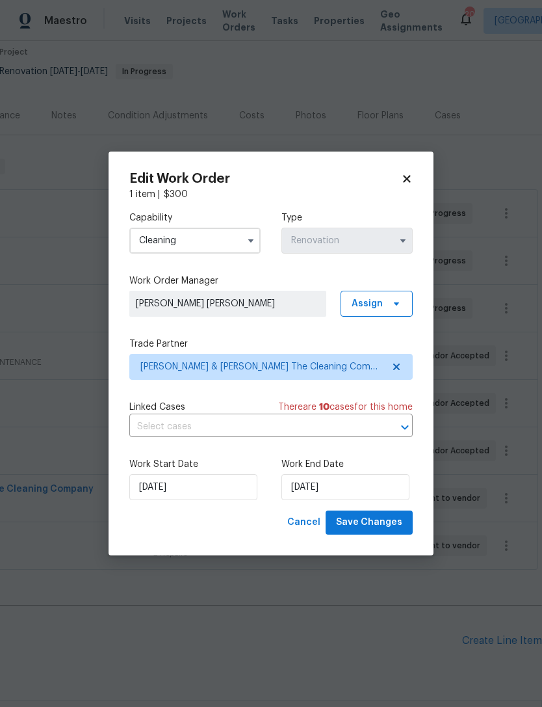
type input "Cleaning"
click at [330, 489] on input "8/25/2025" at bounding box center [346, 487] width 128 height 26
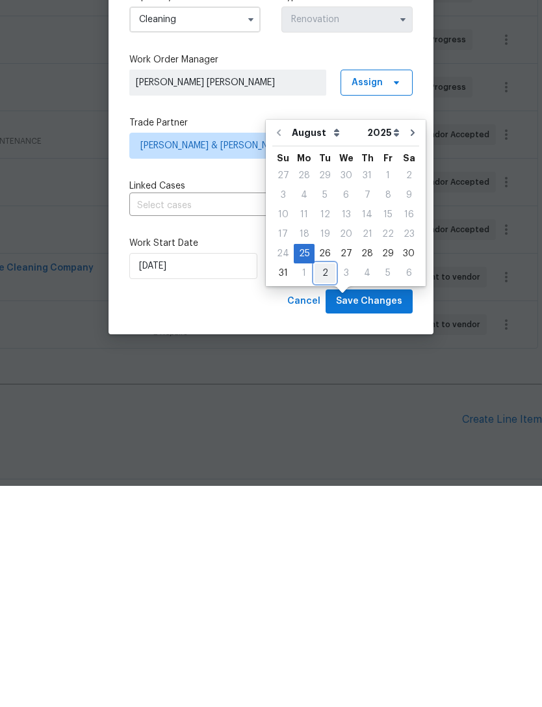
click at [318, 485] on div "2" at bounding box center [325, 494] width 21 height 18
type input "9/2/2025"
select select "8"
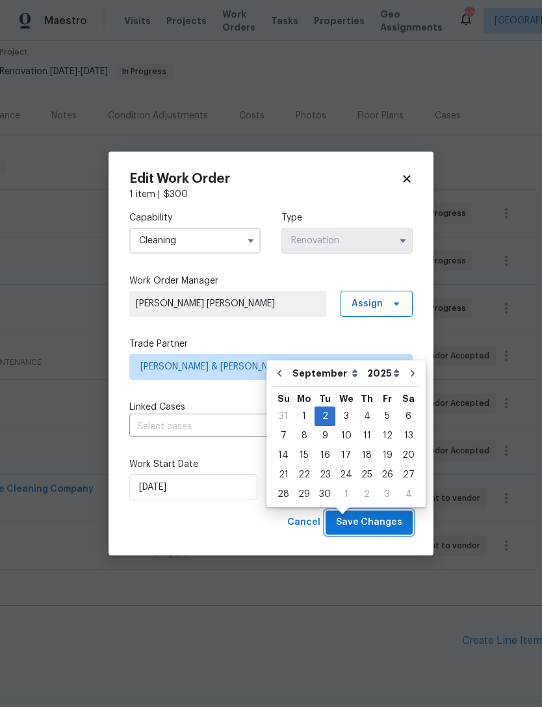
click at [382, 527] on span "Save Changes" at bounding box center [369, 522] width 66 height 16
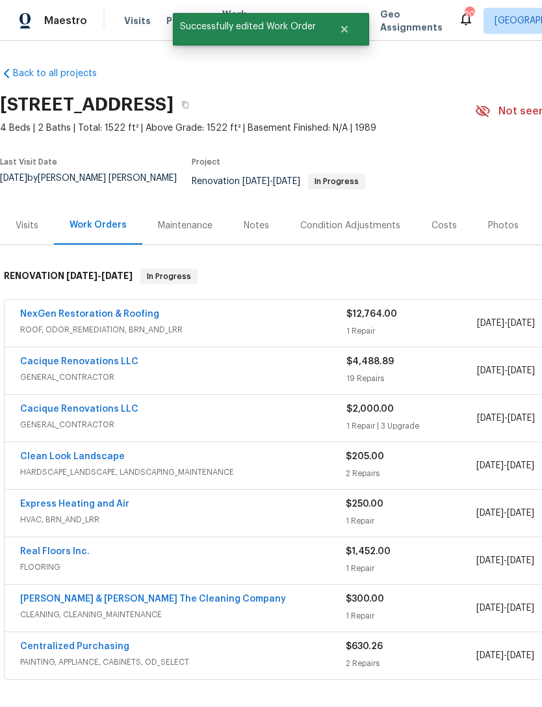
scroll to position [0, 0]
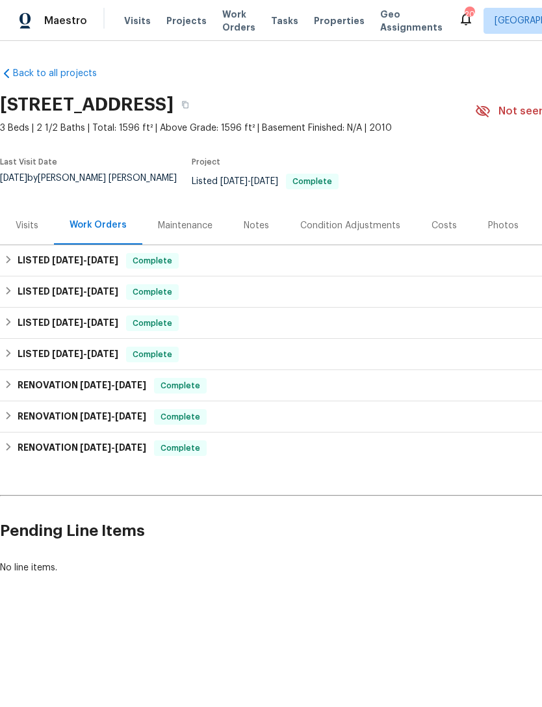
click at [28, 232] on div "Visits" at bounding box center [27, 225] width 23 height 13
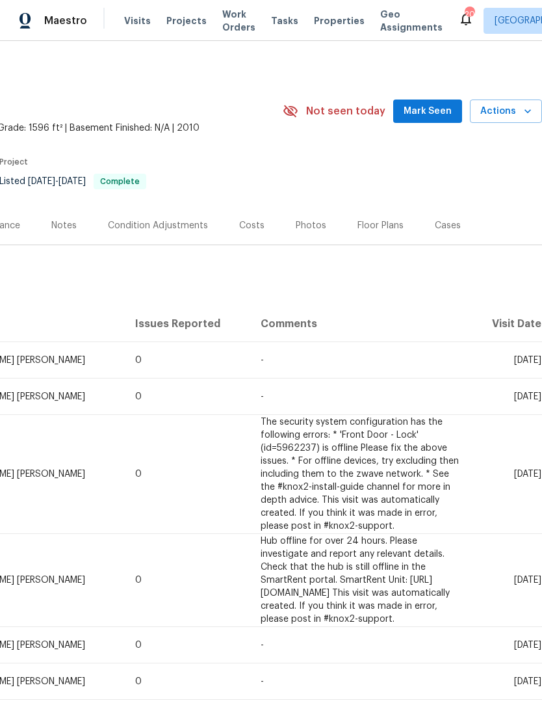
scroll to position [0, 192]
click at [514, 120] on span "Actions" at bounding box center [506, 111] width 51 height 16
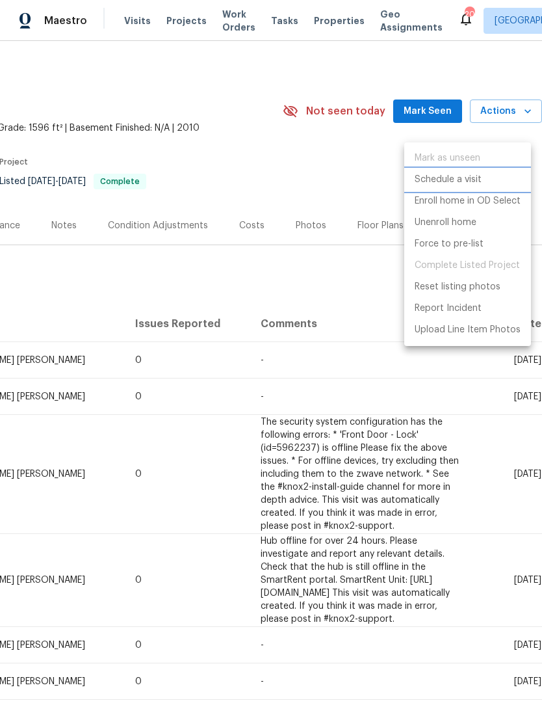
click at [458, 182] on p "Schedule a visit" at bounding box center [448, 180] width 67 height 14
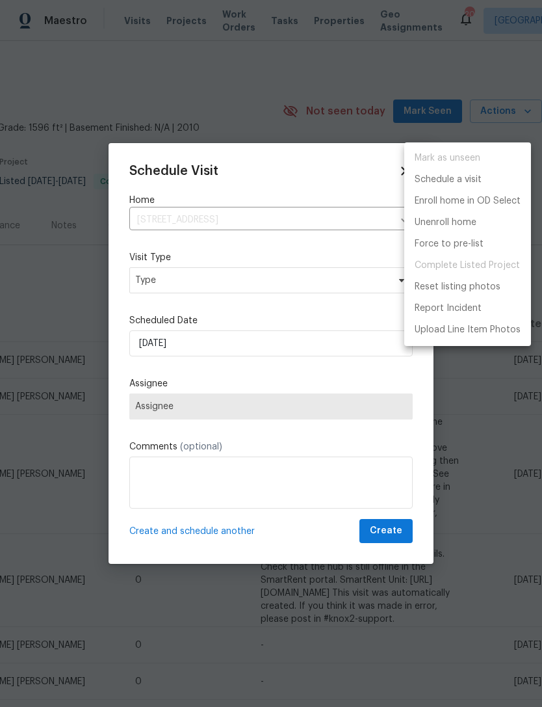
click at [204, 276] on div at bounding box center [271, 353] width 542 height 707
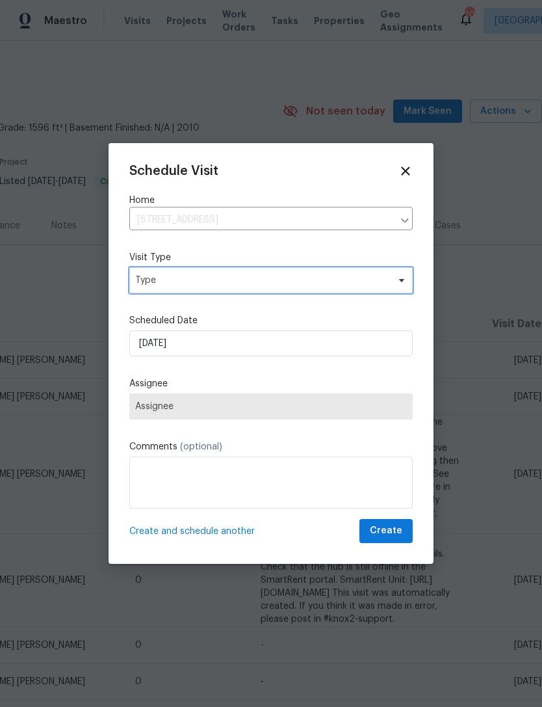
click at [205, 282] on span "Type" at bounding box center [261, 280] width 253 height 13
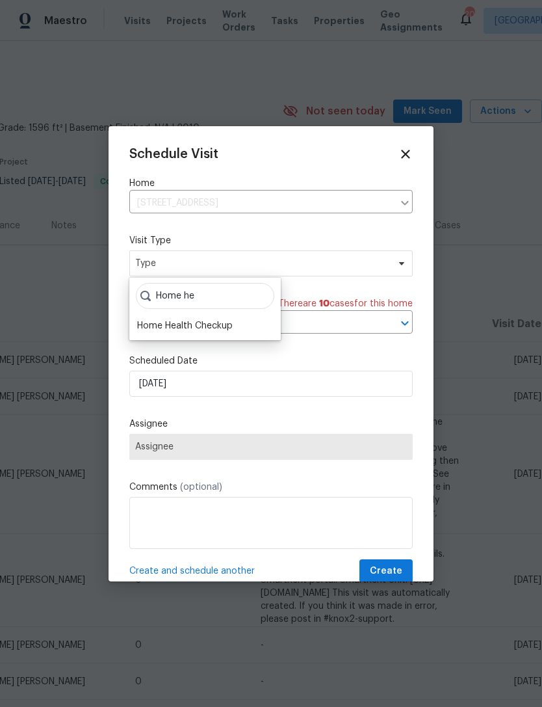
type input "Home he"
click at [218, 328] on div "Home Health Checkup" at bounding box center [185, 325] width 96 height 13
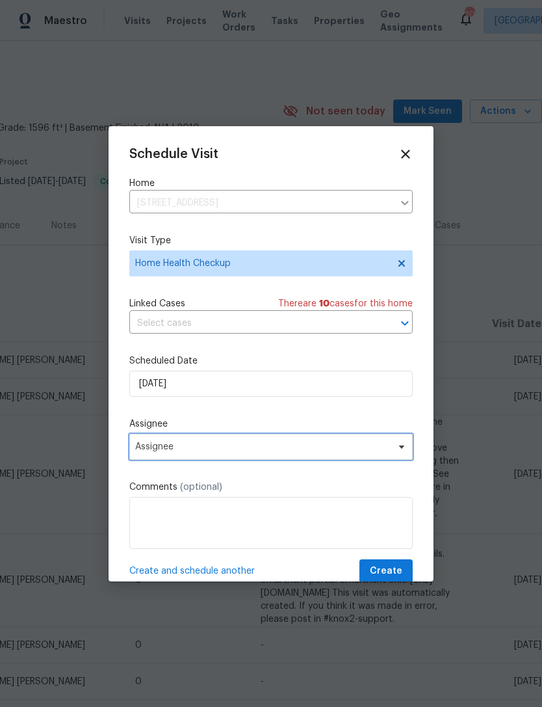
click at [196, 438] on span "Assignee" at bounding box center [271, 447] width 284 height 26
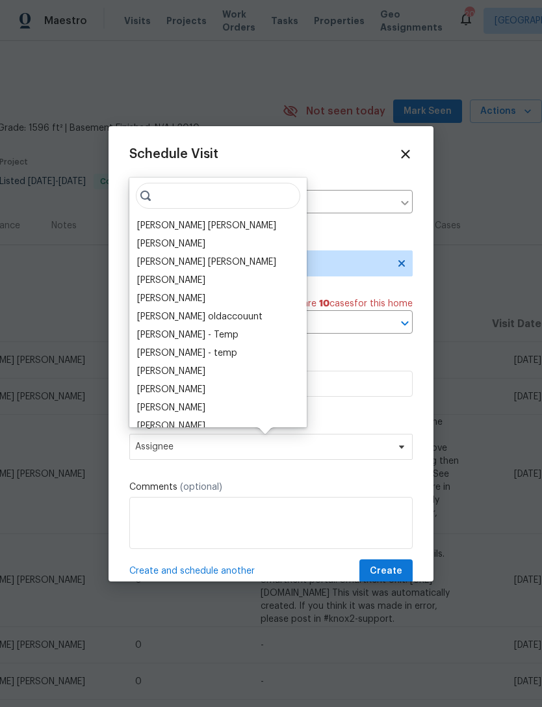
click at [207, 226] on div "[PERSON_NAME] [PERSON_NAME]" at bounding box center [206, 225] width 139 height 13
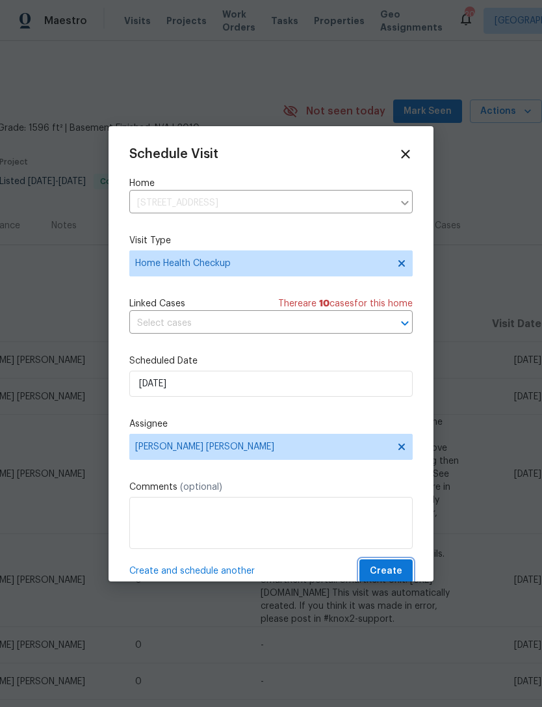
click at [399, 570] on span "Create" at bounding box center [386, 571] width 33 height 16
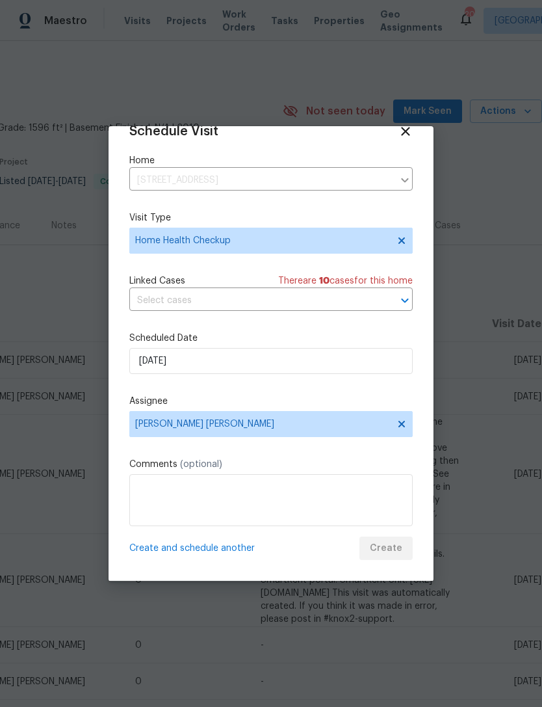
scroll to position [25, 0]
click at [274, 353] on input "8/28/2025" at bounding box center [271, 361] width 284 height 26
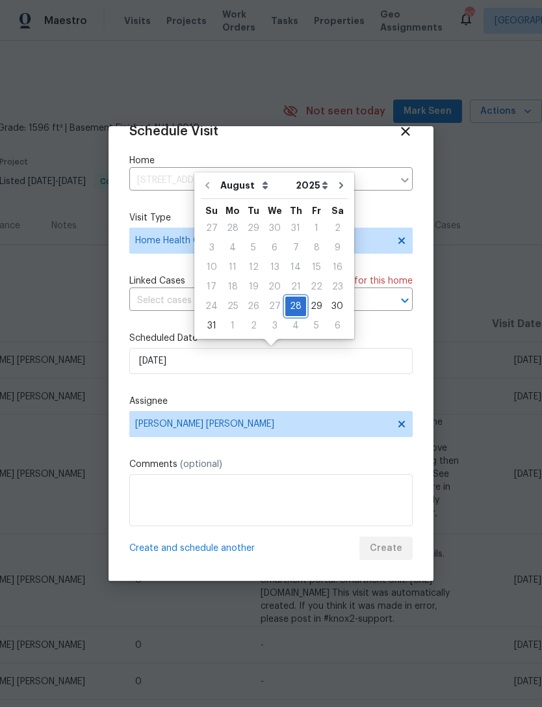
click at [295, 309] on div "28" at bounding box center [295, 306] width 21 height 18
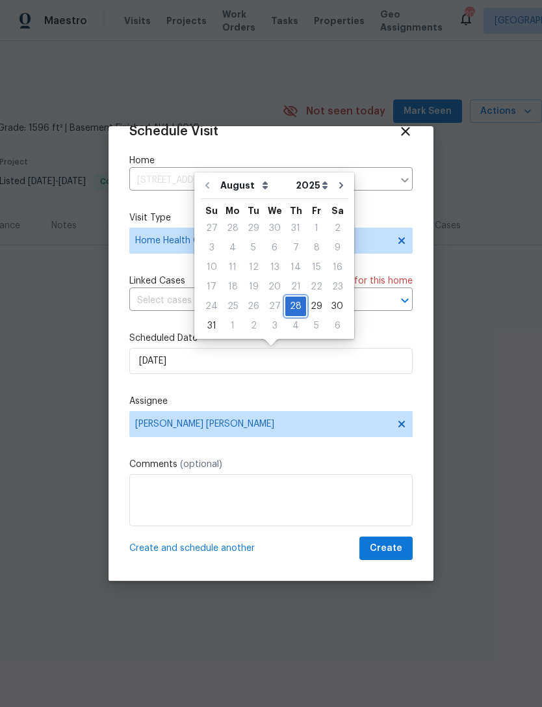
click at [289, 307] on div "28" at bounding box center [295, 306] width 21 height 18
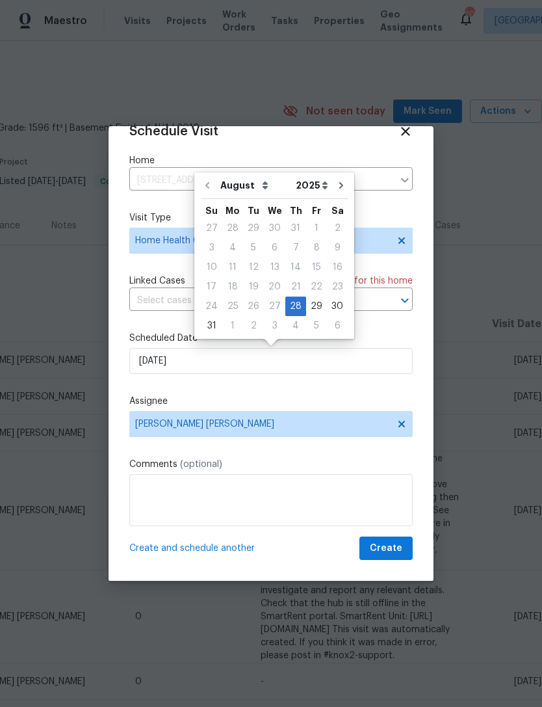
click at [293, 390] on div "Schedule Visit Home 625 Oakleaf Plantation Pkwy Unit 112, Orange Park, FL 32065…" at bounding box center [271, 342] width 284 height 436
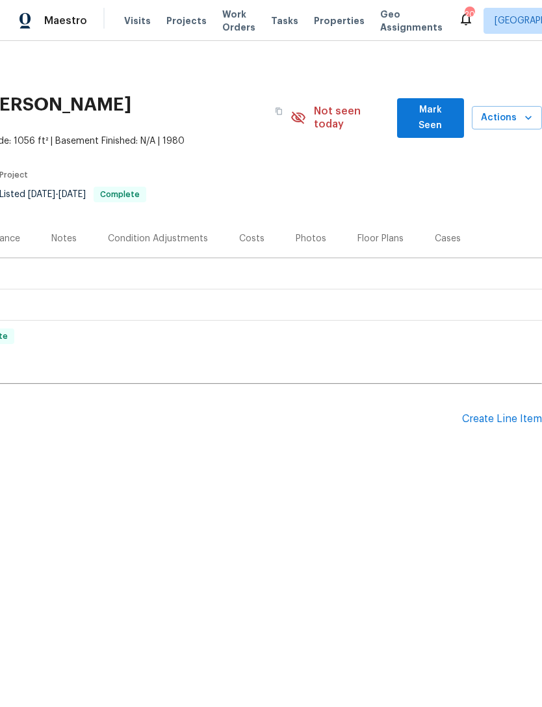
scroll to position [0, 192]
click at [519, 125] on span "Actions" at bounding box center [506, 118] width 49 height 16
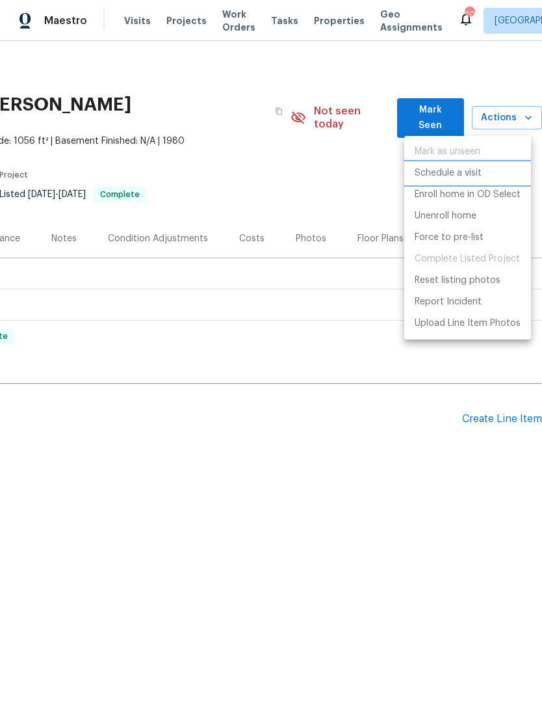
click at [456, 170] on p "Schedule a visit" at bounding box center [448, 173] width 67 height 14
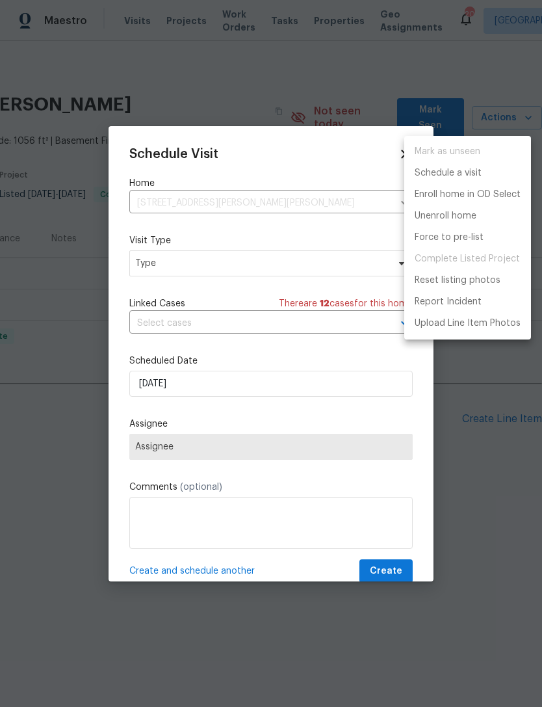
click at [202, 270] on div at bounding box center [271, 353] width 542 height 707
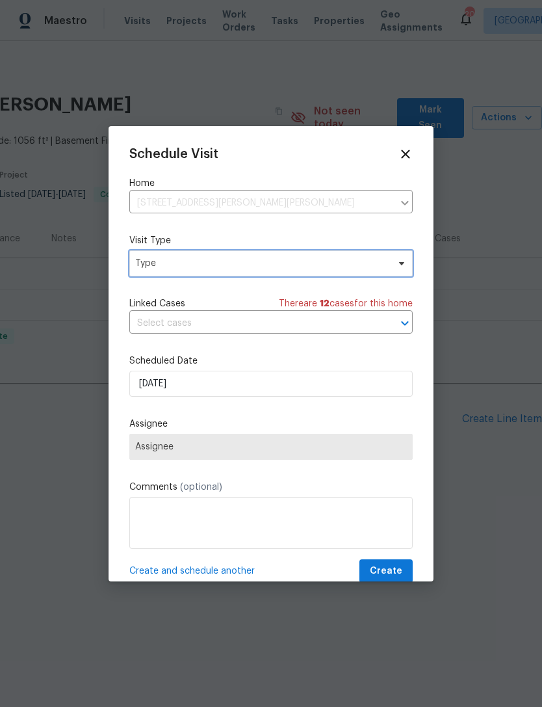
click at [204, 261] on span "Type" at bounding box center [261, 263] width 253 height 13
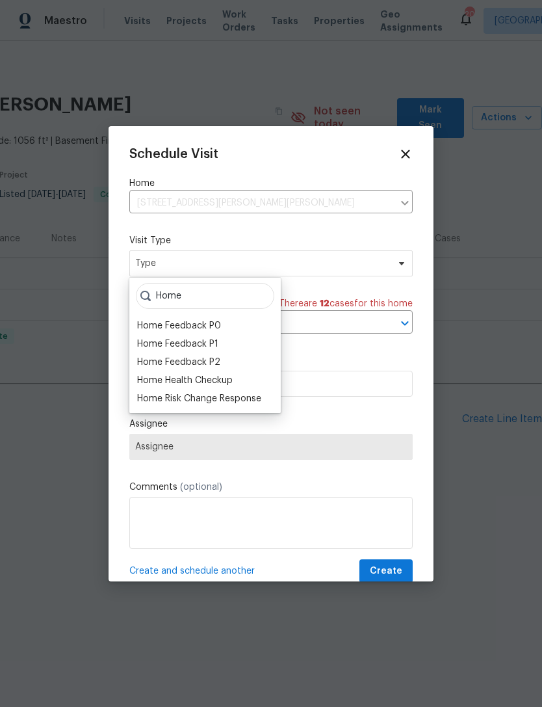
type input "Home"
click at [211, 380] on div "Home Health Checkup" at bounding box center [185, 380] width 96 height 13
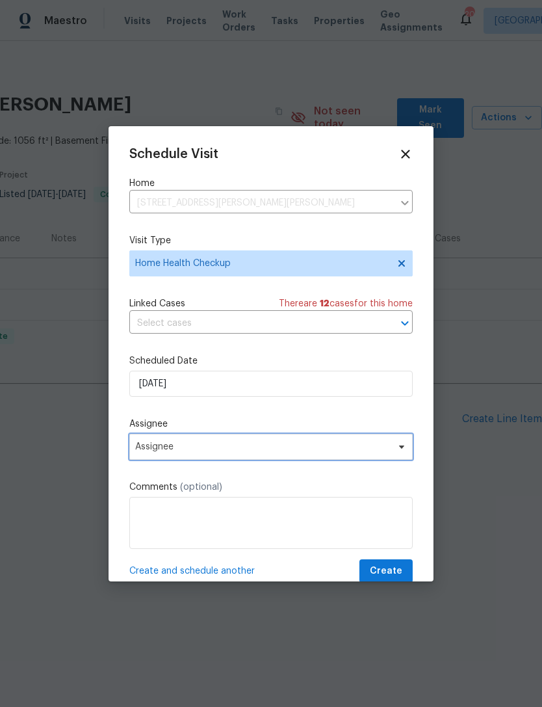
click at [192, 449] on span "Assignee" at bounding box center [262, 447] width 255 height 10
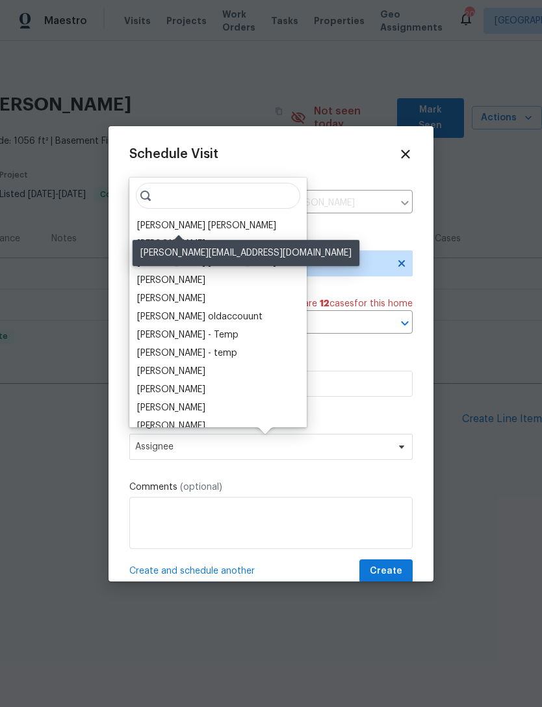
click at [187, 222] on div "[PERSON_NAME] [PERSON_NAME]" at bounding box center [206, 225] width 139 height 13
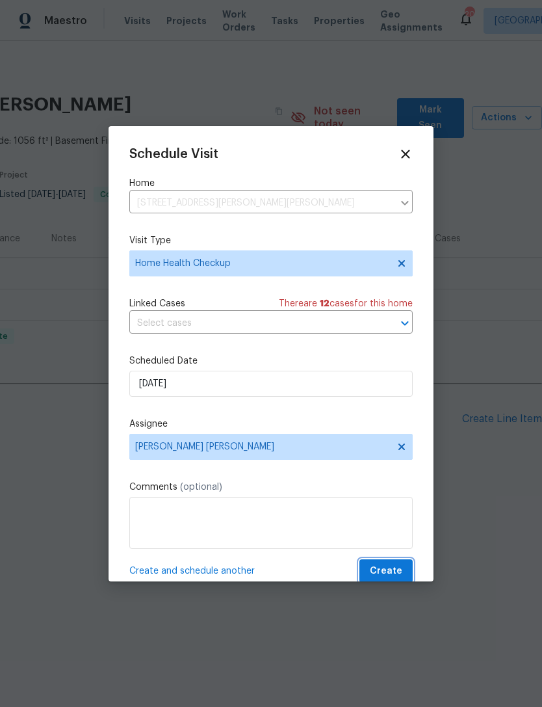
click at [391, 579] on span "Create" at bounding box center [386, 571] width 33 height 16
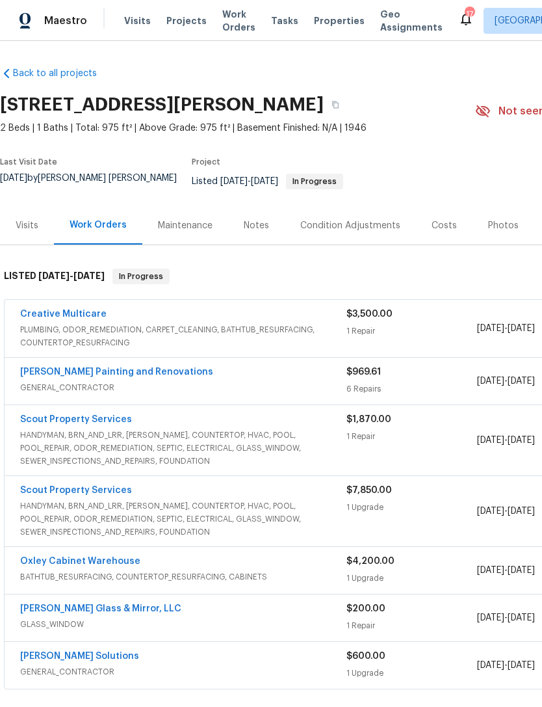
click at [53, 318] on link "Creative Multicare" at bounding box center [63, 314] width 86 height 9
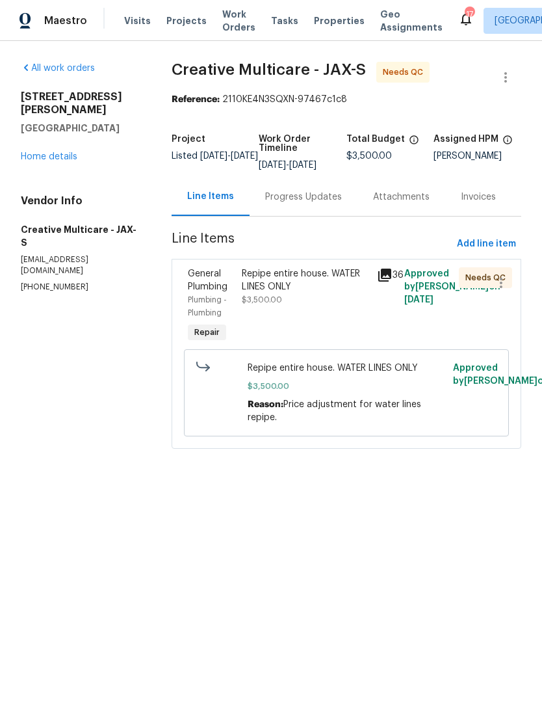
click at [319, 204] on div "Progress Updates" at bounding box center [303, 197] width 77 height 13
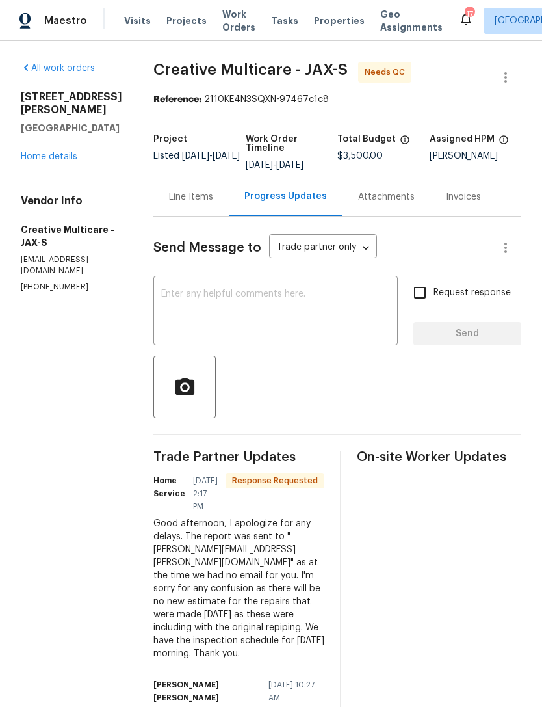
click at [315, 327] on textarea at bounding box center [275, 312] width 229 height 46
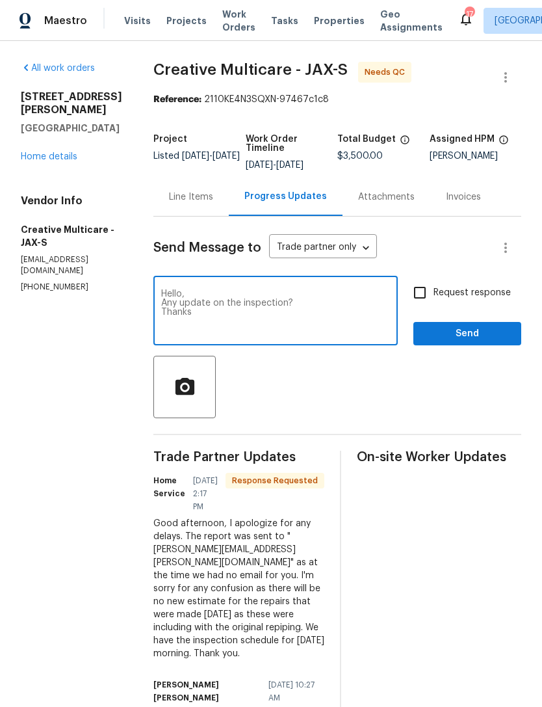
type textarea "Hello, Any update on the inspection? Thanks"
click at [424, 306] on input "Request response" at bounding box center [419, 292] width 27 height 27
checkbox input "true"
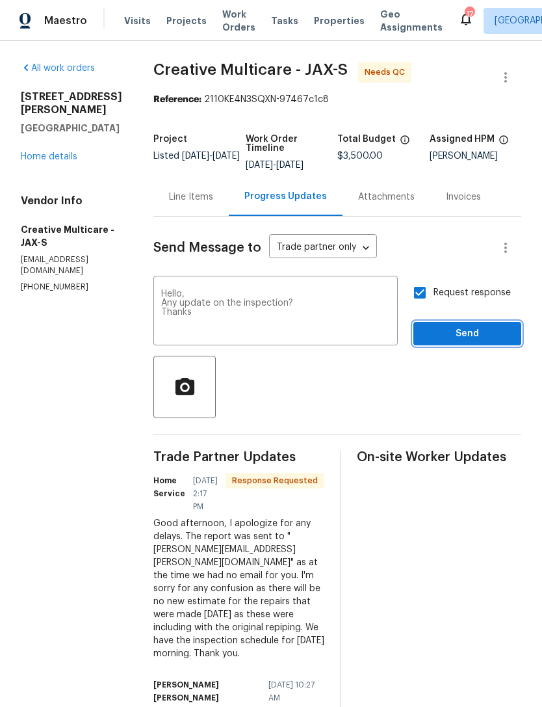
click at [471, 342] on span "Send" at bounding box center [467, 334] width 87 height 16
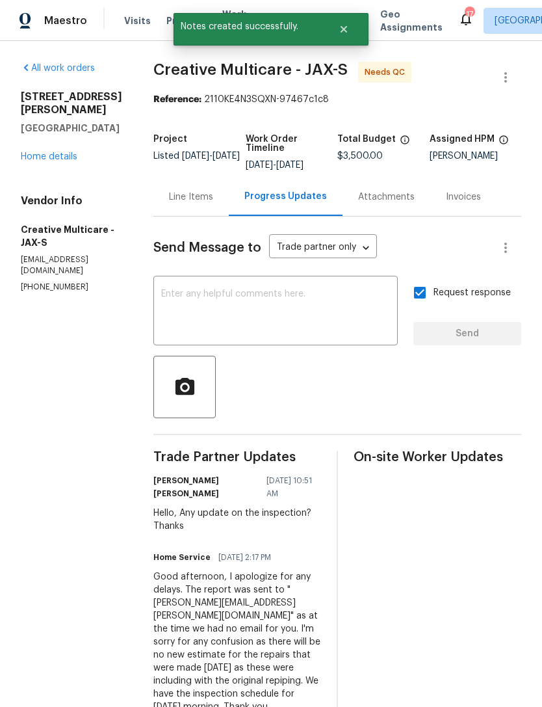
click at [57, 160] on link "Home details" at bounding box center [49, 156] width 57 height 9
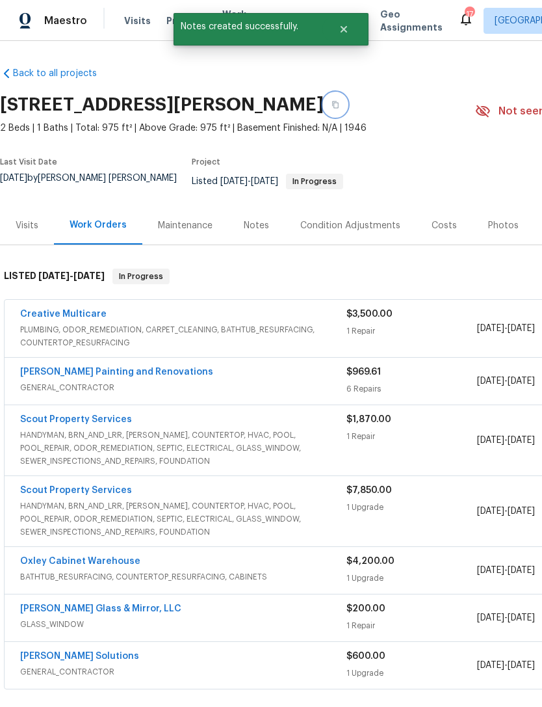
click at [339, 109] on icon "button" at bounding box center [336, 105] width 8 height 8
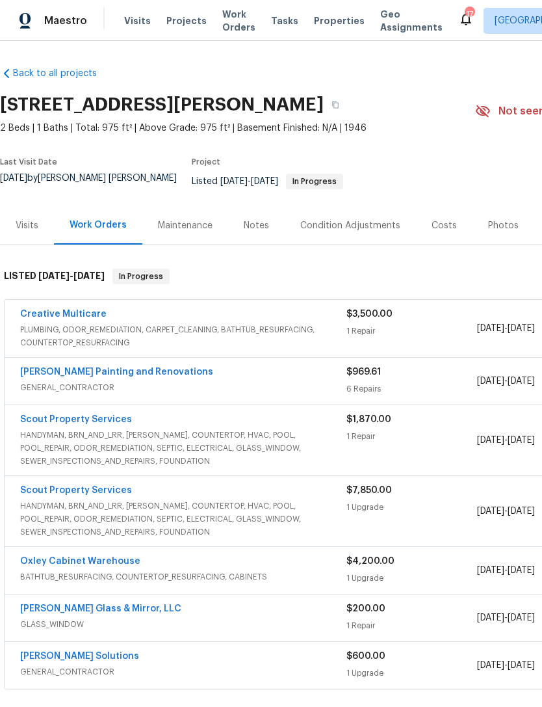
click at [60, 319] on link "Creative Multicare" at bounding box center [63, 314] width 86 height 9
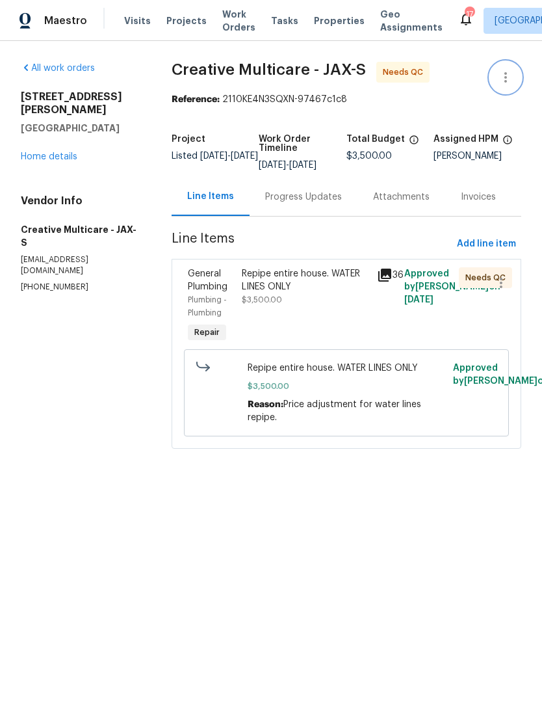
click at [520, 93] on button "button" at bounding box center [505, 77] width 31 height 31
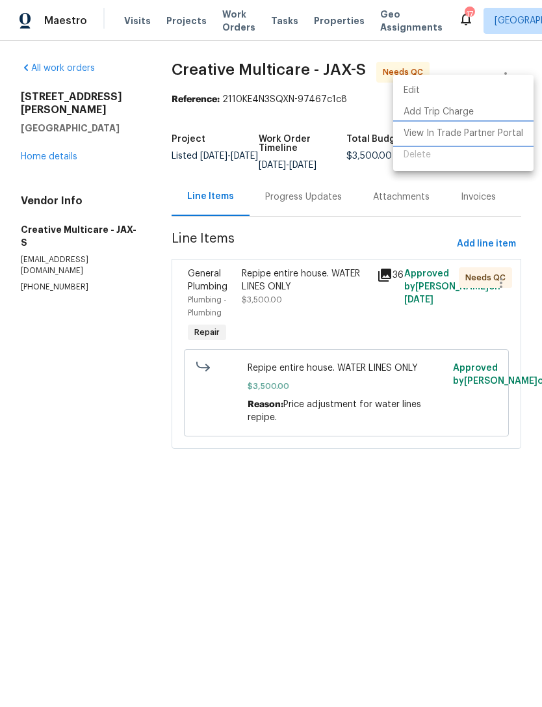
click at [482, 133] on li "View In Trade Partner Portal" at bounding box center [463, 133] width 140 height 21
click at [484, 135] on li "View In Trade Partner Portal" at bounding box center [463, 133] width 140 height 21
click at [364, 529] on div at bounding box center [271, 353] width 542 height 707
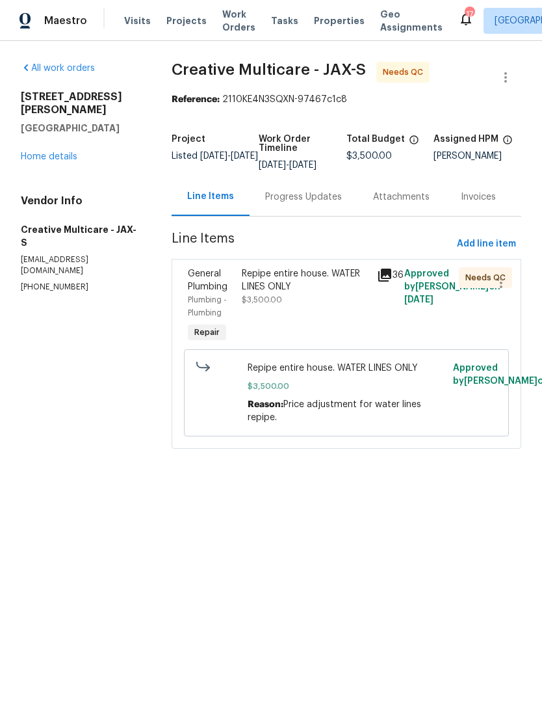
click at [311, 204] on div "Progress Updates" at bounding box center [303, 197] width 77 height 13
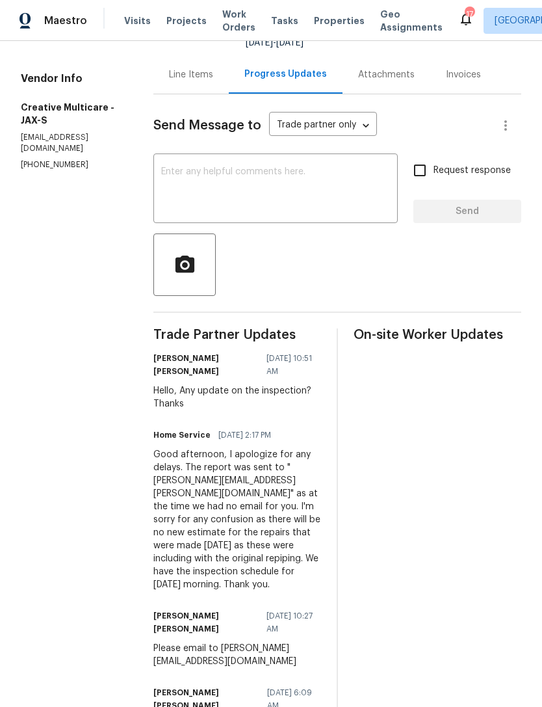
scroll to position [123, 0]
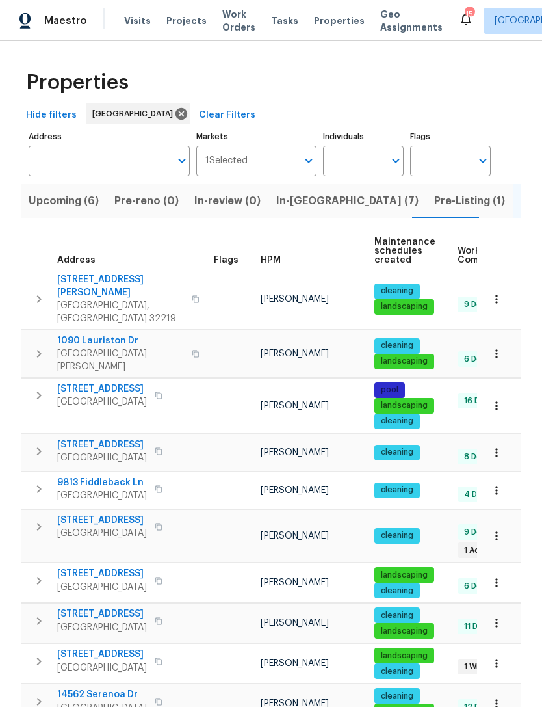
click at [271, 265] on span "HPM" at bounding box center [271, 260] width 20 height 9
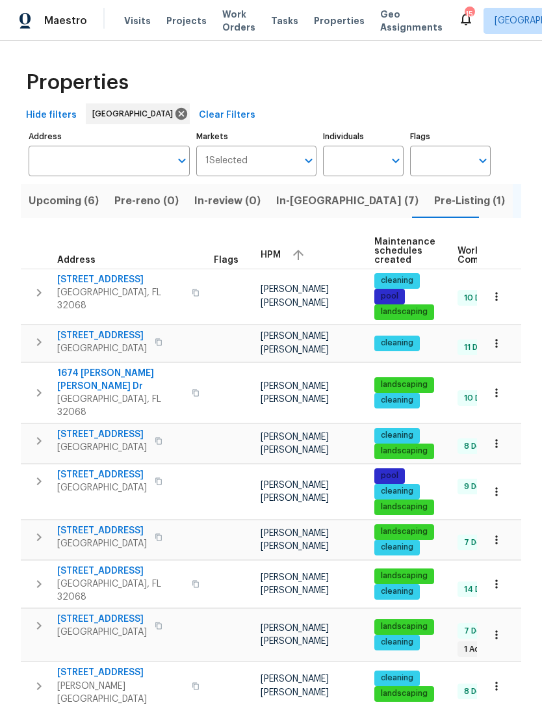
click at [103, 393] on span "1674 [PERSON_NAME] [PERSON_NAME] Dr" at bounding box center [120, 380] width 127 height 26
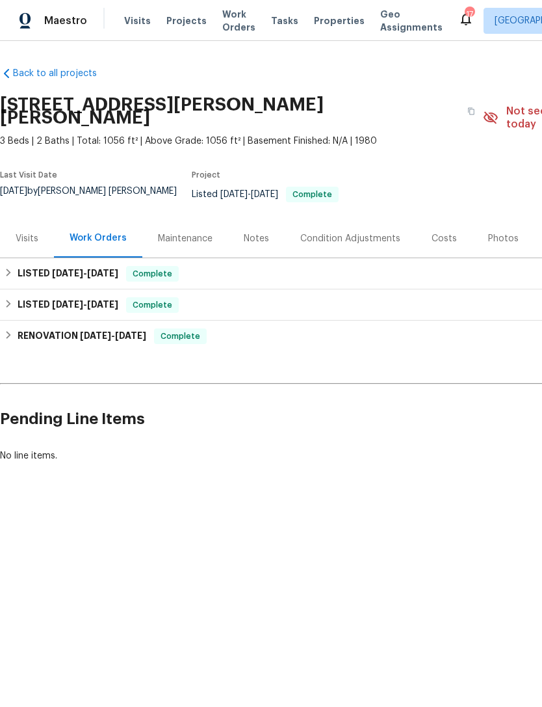
click at [16, 234] on div "Visits" at bounding box center [27, 238] width 23 height 13
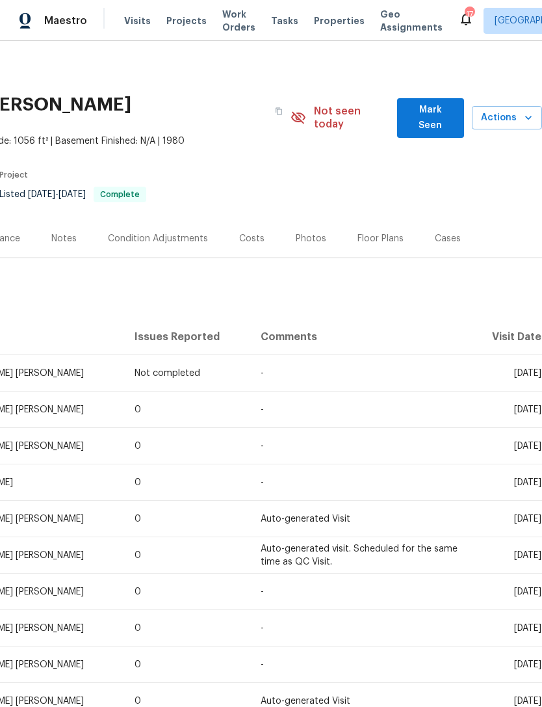
scroll to position [0, 192]
